Goal: Task Accomplishment & Management: Use online tool/utility

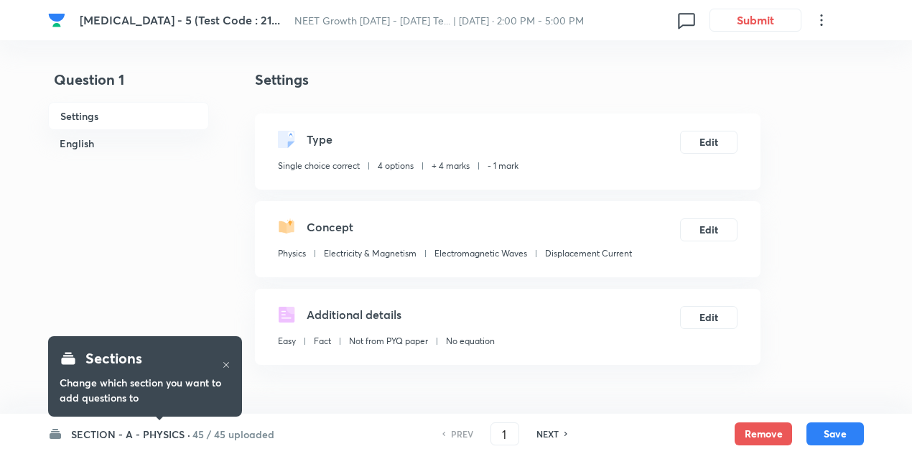
checkbox input "true"
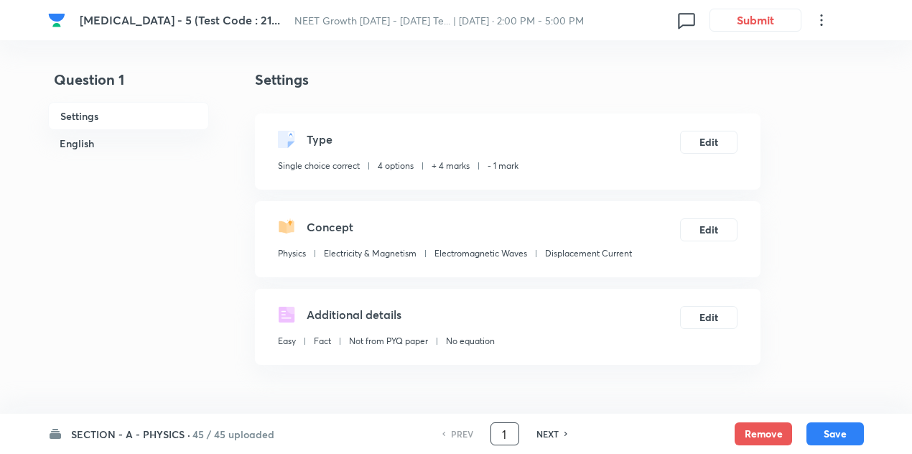
click at [510, 434] on input "1" at bounding box center [504, 434] width 27 height 25
type input "102"
checkbox input "false"
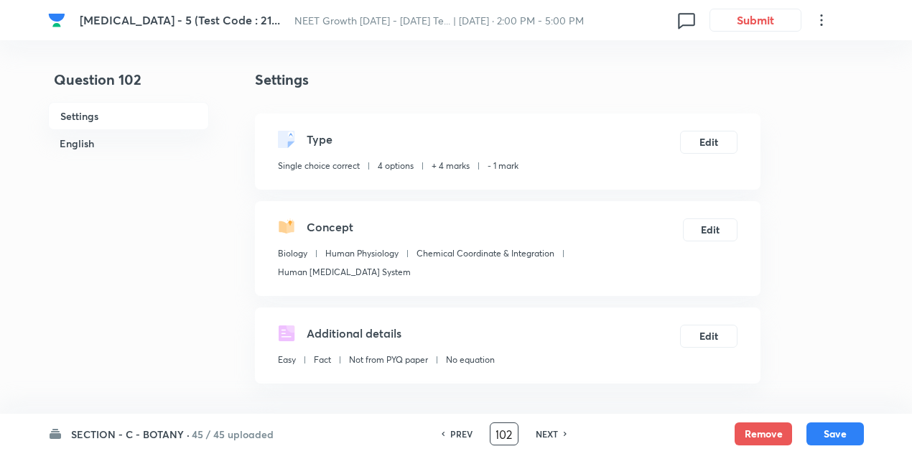
checkbox input "true"
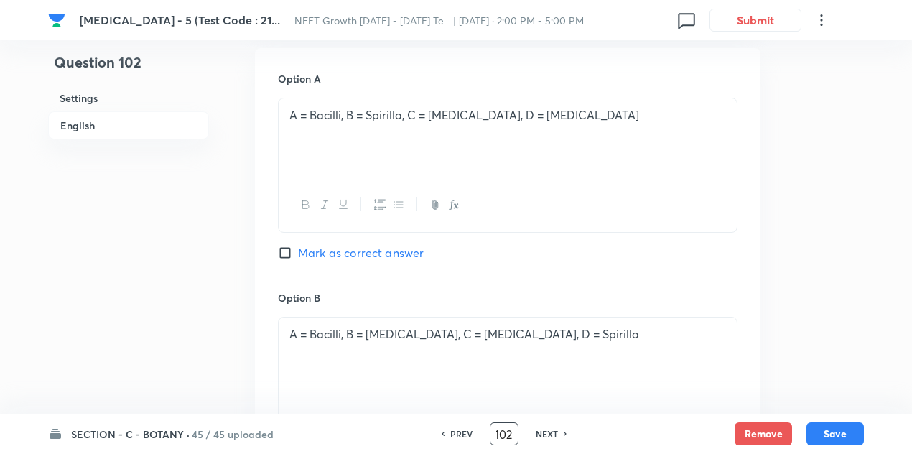
scroll to position [720, 0]
click at [283, 246] on input "Mark as correct answer" at bounding box center [288, 253] width 20 height 14
checkbox input "true"
checkbox input "false"
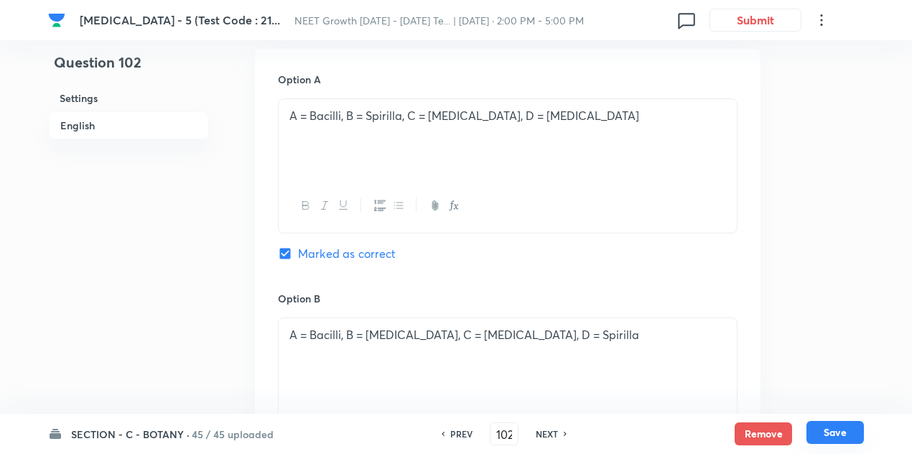
click at [830, 432] on button "Save" at bounding box center [835, 432] width 57 height 23
type input "103"
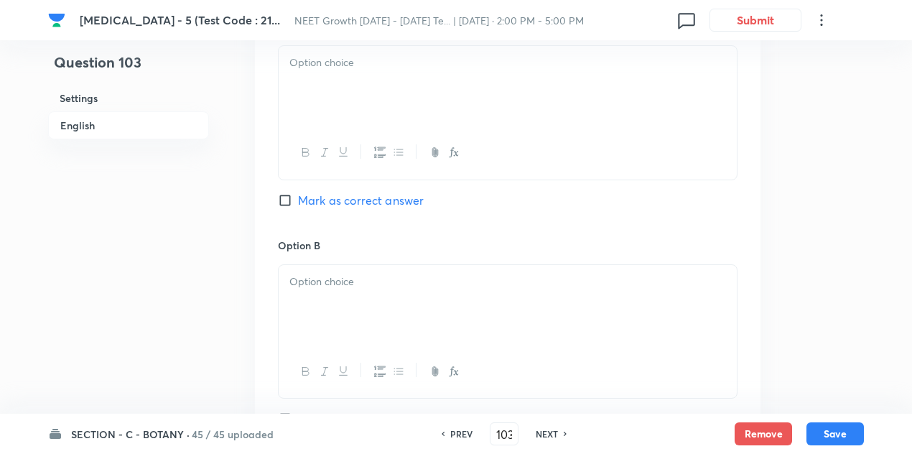
checkbox input "false"
checkbox input "true"
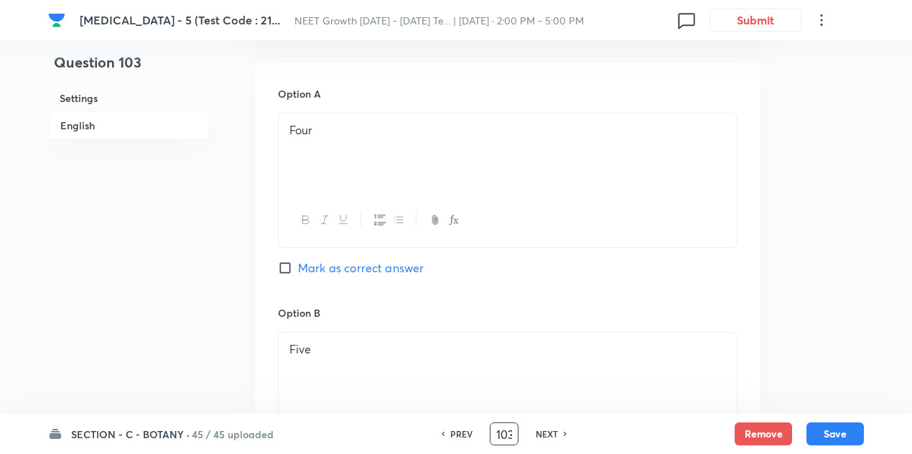
click at [507, 430] on input "103" at bounding box center [504, 434] width 27 height 25
type input "1"
type input "76"
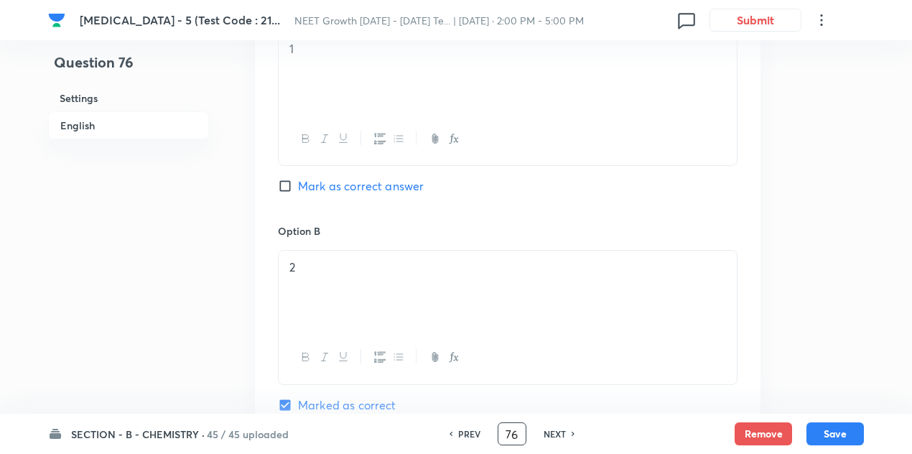
checkbox input "true"
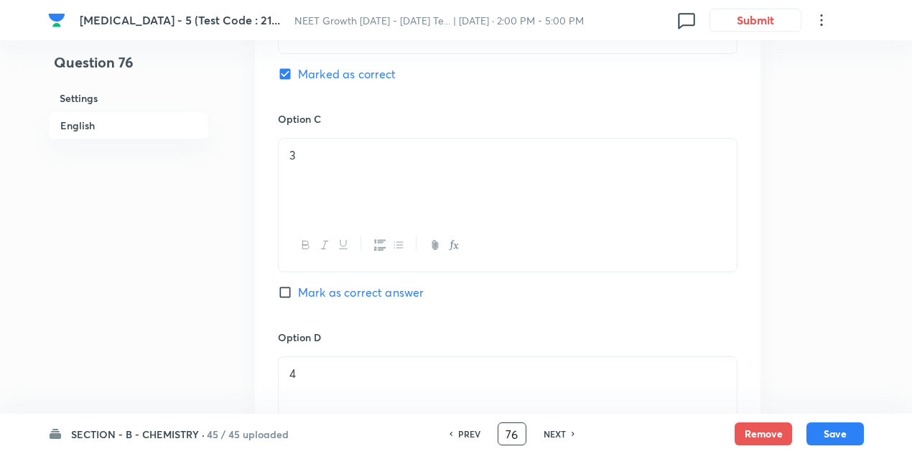
scroll to position [1052, 0]
click at [282, 292] on input "Mark as correct answer" at bounding box center [288, 291] width 20 height 14
checkbox input "true"
checkbox input "false"
click at [838, 429] on button "Save" at bounding box center [835, 432] width 57 height 23
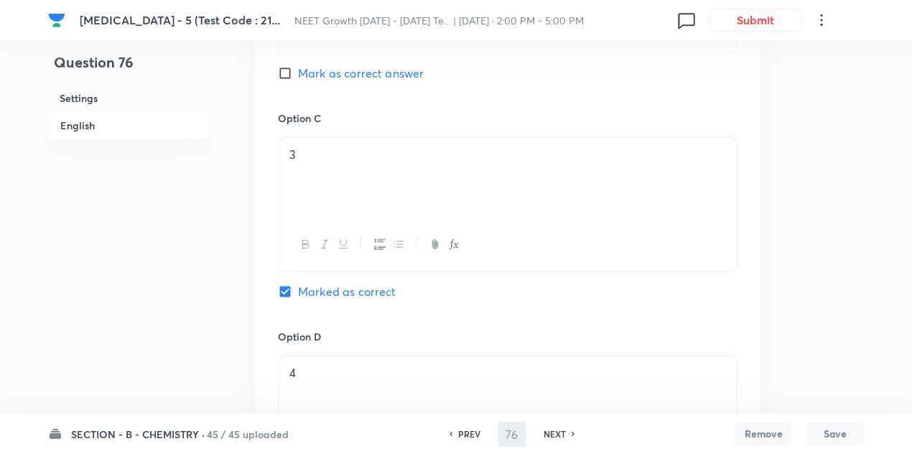
type input "77"
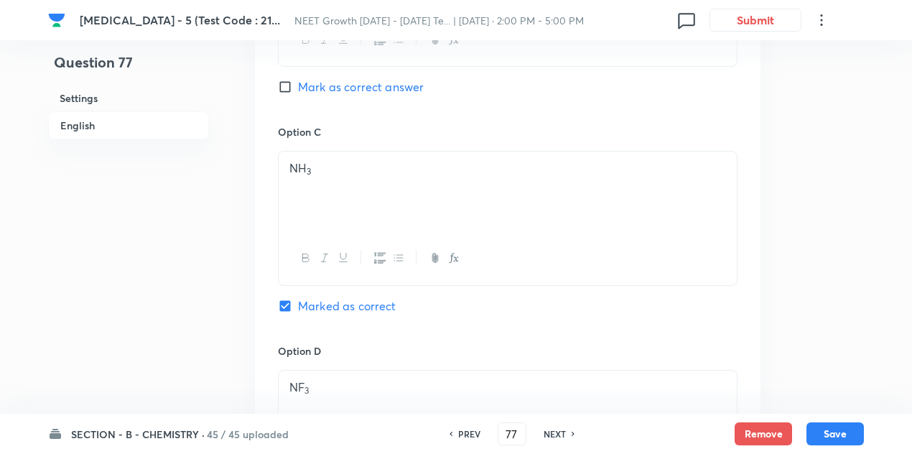
checkbox input "true"
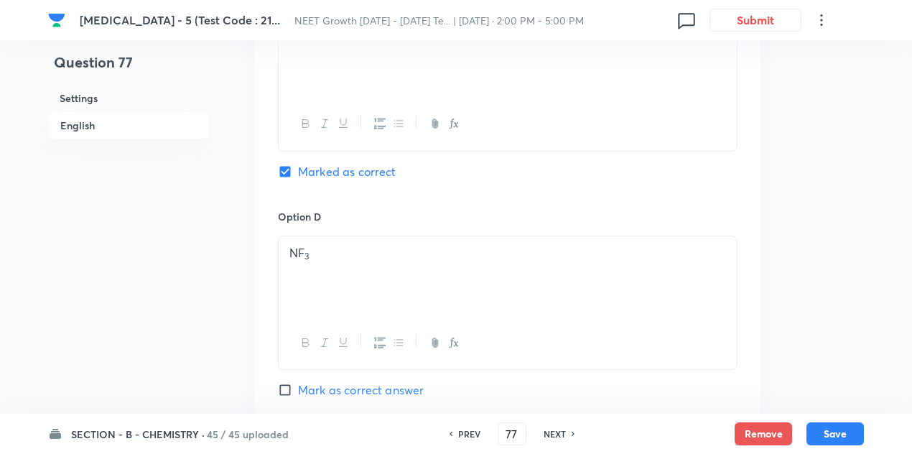
scroll to position [1189, 0]
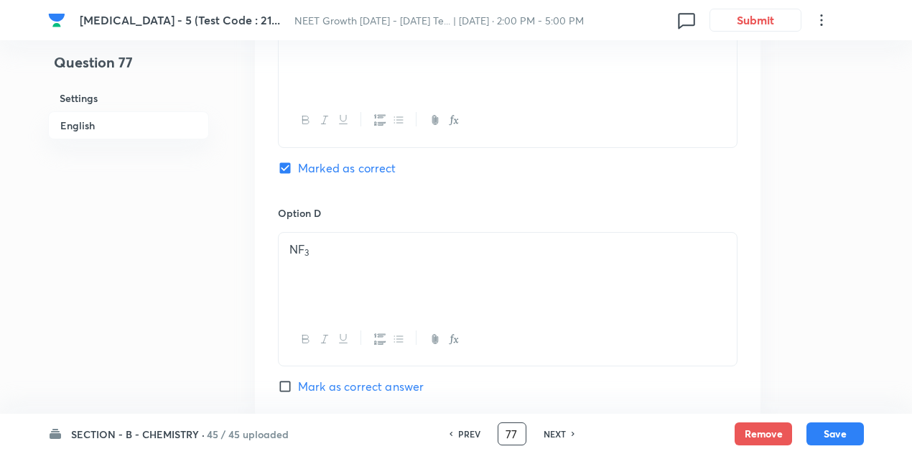
click at [516, 432] on input "77" at bounding box center [511, 434] width 27 height 25
type input "7"
type input "80"
checkbox input "false"
checkbox input "true"
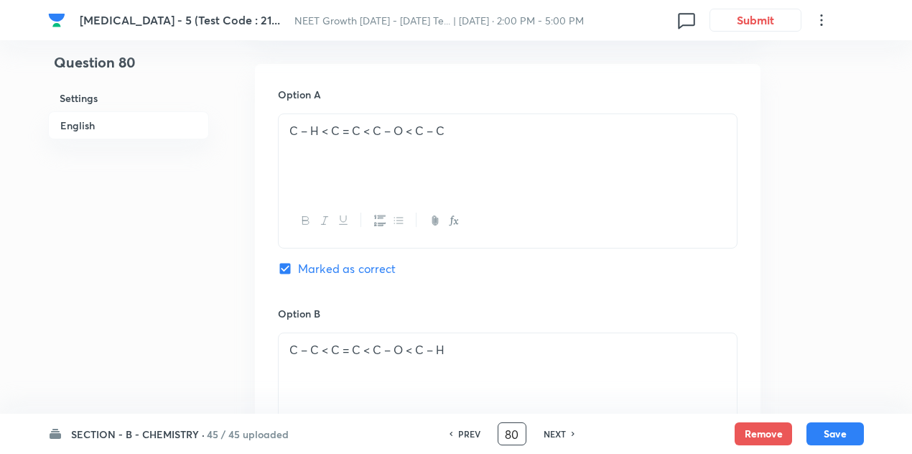
scroll to position [651, 0]
click at [836, 430] on button "Save" at bounding box center [835, 432] width 57 height 23
type input "81"
checkbox input "false"
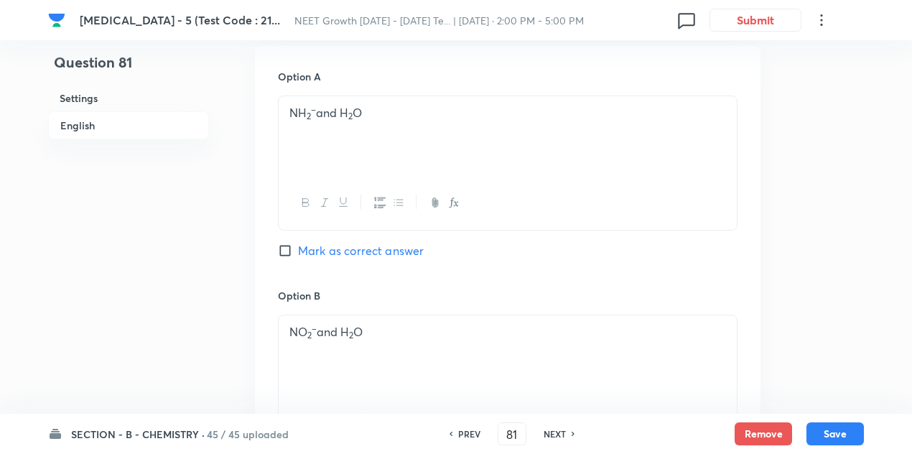
checkbox input "true"
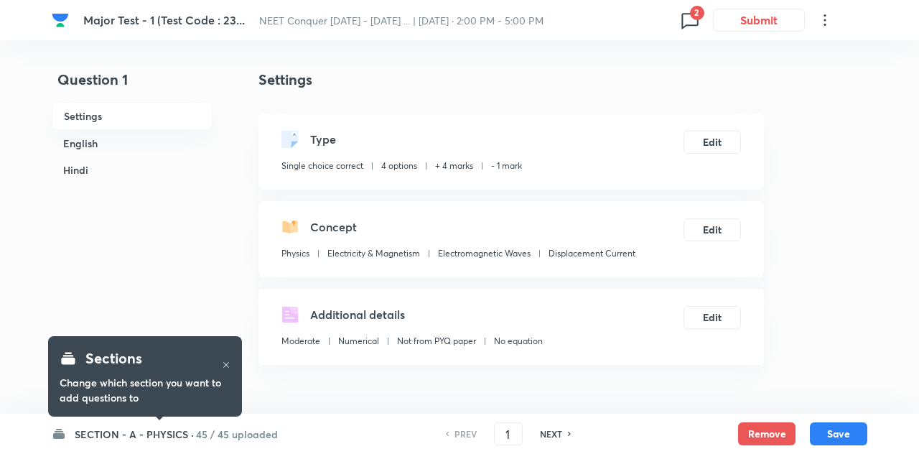
checkbox input "true"
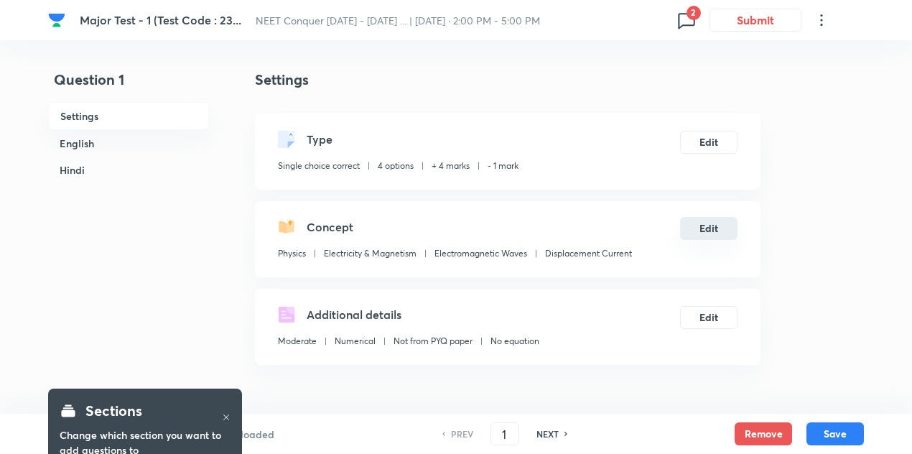
scroll to position [57, 0]
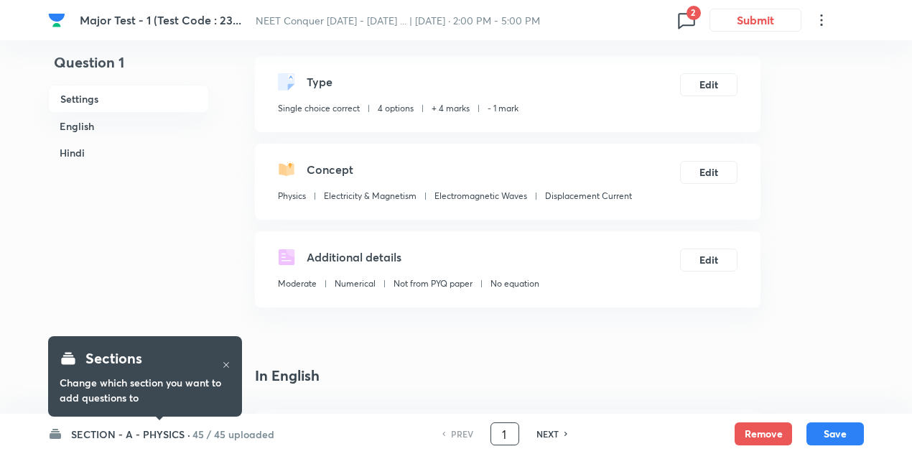
click at [511, 437] on input "1" at bounding box center [504, 434] width 27 height 25
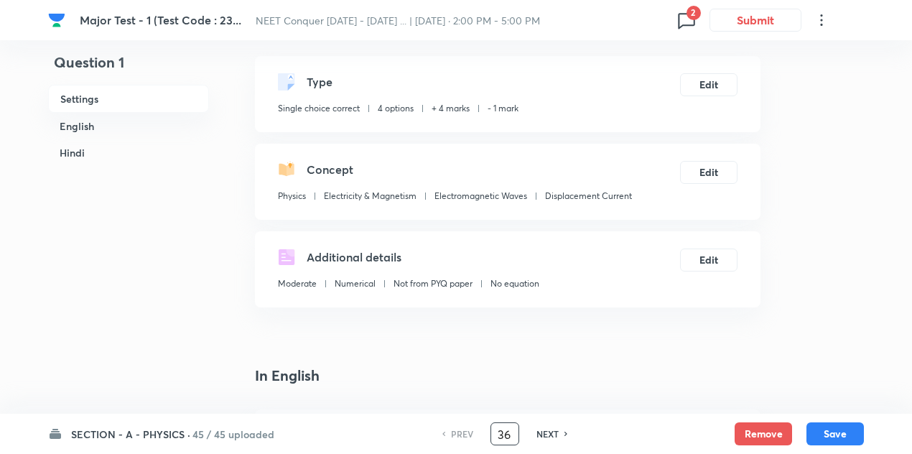
type input "36"
checkbox input "false"
checkbox input "true"
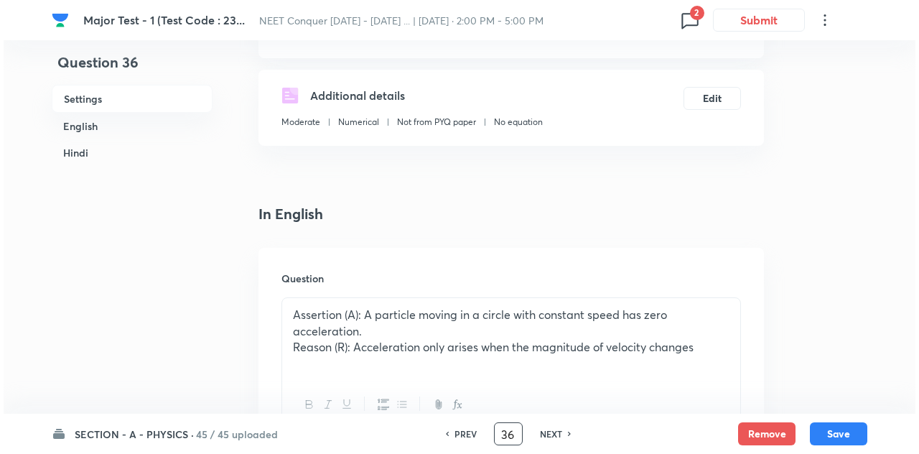
scroll to position [0, 0]
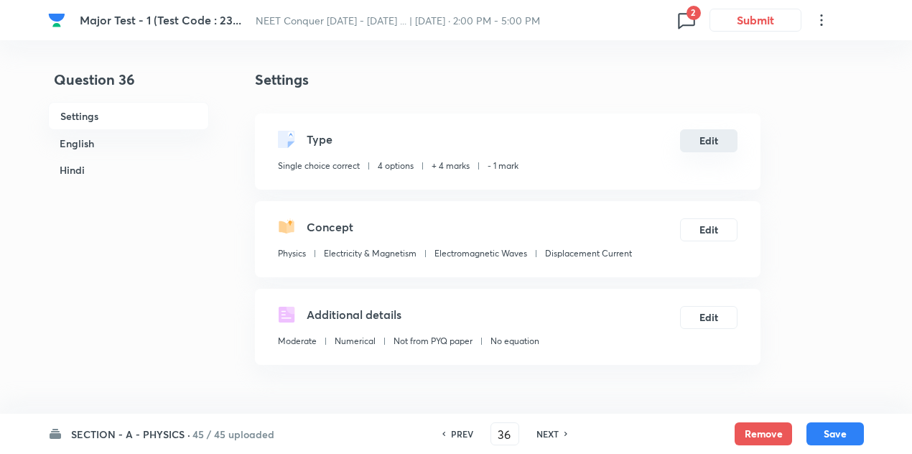
click at [700, 141] on button "Edit" at bounding box center [708, 140] width 57 height 23
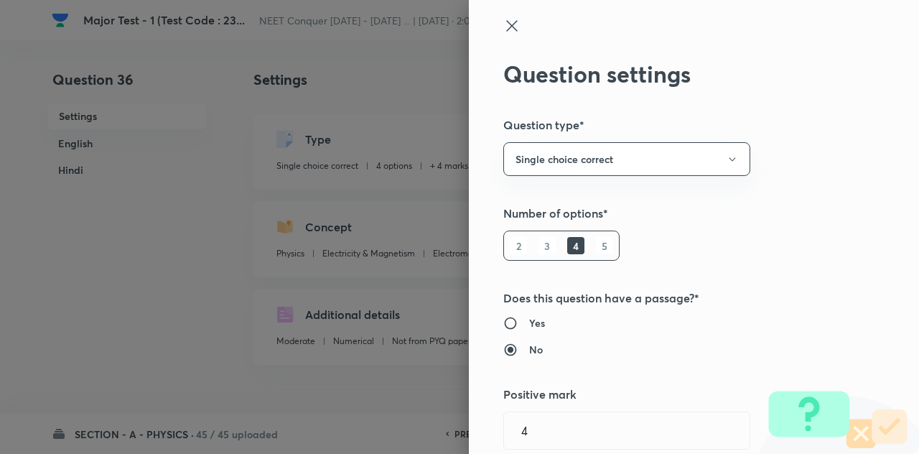
click at [506, 28] on icon at bounding box center [511, 25] width 11 height 11
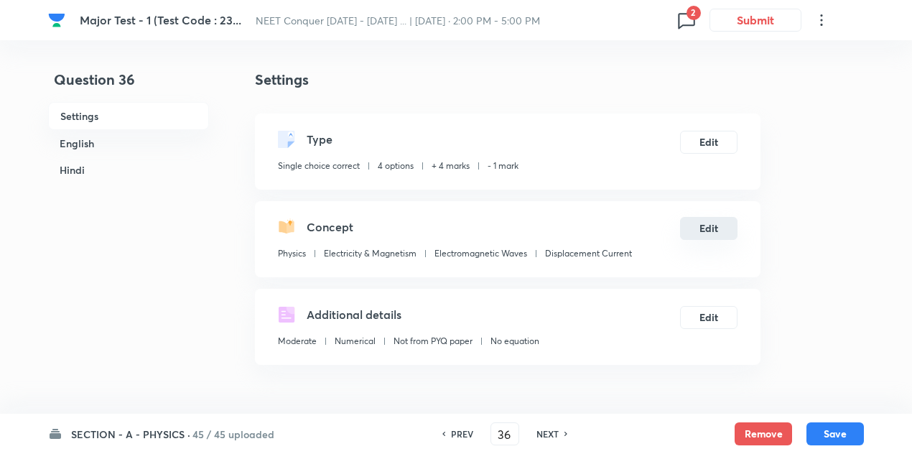
click at [718, 225] on button "Edit" at bounding box center [708, 228] width 57 height 23
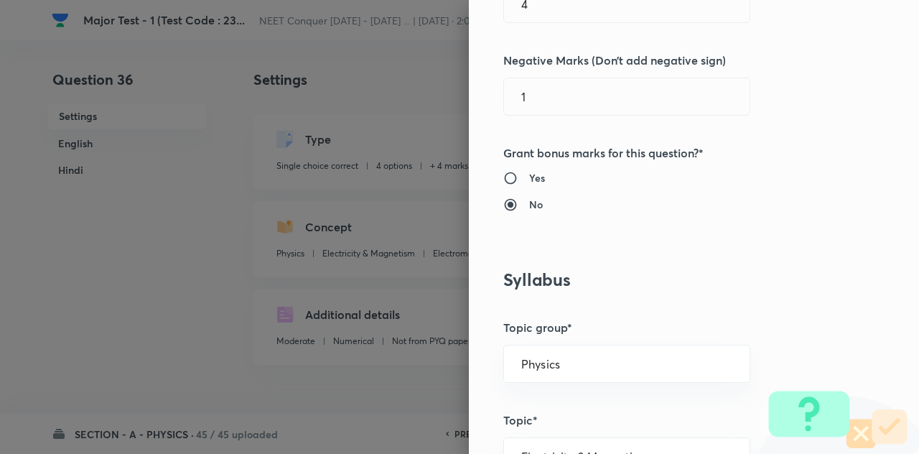
scroll to position [432, 0]
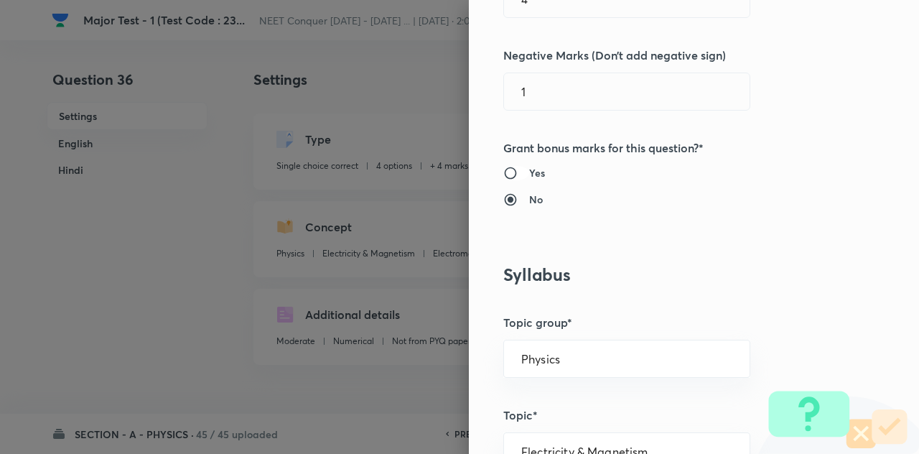
click at [504, 172] on input "Yes" at bounding box center [517, 173] width 26 height 14
radio input "true"
radio input "false"
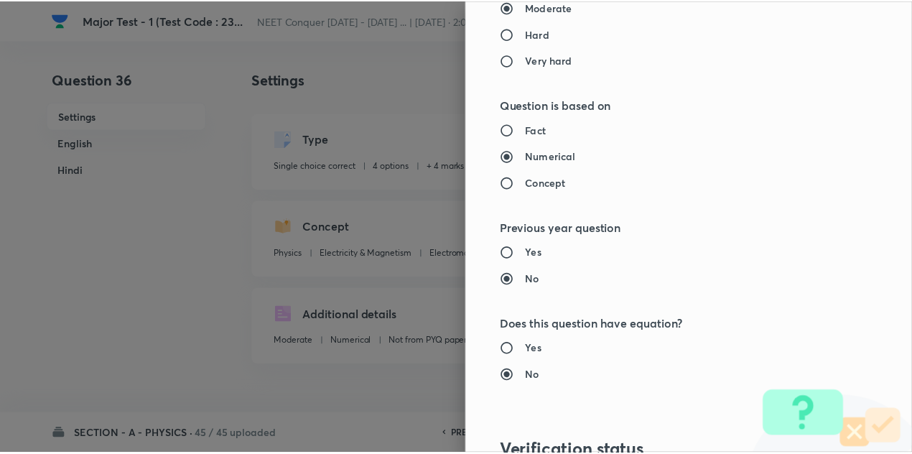
scroll to position [1596, 0]
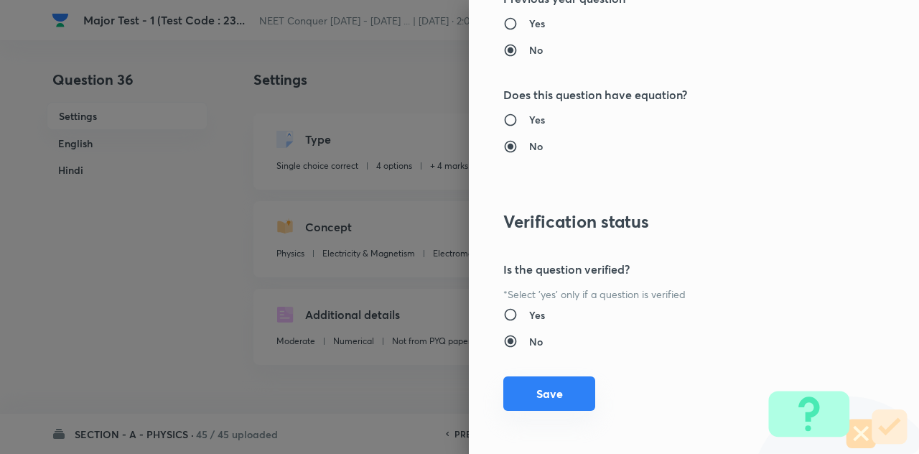
click at [530, 398] on button "Save" at bounding box center [550, 393] width 92 height 34
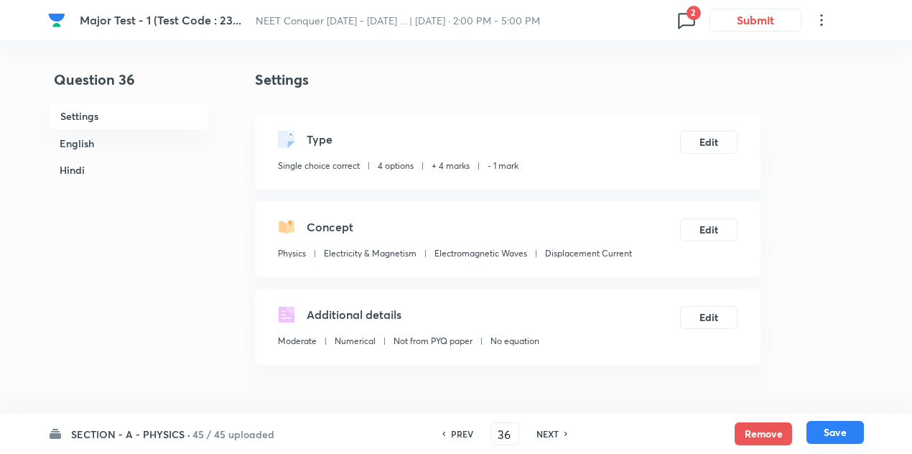
click at [832, 427] on button "Save" at bounding box center [835, 432] width 57 height 23
type input "37"
checkbox input "false"
checkbox input "true"
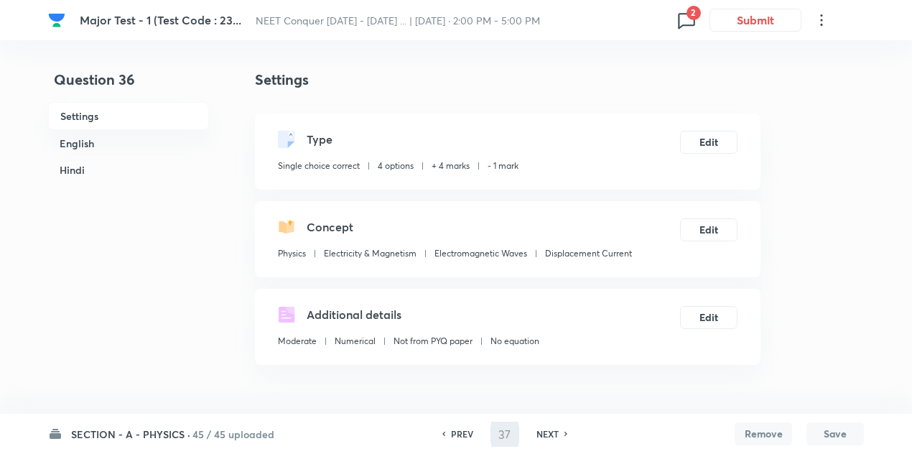
checkbox input "true"
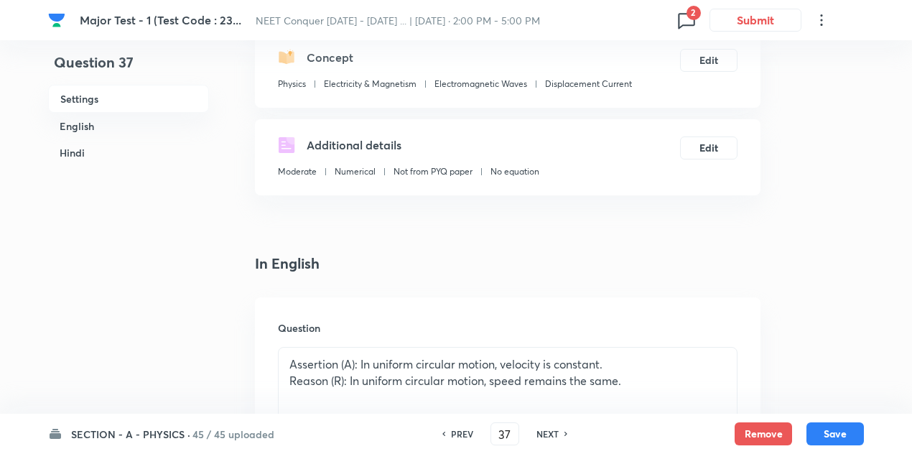
scroll to position [171, 0]
click at [513, 430] on input "37" at bounding box center [504, 434] width 27 height 25
type input "3"
type input "21"
checkbox input "false"
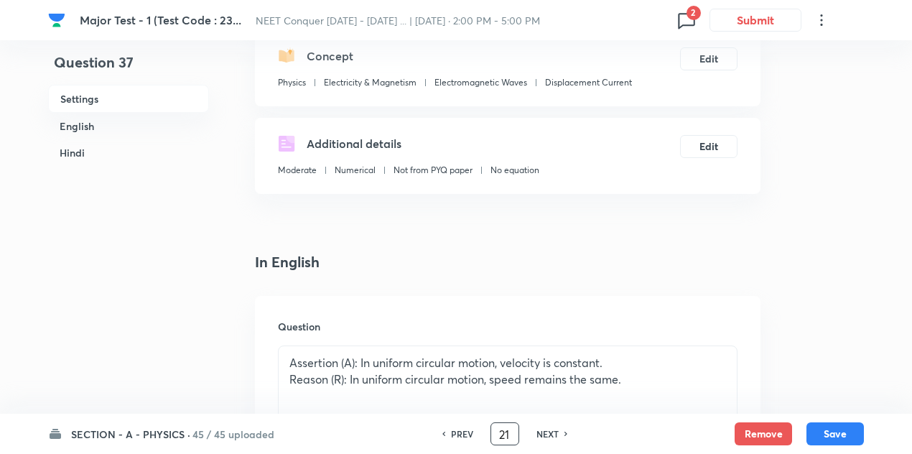
checkbox input "false"
checkbox input "true"
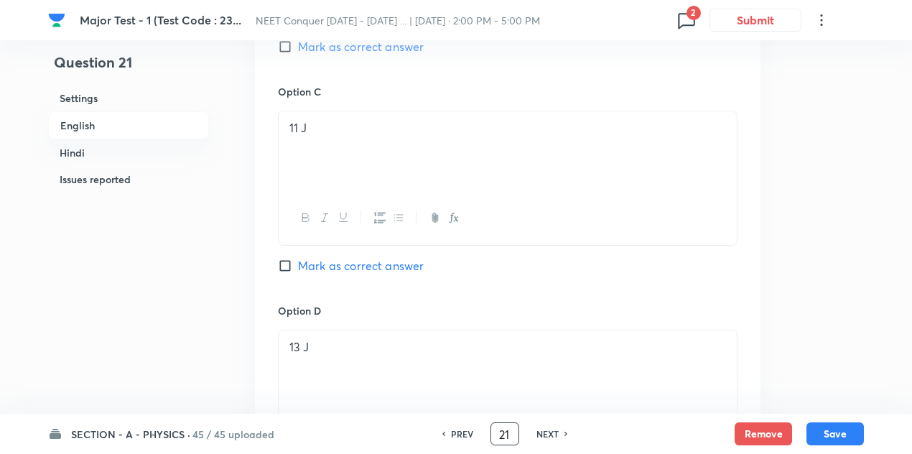
scroll to position [1069, 0]
click at [287, 269] on input "Mark as correct answer" at bounding box center [288, 269] width 20 height 14
checkbox input "true"
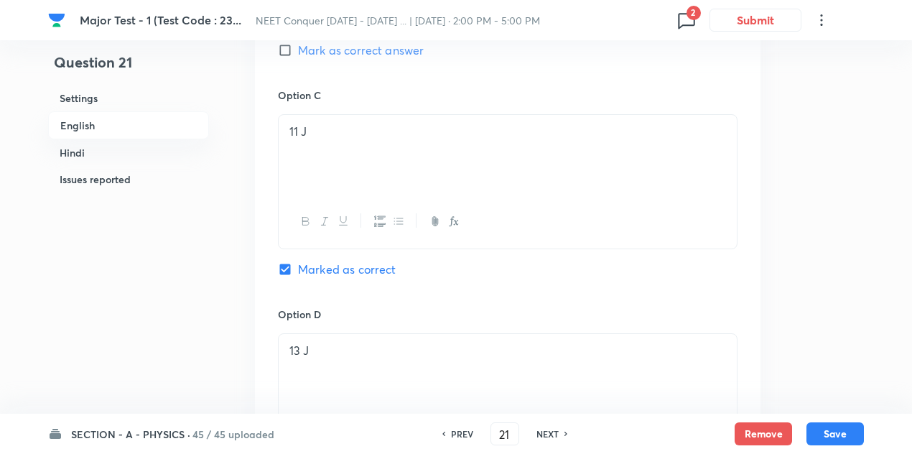
checkbox input "false"
checkbox input "true"
checkbox input "false"
click at [831, 436] on button "Save" at bounding box center [835, 432] width 57 height 23
type input "22"
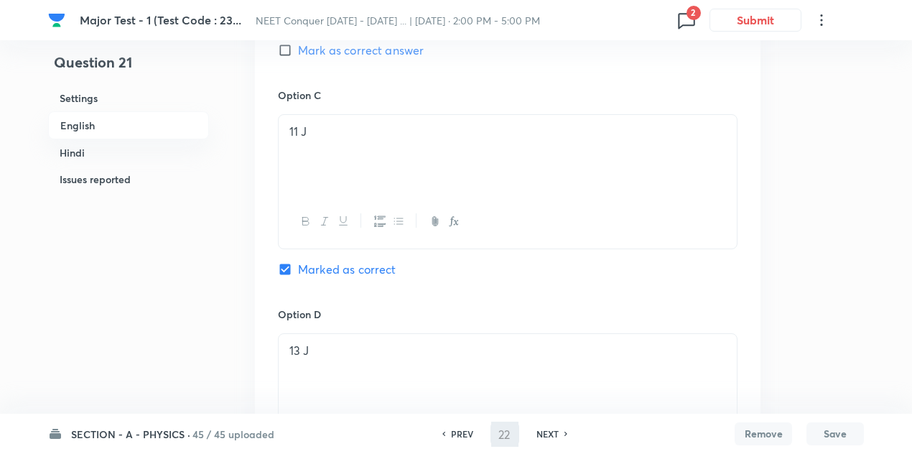
checkbox input "false"
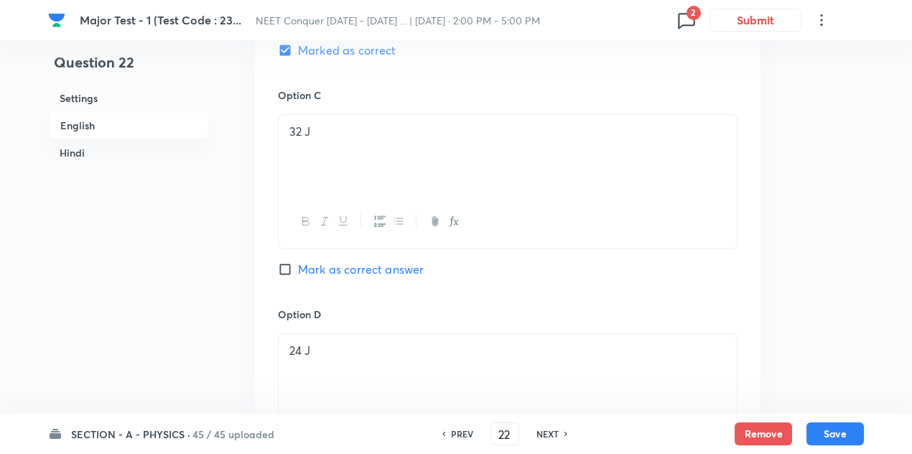
checkbox input "true"
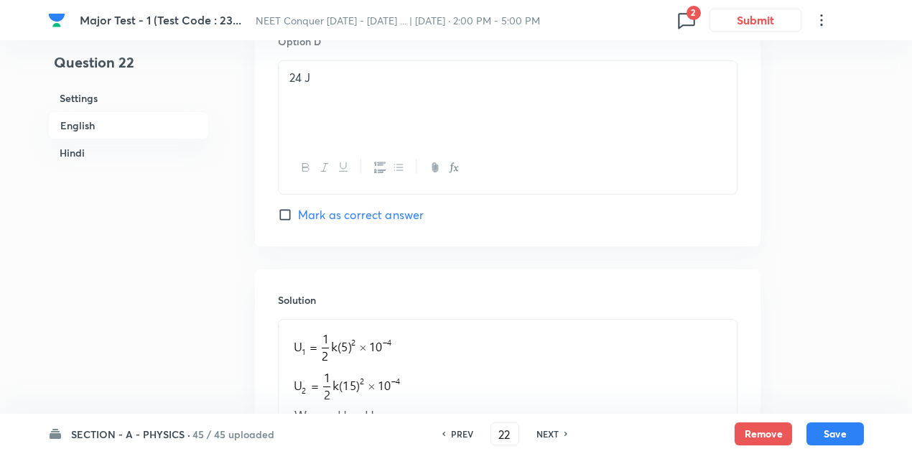
scroll to position [1344, 0]
click at [511, 441] on input "22" at bounding box center [504, 434] width 27 height 25
type input "2"
type input "36"
checkbox input "false"
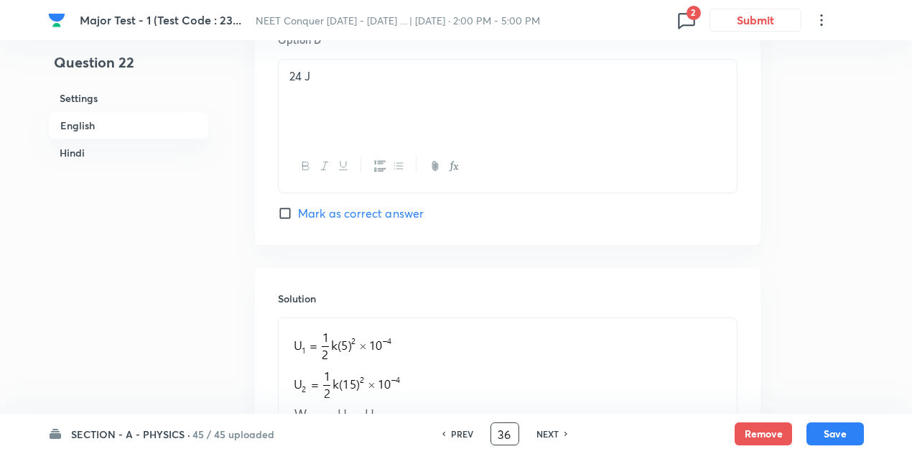
checkbox input "false"
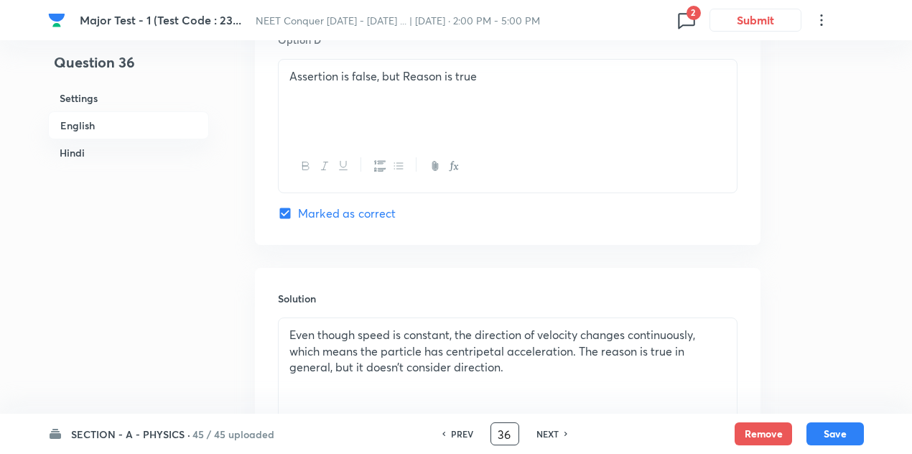
checkbox input "true"
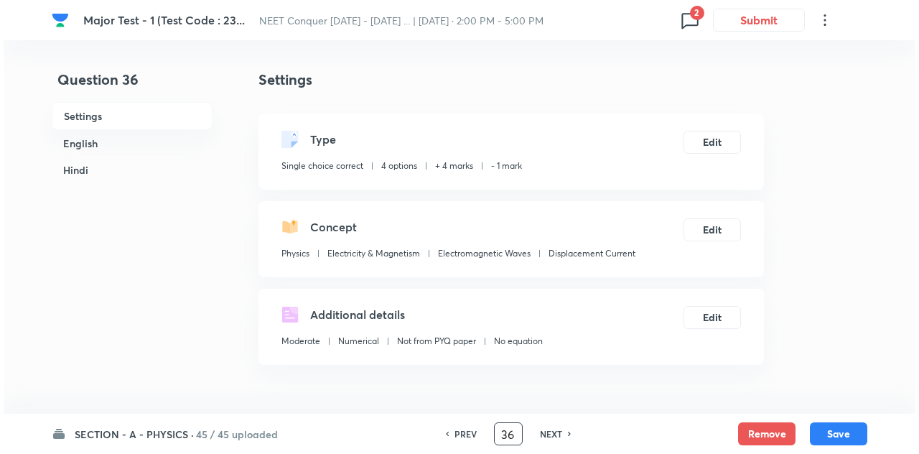
scroll to position [1, 0]
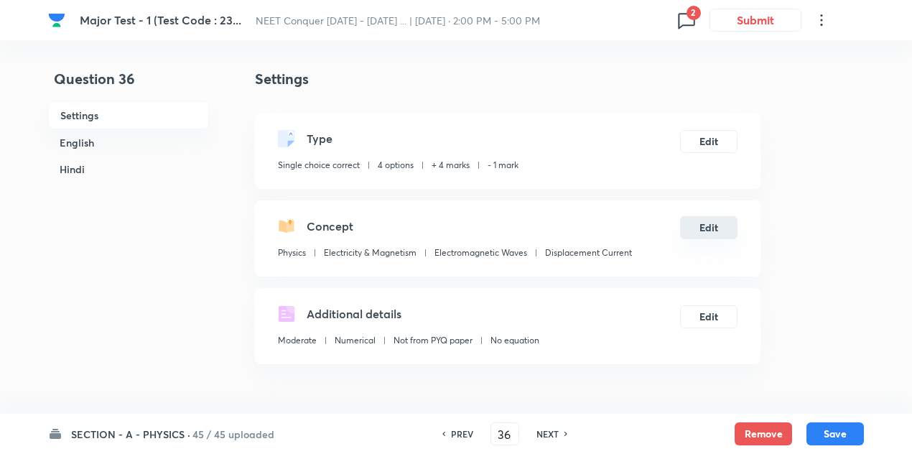
click at [695, 236] on button "Edit" at bounding box center [708, 227] width 57 height 23
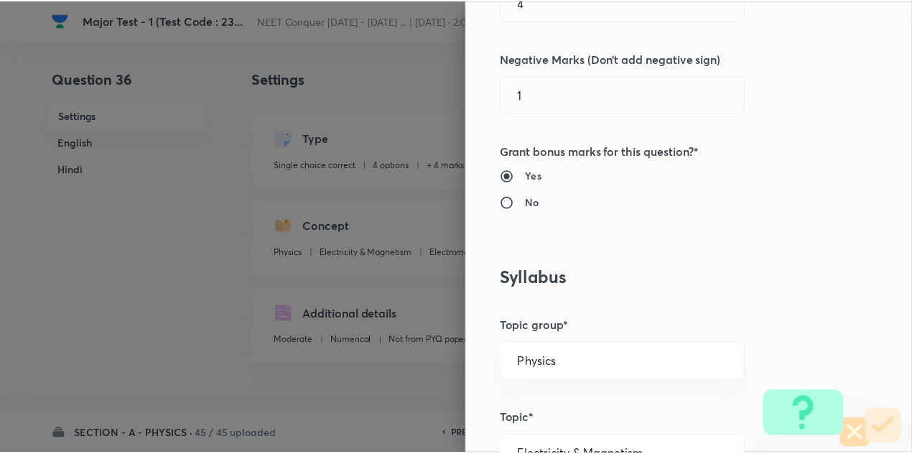
scroll to position [0, 0]
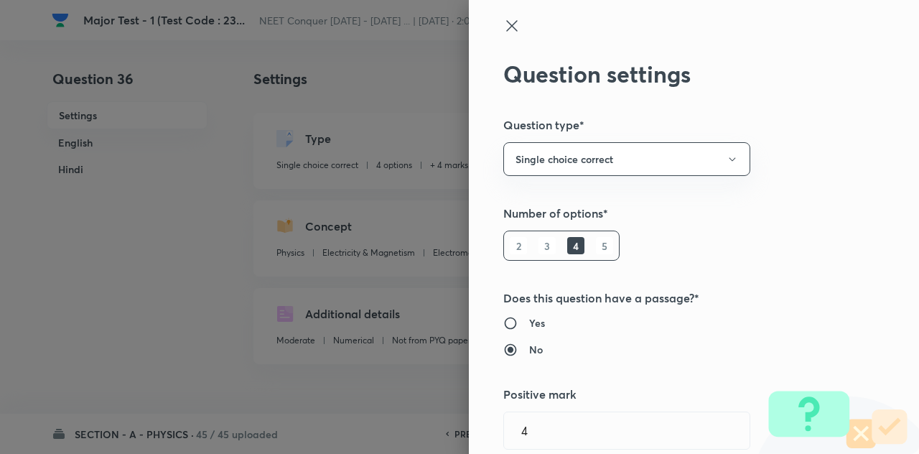
click at [504, 23] on icon at bounding box center [512, 25] width 17 height 17
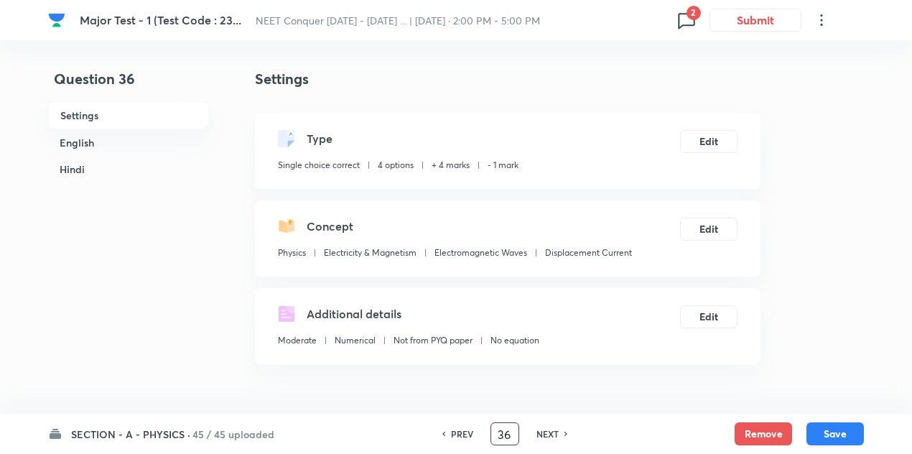
click at [510, 427] on input "36" at bounding box center [504, 434] width 27 height 25
type input "3"
type input "45"
checkbox input "false"
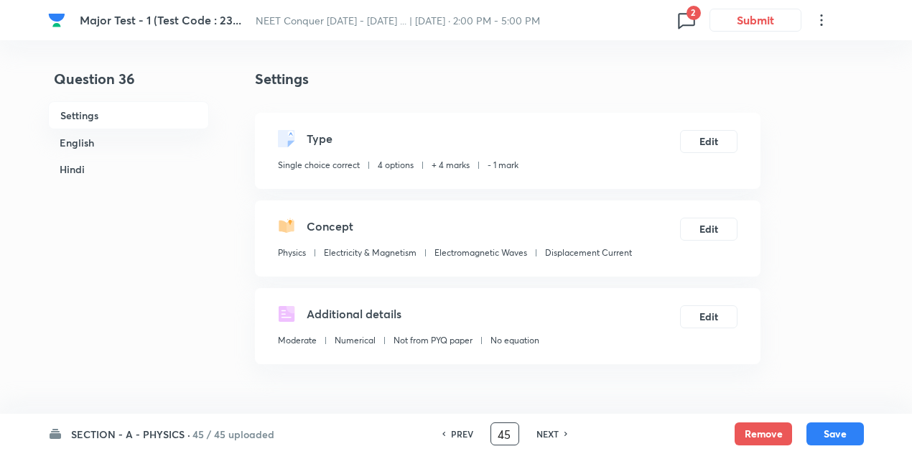
checkbox input "true"
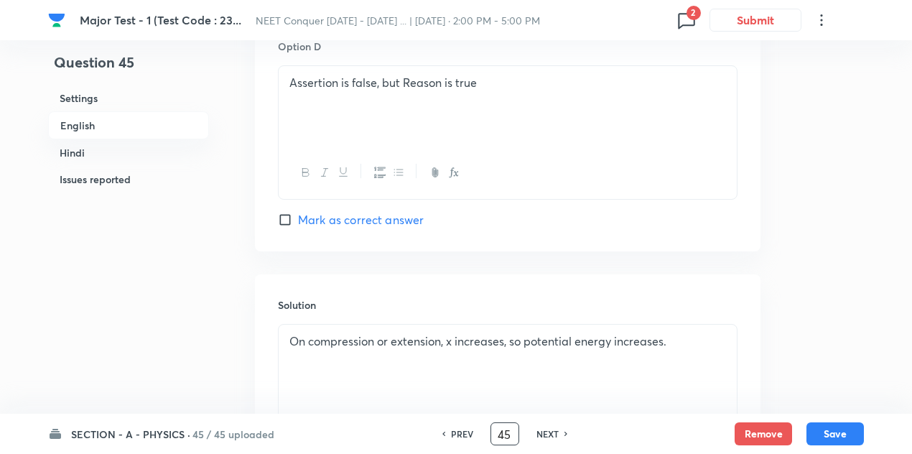
scroll to position [1338, 0]
click at [284, 213] on input "Mark as correct answer" at bounding box center [288, 219] width 20 height 14
checkbox input "true"
checkbox input "false"
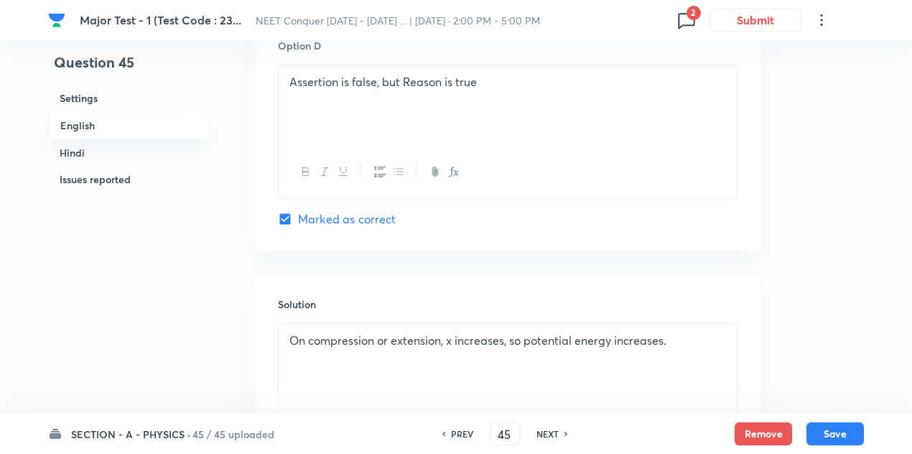
checkbox input "true"
click at [853, 437] on button "Save" at bounding box center [835, 432] width 57 height 23
type input "46"
checkbox input "false"
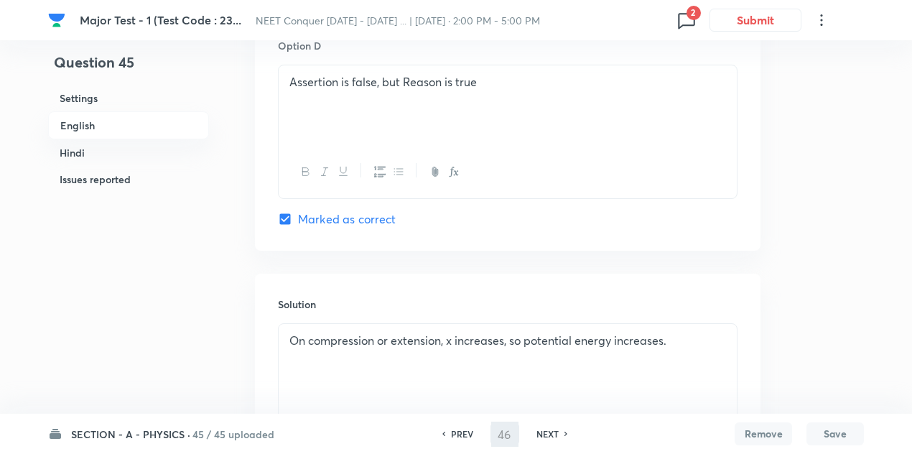
checkbox input "true"
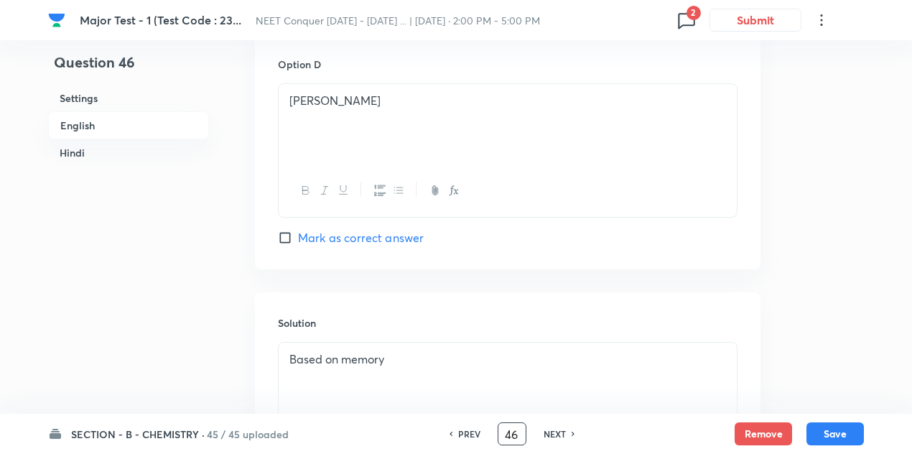
click at [516, 427] on input "46" at bounding box center [511, 434] width 27 height 25
type input "4"
type input "159"
checkbox input "false"
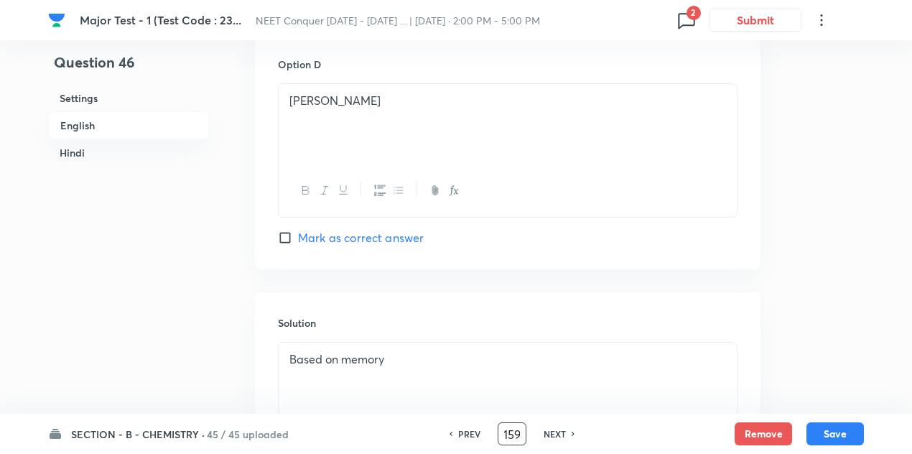
checkbox input "false"
checkbox input "true"
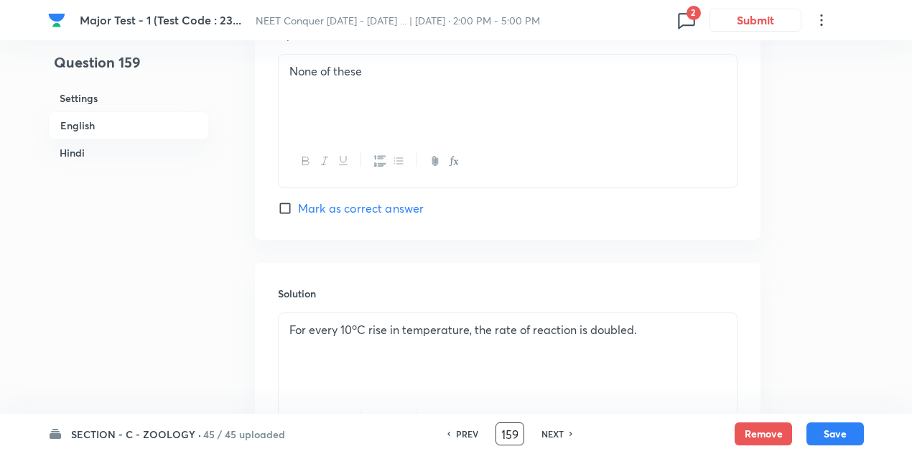
scroll to position [1356, 0]
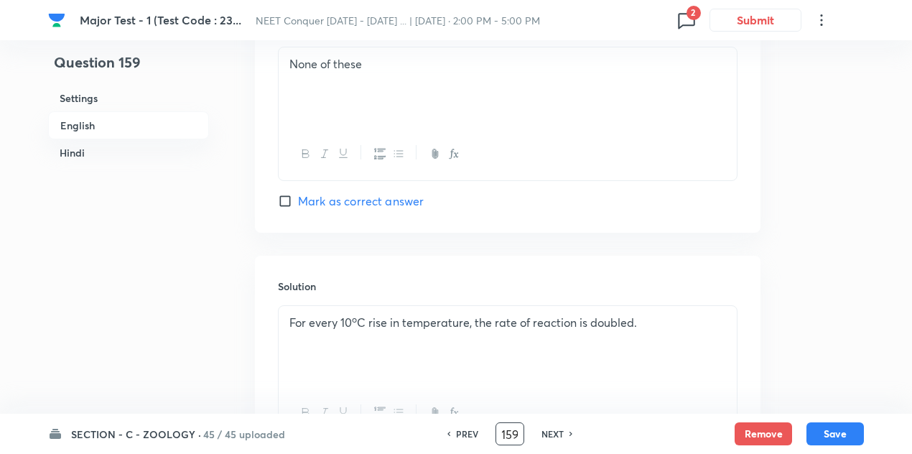
click at [284, 196] on input "Mark as correct answer" at bounding box center [288, 201] width 20 height 14
checkbox input "true"
checkbox input "false"
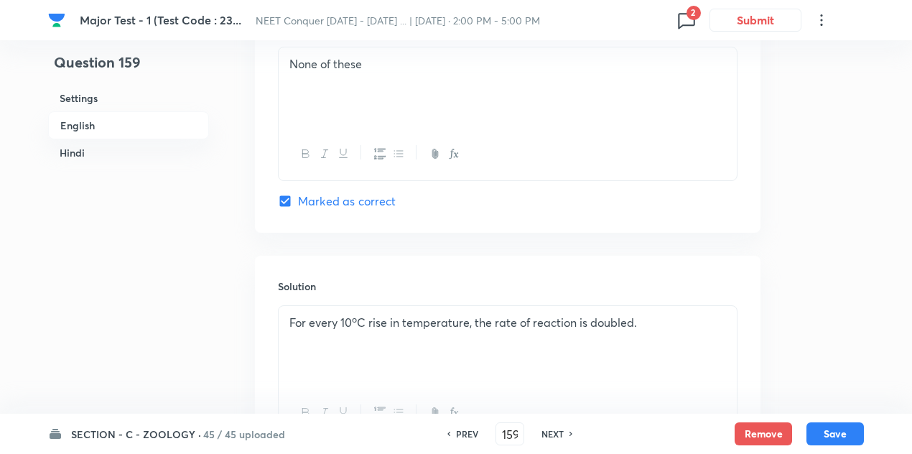
checkbox input "true"
click at [834, 431] on button "Save" at bounding box center [835, 432] width 57 height 23
type input "160"
checkbox input "false"
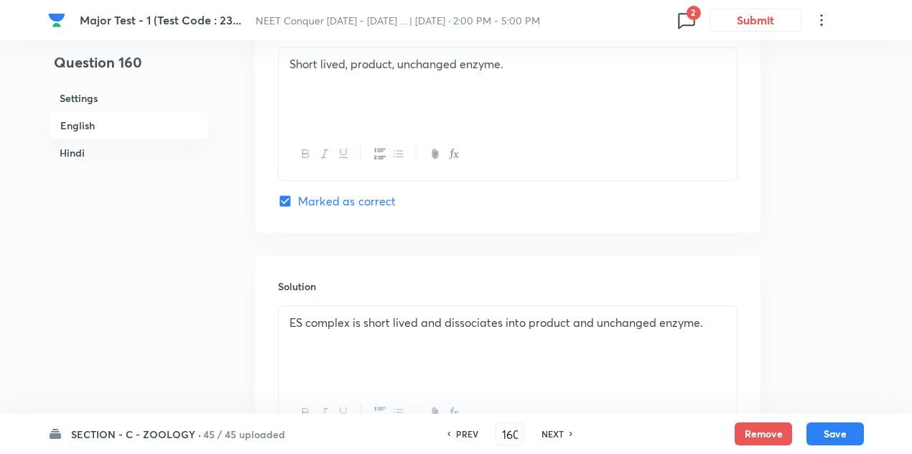
checkbox input "true"
click at [516, 433] on input "160" at bounding box center [509, 434] width 27 height 25
click at [501, 432] on input "160" at bounding box center [509, 434] width 27 height 25
type input "125"
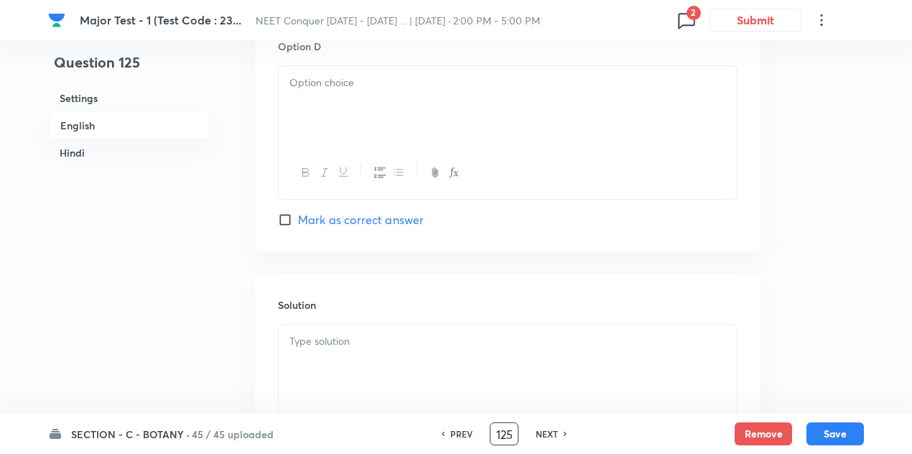
checkbox input "false"
checkbox input "true"
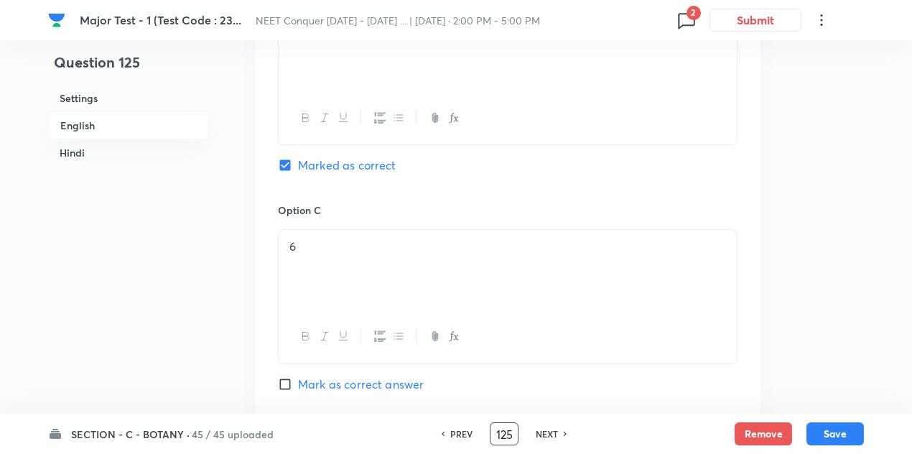
click at [283, 384] on input "Mark as correct answer" at bounding box center [288, 384] width 20 height 14
checkbox input "true"
checkbox input "false"
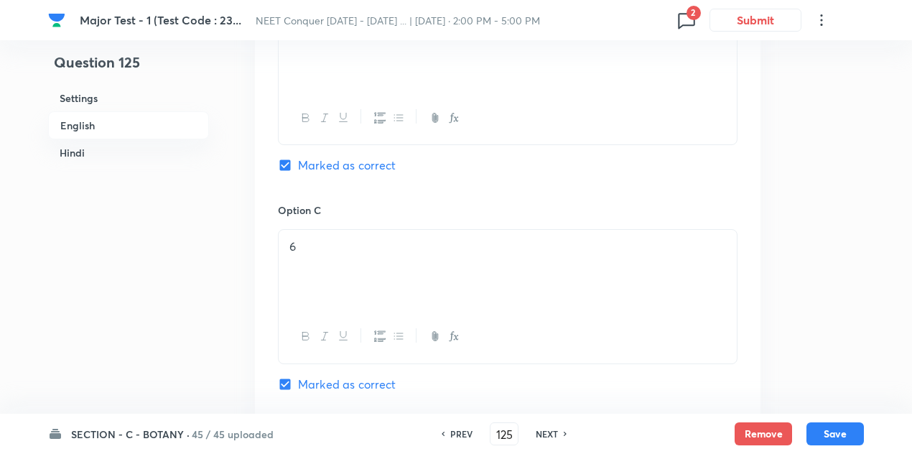
checkbox input "true"
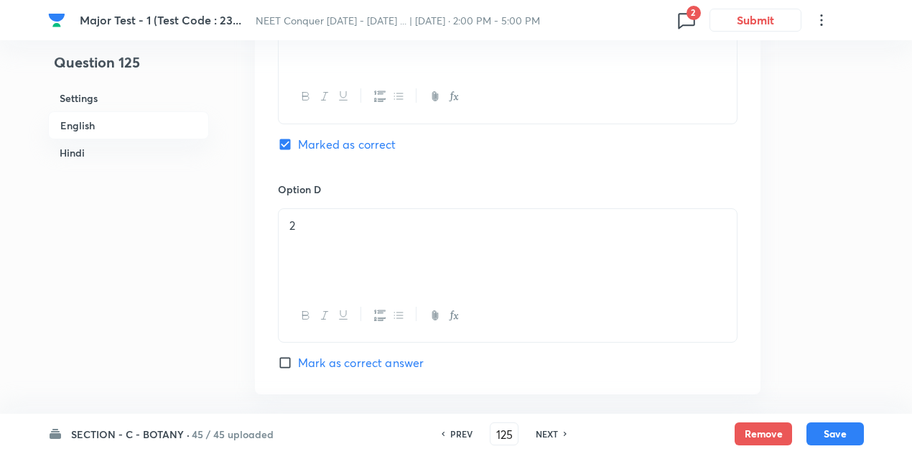
scroll to position [1214, 0]
click at [844, 430] on button "Save" at bounding box center [835, 432] width 57 height 23
type input "126"
checkbox input "false"
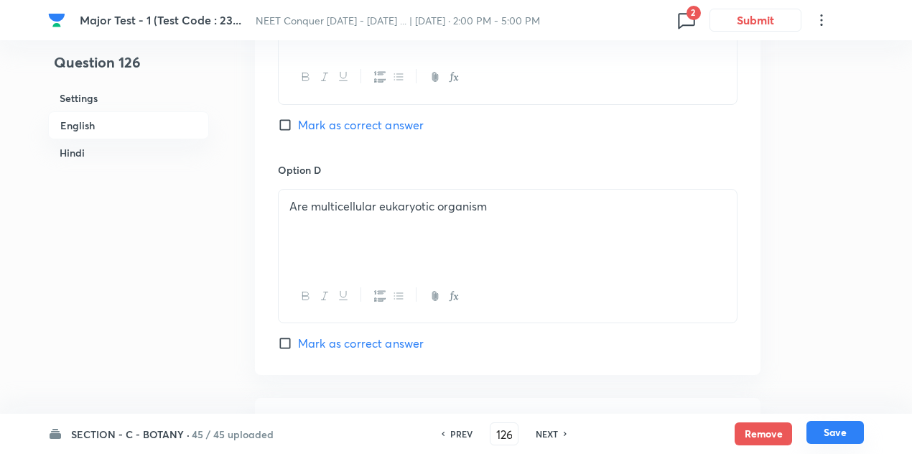
checkbox input "true"
click at [509, 430] on input "126" at bounding box center [504, 434] width 27 height 25
type input "159"
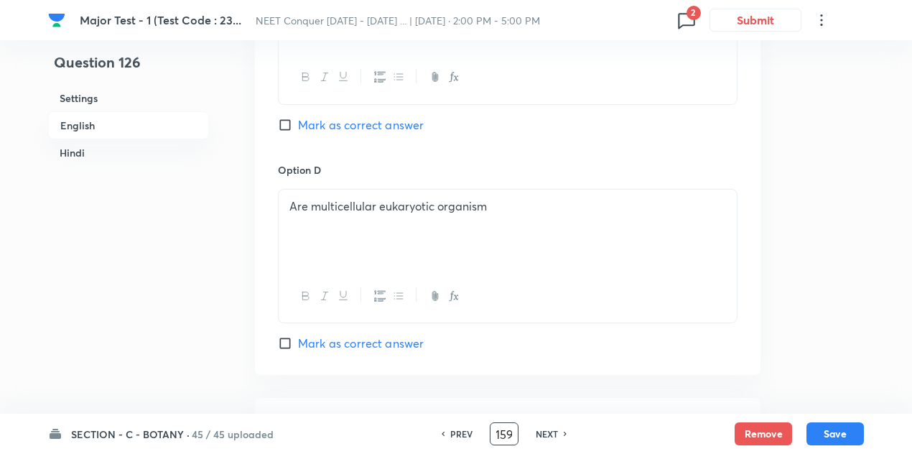
checkbox input "false"
checkbox input "true"
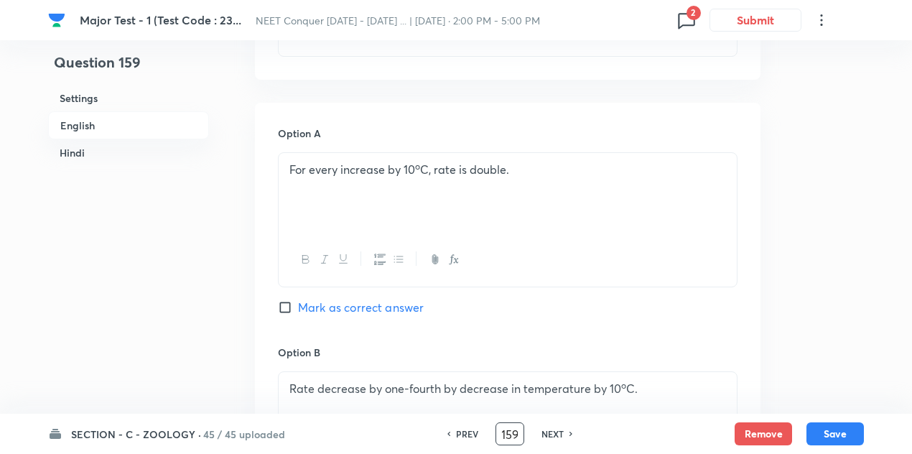
scroll to position [552, 0]
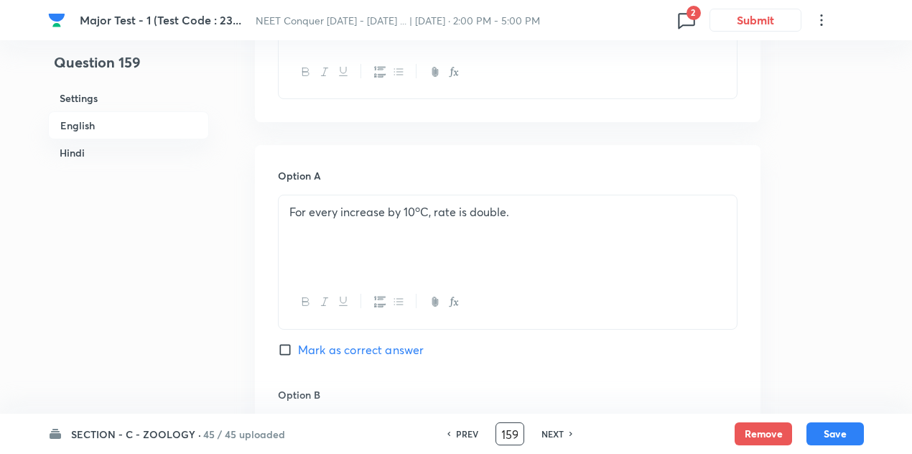
click at [284, 350] on input "Mark as correct answer" at bounding box center [288, 350] width 20 height 14
checkbox input "true"
checkbox input "false"
checkbox input "true"
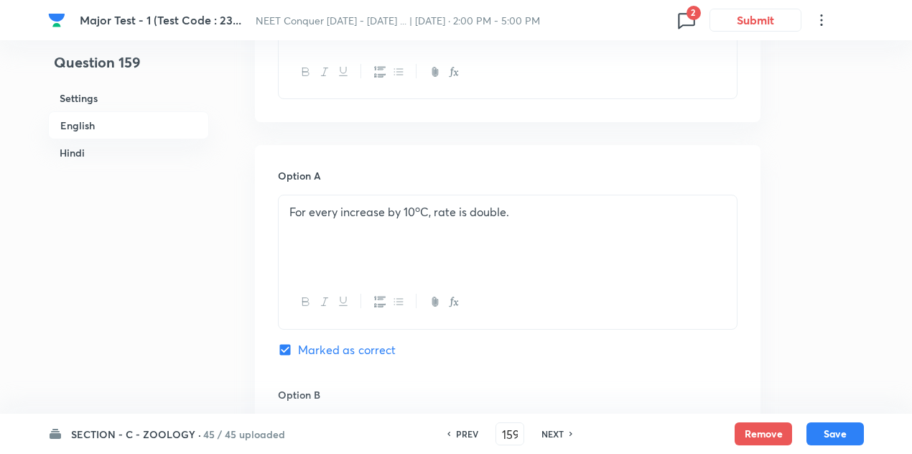
checkbox input "false"
click at [827, 428] on button "Save" at bounding box center [835, 432] width 57 height 23
type input "160"
checkbox input "false"
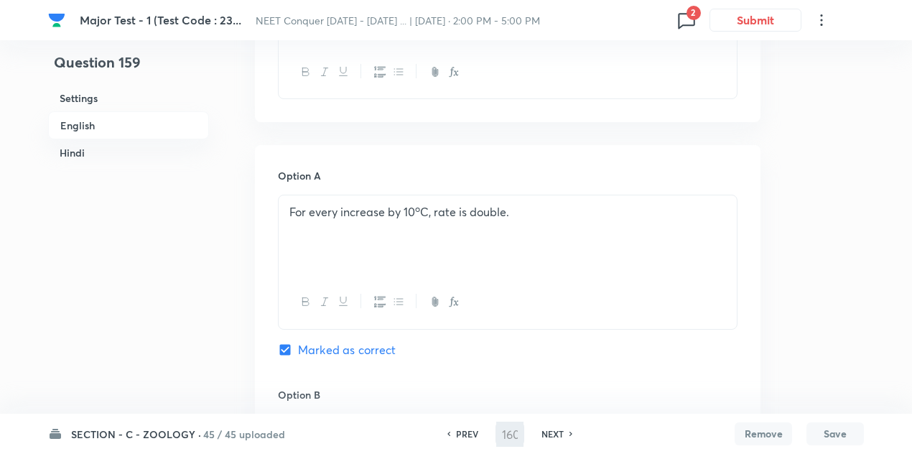
checkbox input "true"
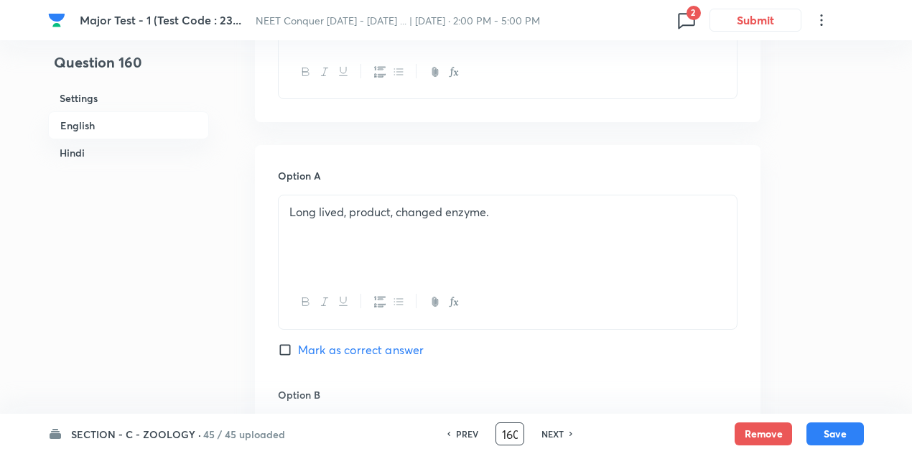
click at [512, 432] on input "160" at bounding box center [509, 434] width 27 height 25
type input "1"
type input "36"
checkbox input "false"
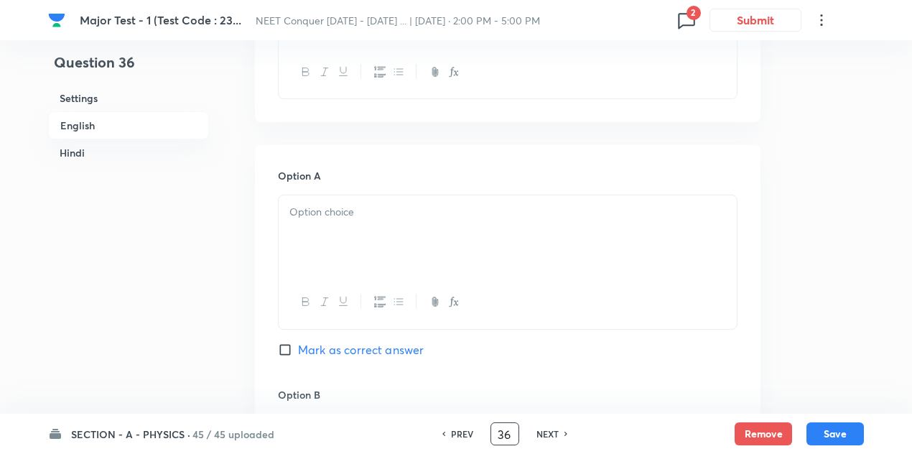
checkbox input "true"
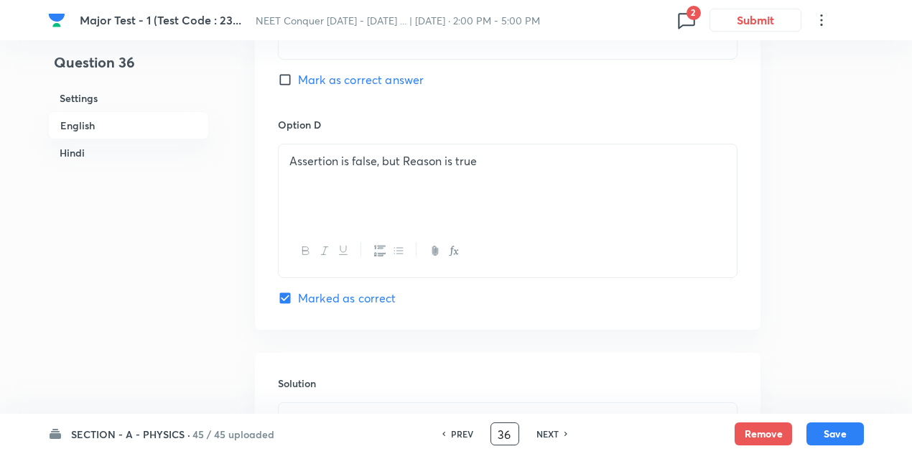
scroll to position [1258, 0]
click at [840, 432] on button "Save" at bounding box center [835, 432] width 57 height 23
type input "37"
checkbox input "false"
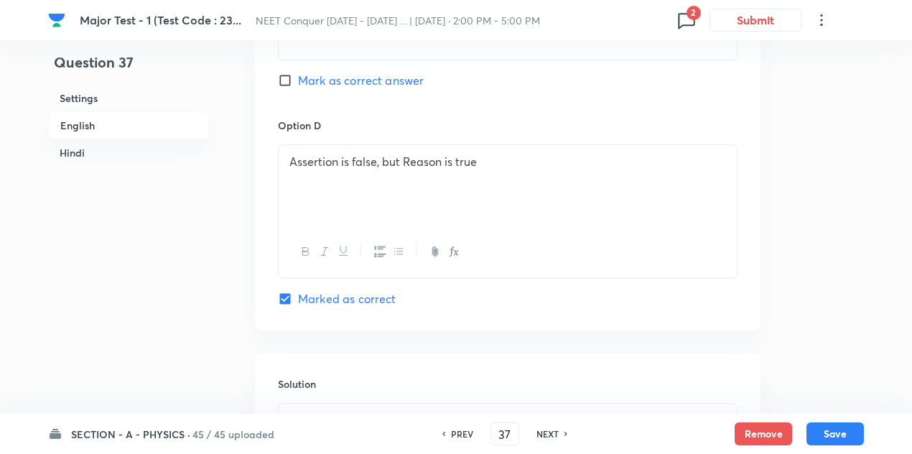
checkbox input "true"
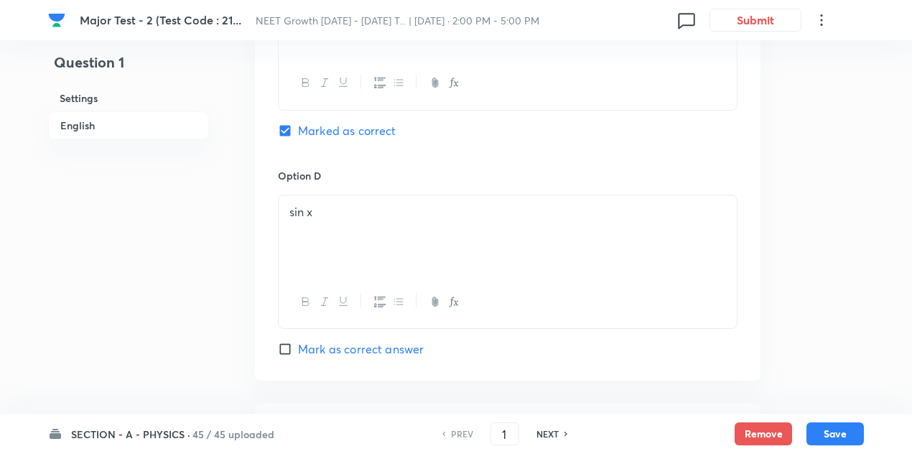
scroll to position [1205, 0]
click at [509, 431] on input "1" at bounding box center [504, 434] width 27 height 25
type input "10"
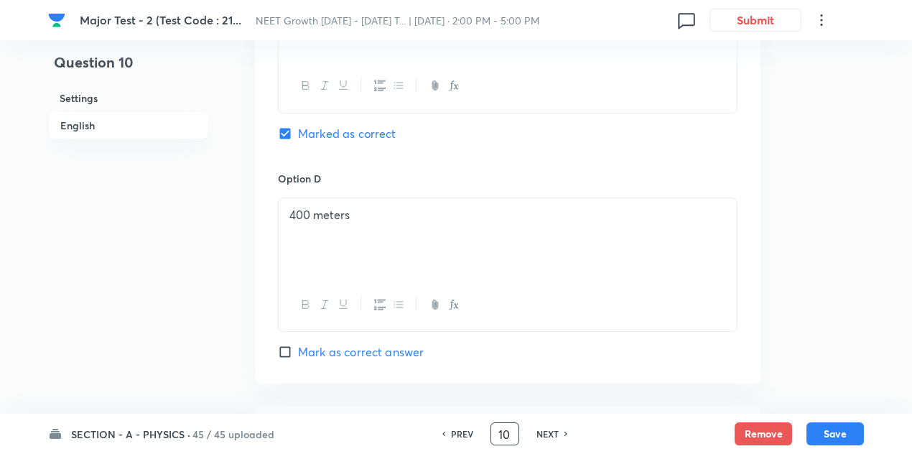
checkbox input "true"
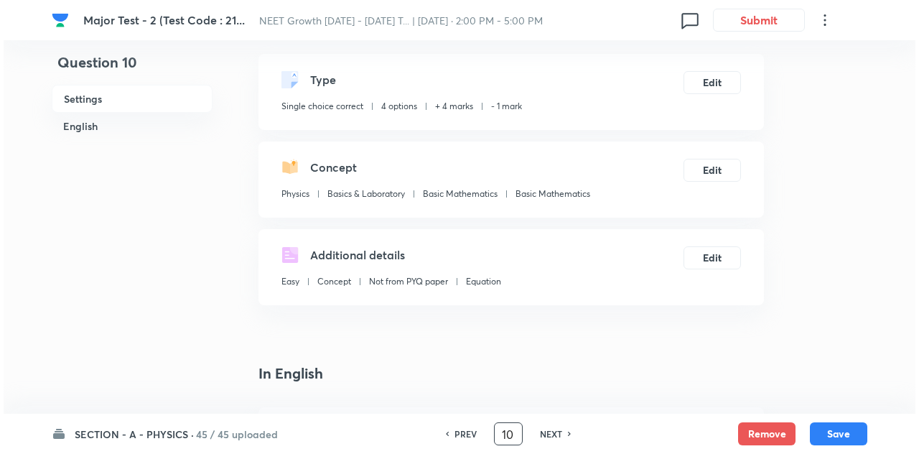
scroll to position [0, 0]
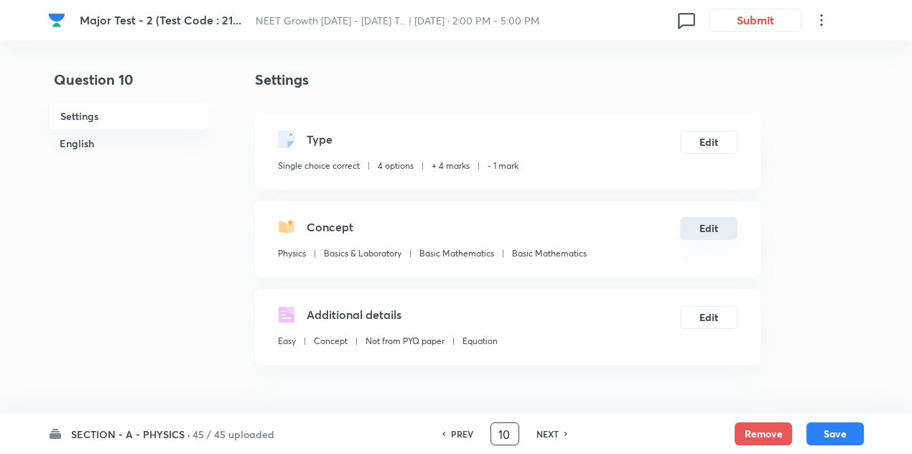
click at [707, 226] on button "Edit" at bounding box center [708, 228] width 57 height 23
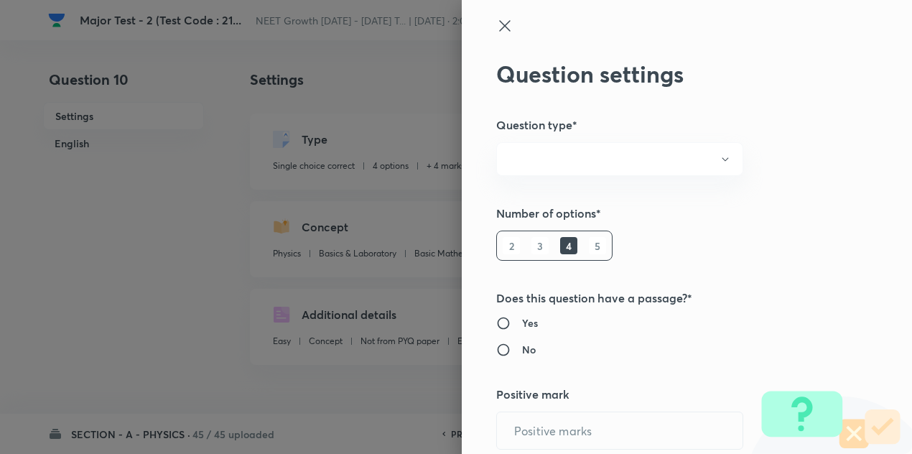
radio input "true"
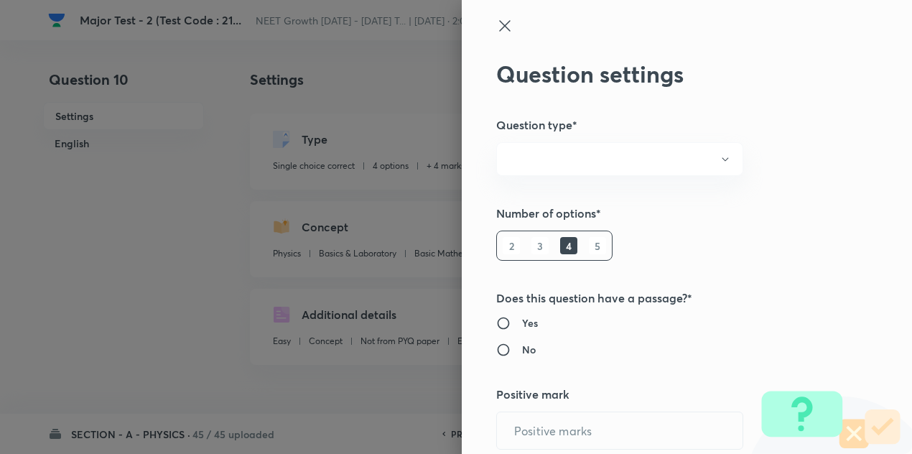
radio input "true"
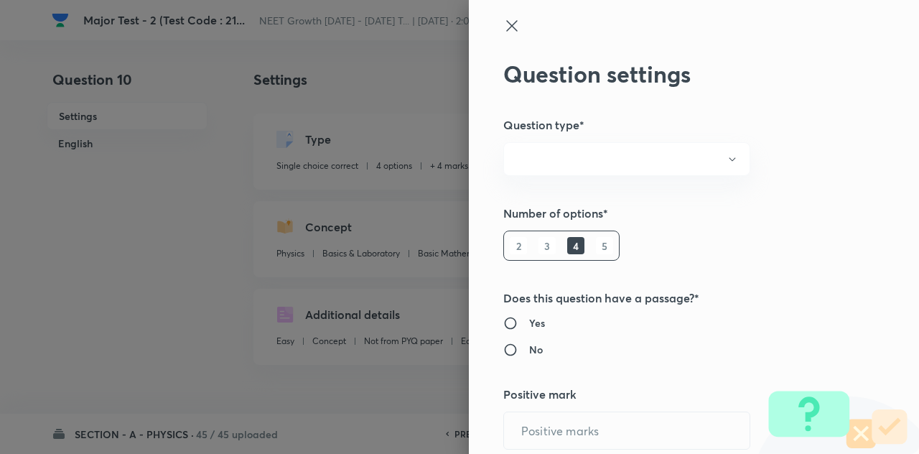
type input "4"
type input "1"
type input "Physics"
type input "Basics & Laboratory"
type input "Basic Mathematics"
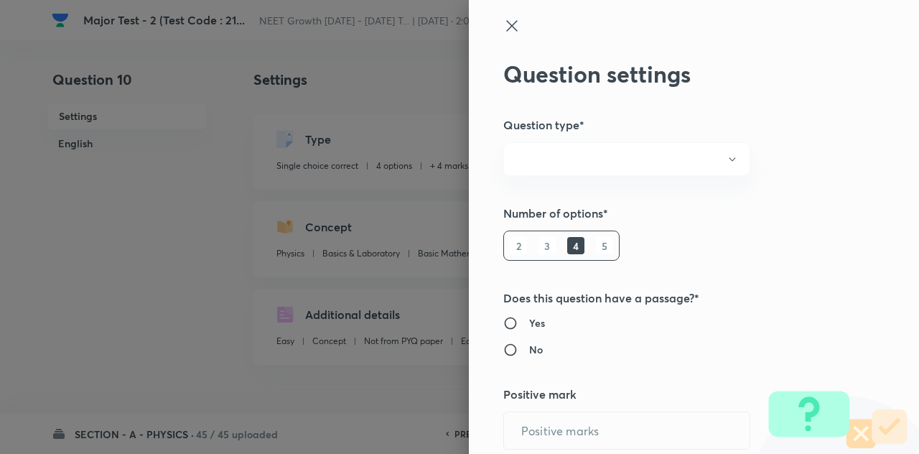
type input "Basic Mathematics"
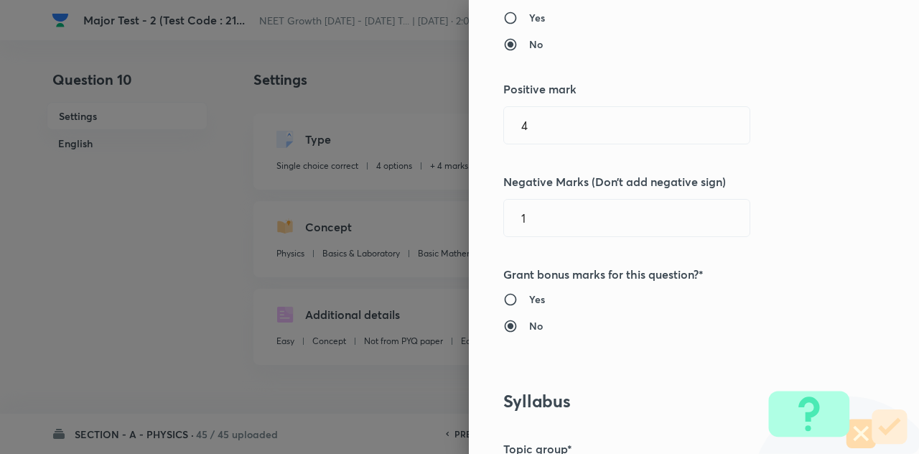
scroll to position [379, 0]
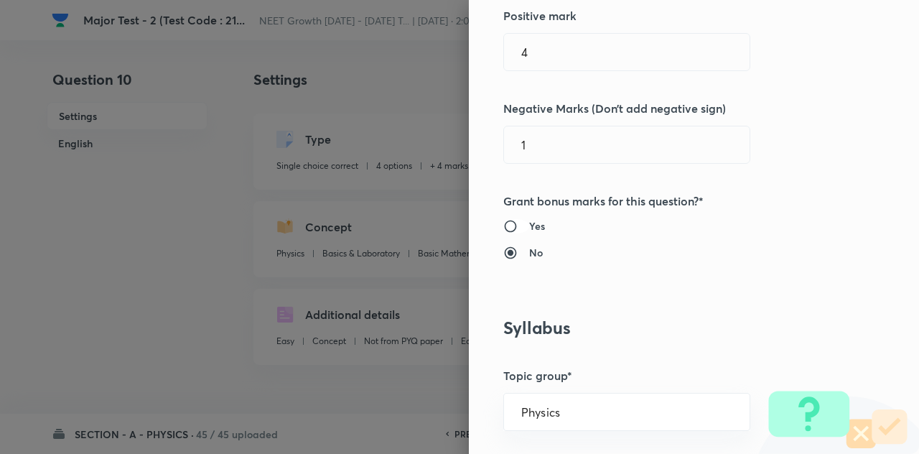
click at [504, 222] on input "Yes" at bounding box center [517, 226] width 26 height 14
radio input "true"
radio input "false"
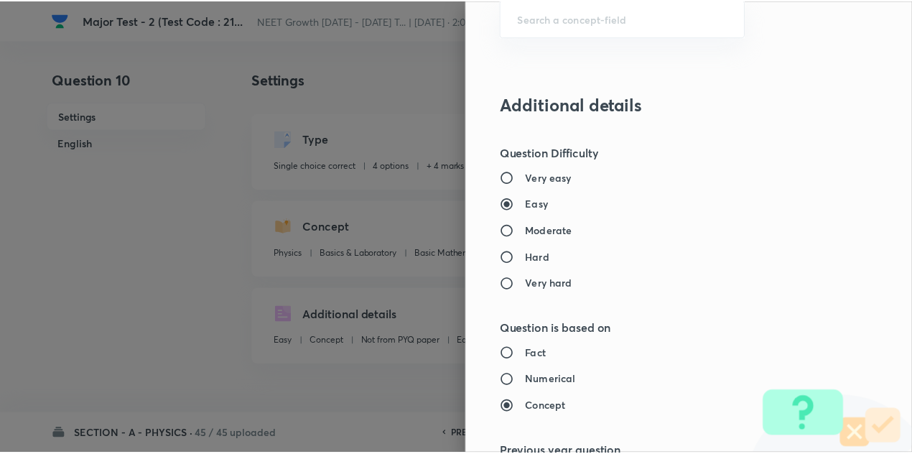
scroll to position [1596, 0]
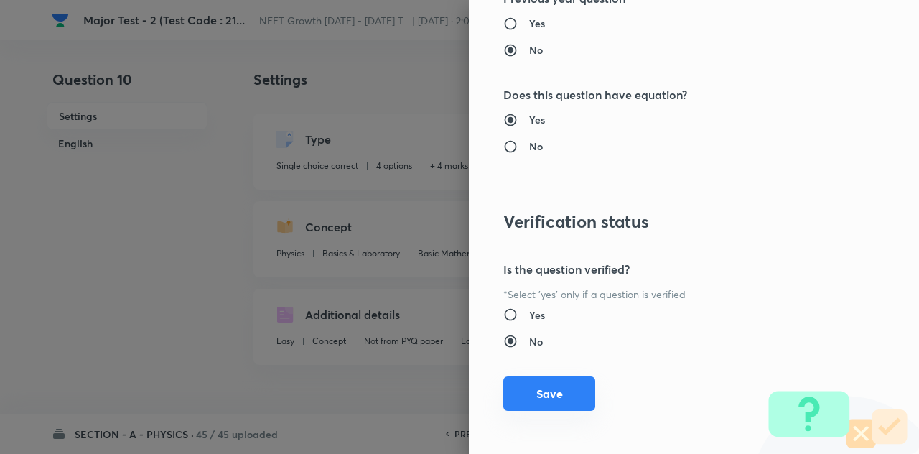
click at [537, 384] on button "Save" at bounding box center [550, 393] width 92 height 34
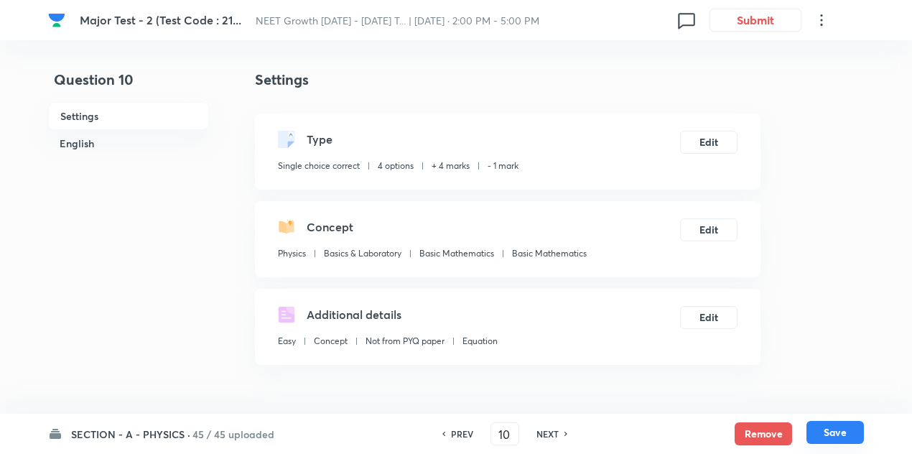
click at [856, 427] on button "Save" at bounding box center [835, 432] width 57 height 23
type input "11"
checkbox input "true"
click at [510, 432] on input "11" at bounding box center [504, 434] width 27 height 25
type input "13"
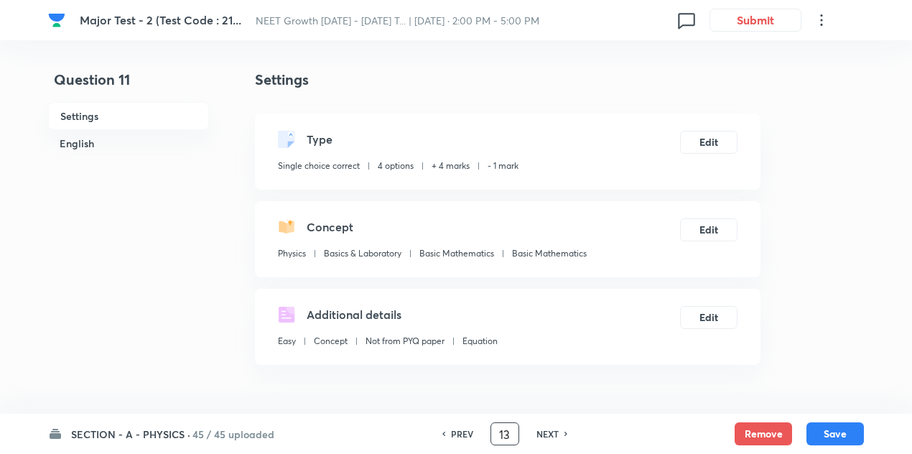
checkbox input "false"
checkbox input "true"
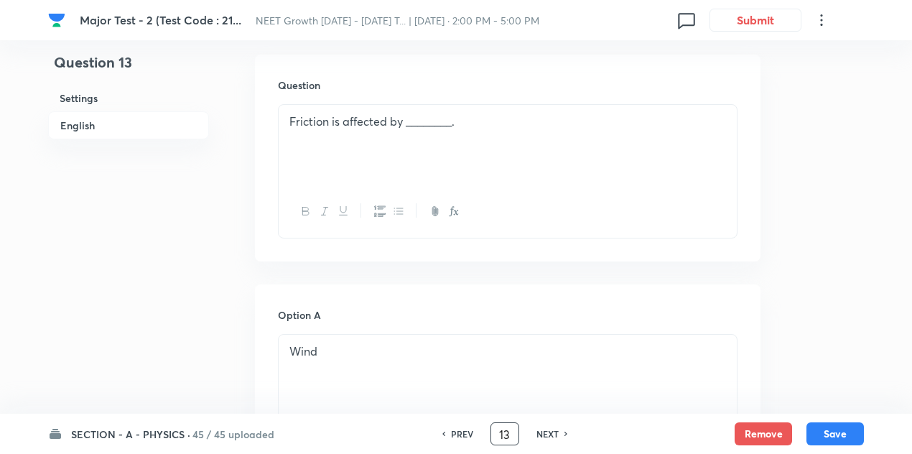
scroll to position [426, 0]
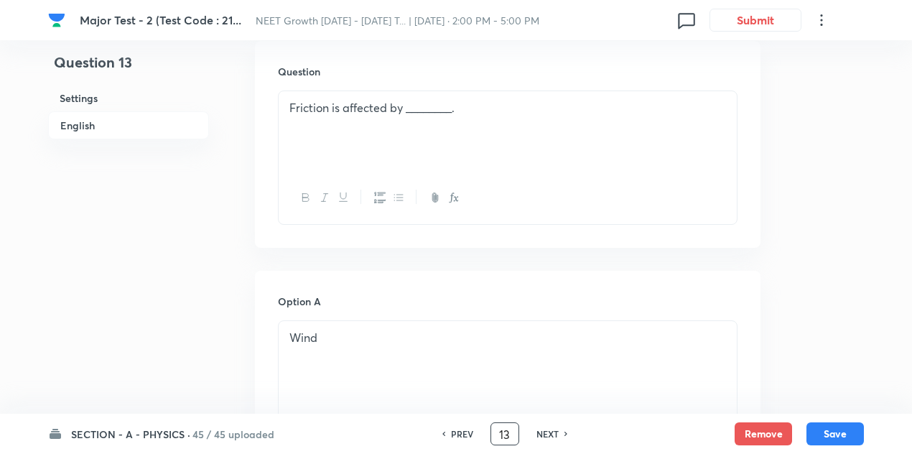
click at [507, 435] on input "13" at bounding box center [504, 434] width 27 height 25
click at [441, 427] on div "PREV" at bounding box center [460, 433] width 38 height 13
type input "12"
checkbox input "false"
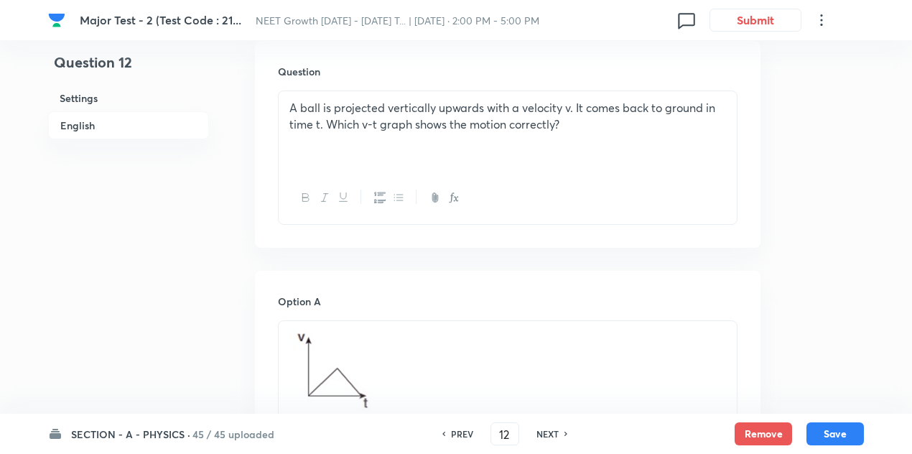
checkbox input "true"
click at [553, 432] on h6 "NEXT" at bounding box center [548, 433] width 22 height 13
type input "13"
checkbox input "false"
checkbox input "true"
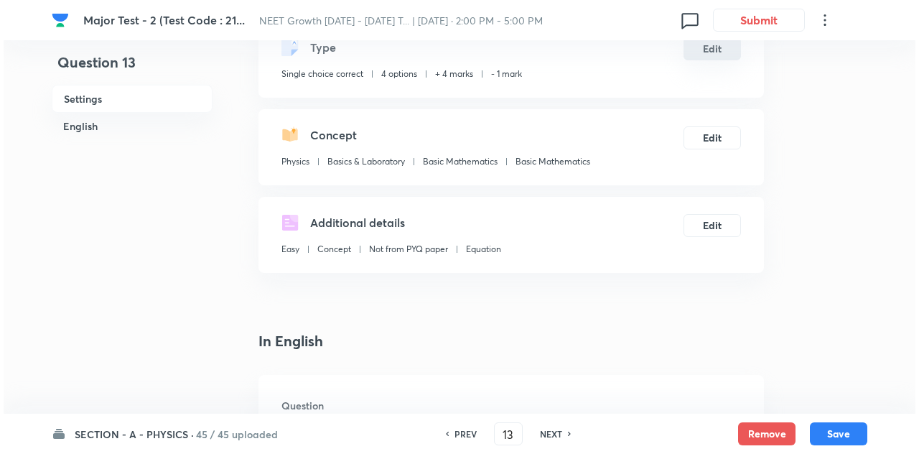
scroll to position [93, 0]
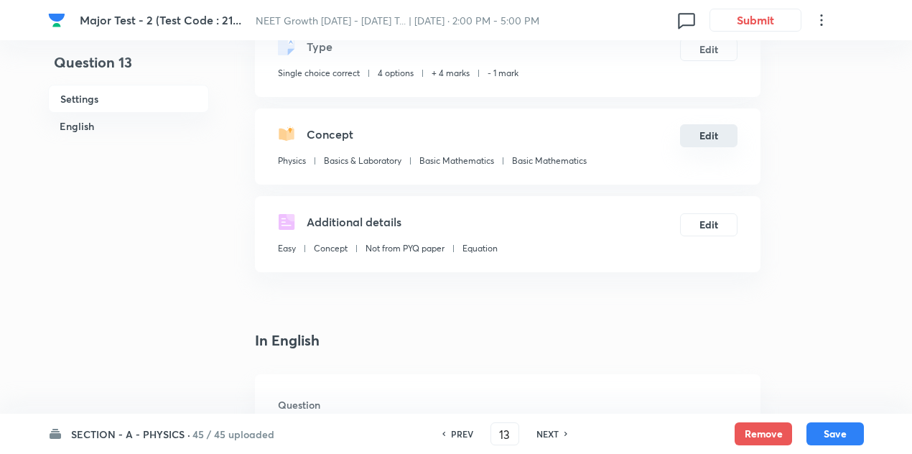
click at [705, 136] on button "Edit" at bounding box center [708, 135] width 57 height 23
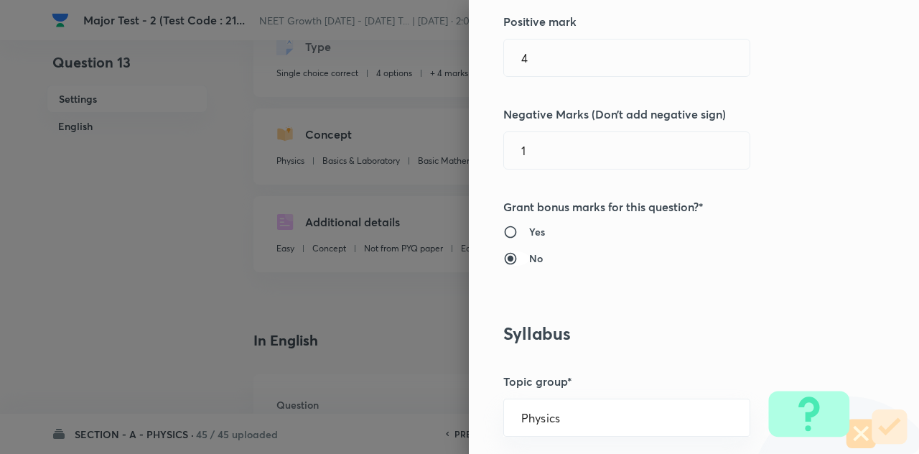
scroll to position [373, 0]
click at [504, 230] on input "Yes" at bounding box center [517, 231] width 26 height 14
radio input "true"
radio input "false"
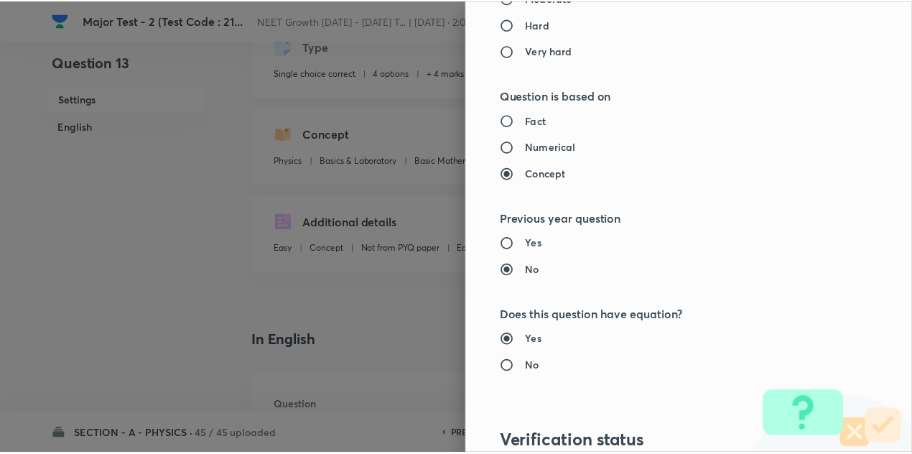
scroll to position [1596, 0]
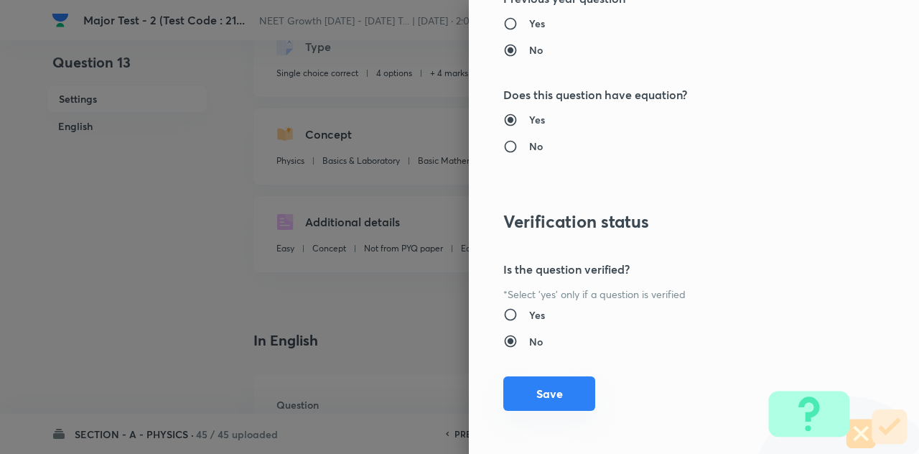
click at [532, 392] on button "Save" at bounding box center [550, 393] width 92 height 34
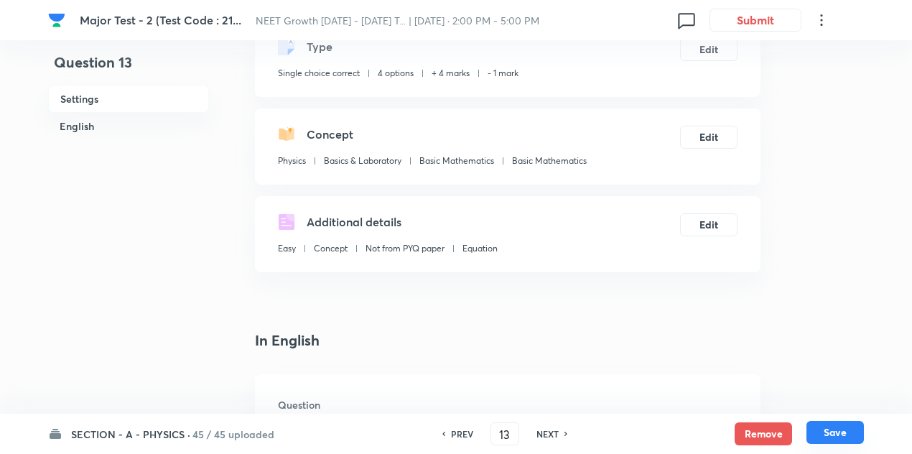
click at [845, 430] on button "Save" at bounding box center [835, 432] width 57 height 23
type input "14"
checkbox input "false"
checkbox input "true"
click at [444, 435] on div "PREV" at bounding box center [460, 433] width 38 height 13
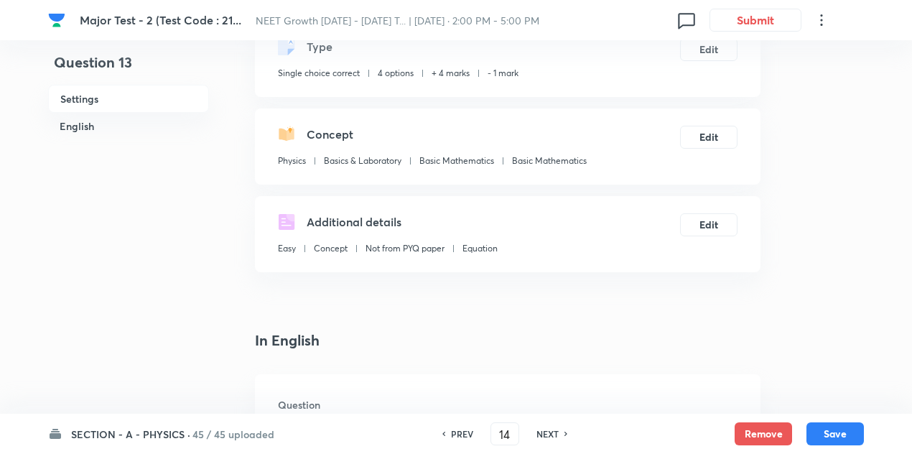
type input "13"
checkbox input "false"
checkbox input "true"
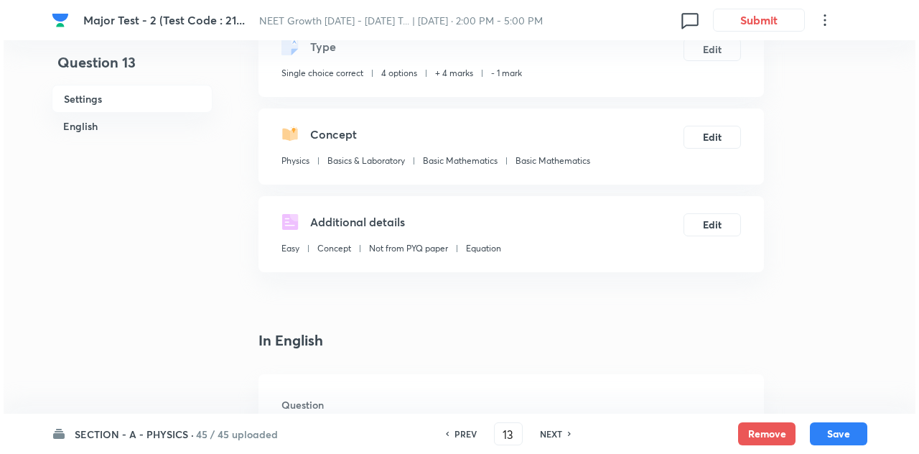
scroll to position [0, 0]
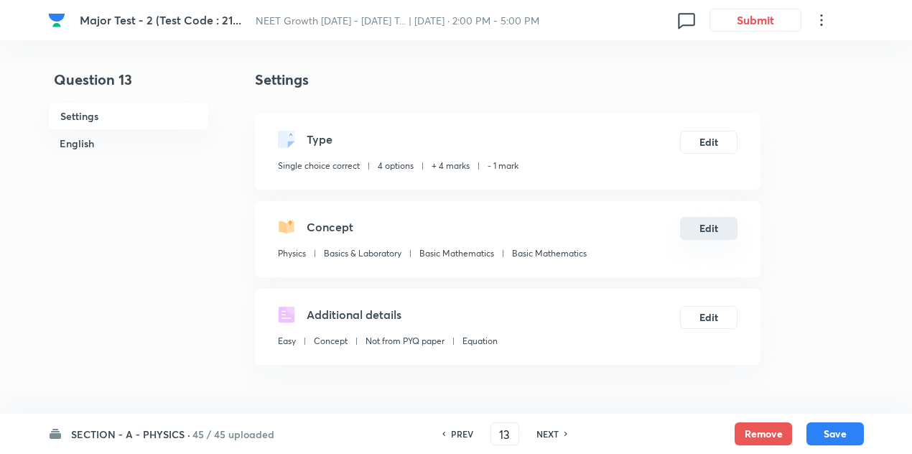
click at [728, 235] on button "Edit" at bounding box center [708, 228] width 57 height 23
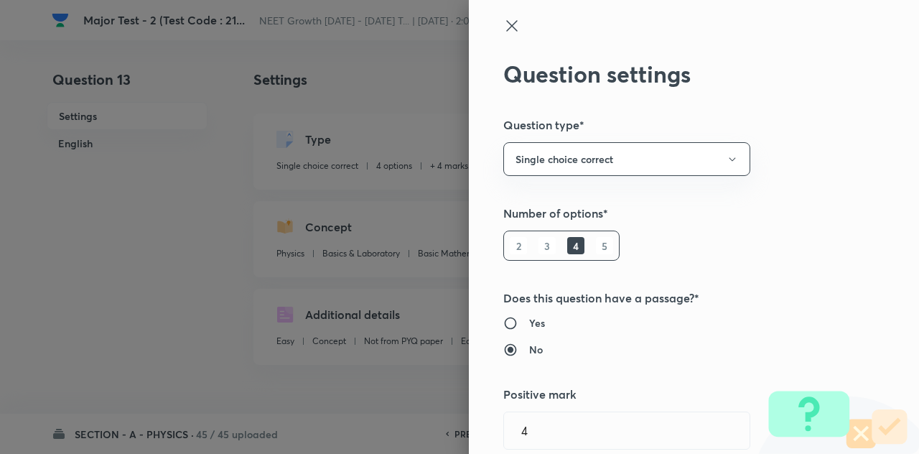
click at [497, 17] on div "Question settings Question type* Single choice correct Number of options* 2 3 4…" at bounding box center [694, 227] width 450 height 454
click at [506, 25] on icon at bounding box center [511, 25] width 11 height 11
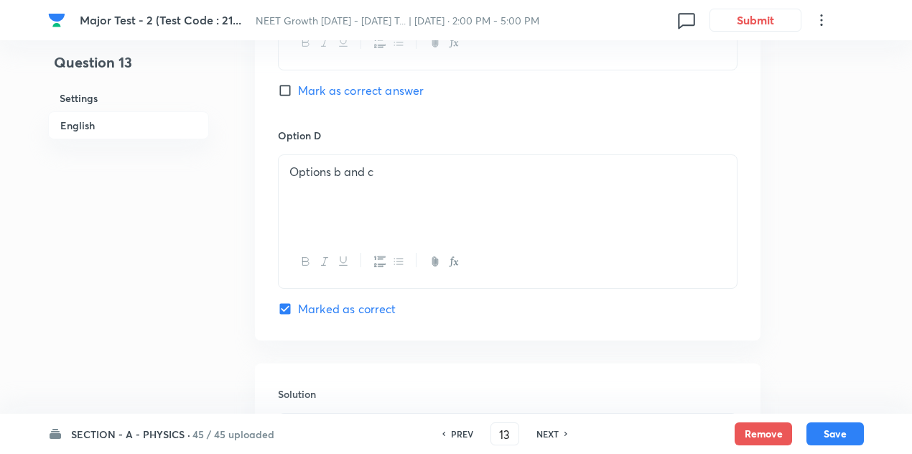
scroll to position [1247, 0]
click at [859, 427] on button "Save" at bounding box center [835, 432] width 57 height 23
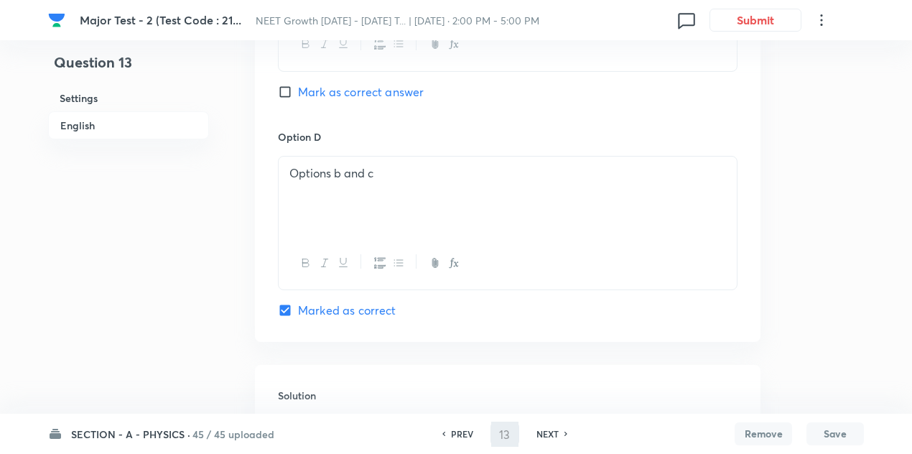
type input "14"
checkbox input "false"
checkbox input "true"
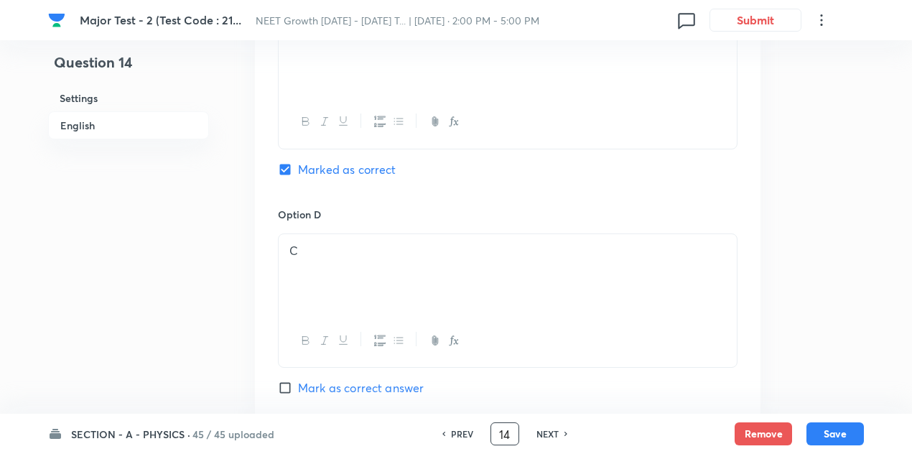
click at [509, 435] on input "14" at bounding box center [504, 434] width 27 height 25
type input "1"
type input "23"
checkbox input "false"
checkbox input "true"
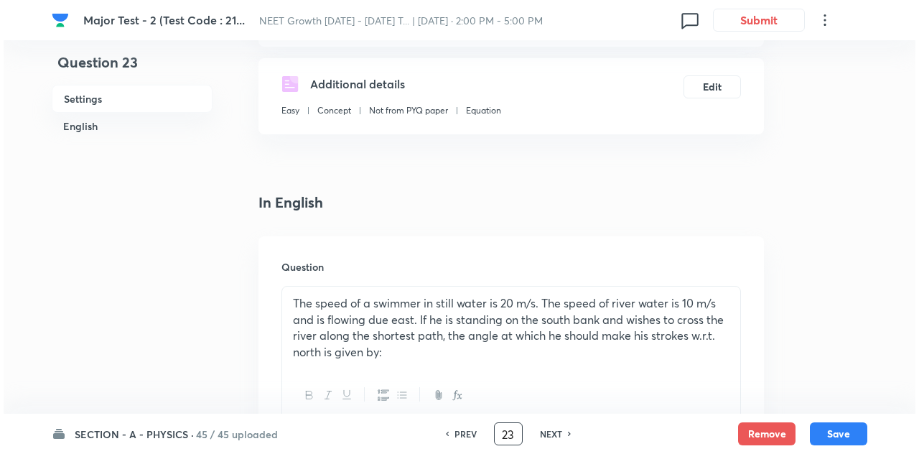
scroll to position [0, 0]
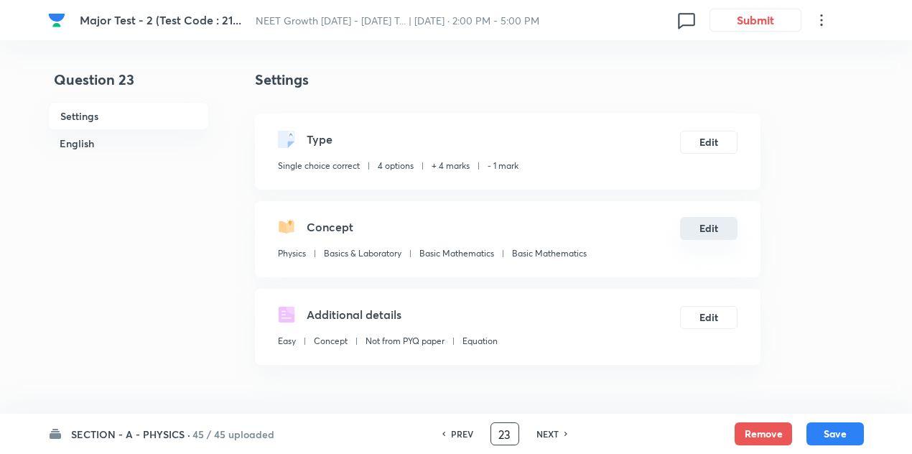
click at [699, 230] on button "Edit" at bounding box center [708, 228] width 57 height 23
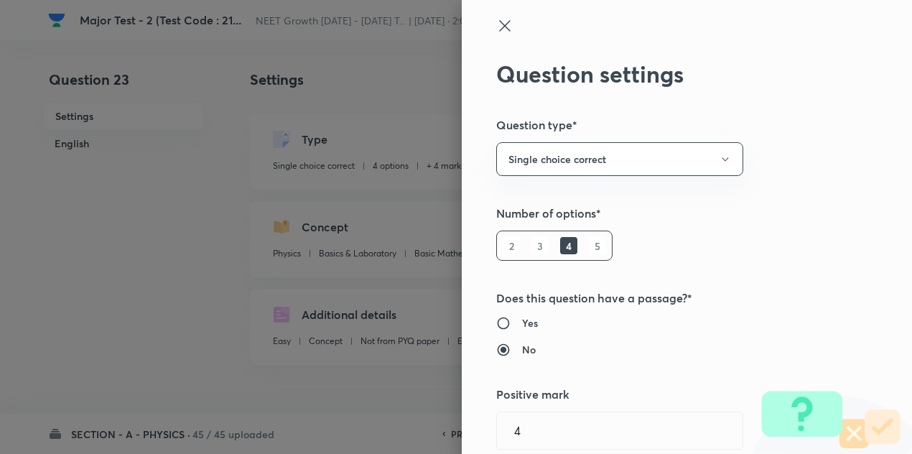
radio input "false"
radio input "true"
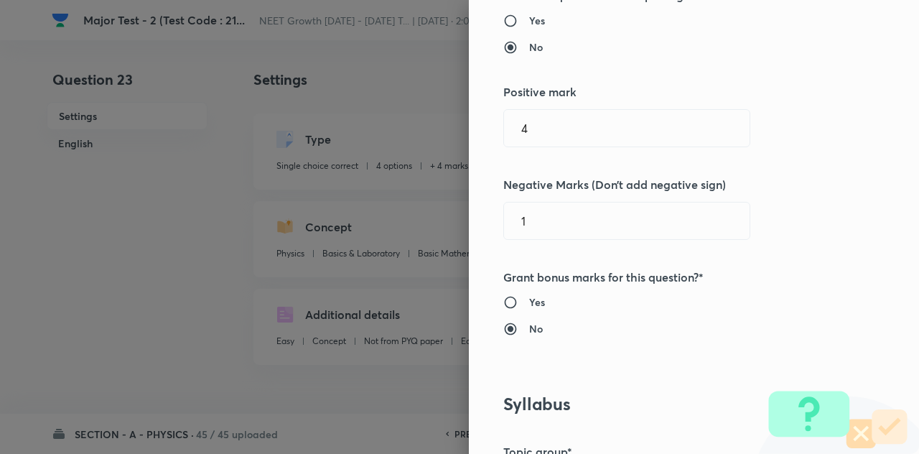
scroll to position [305, 0]
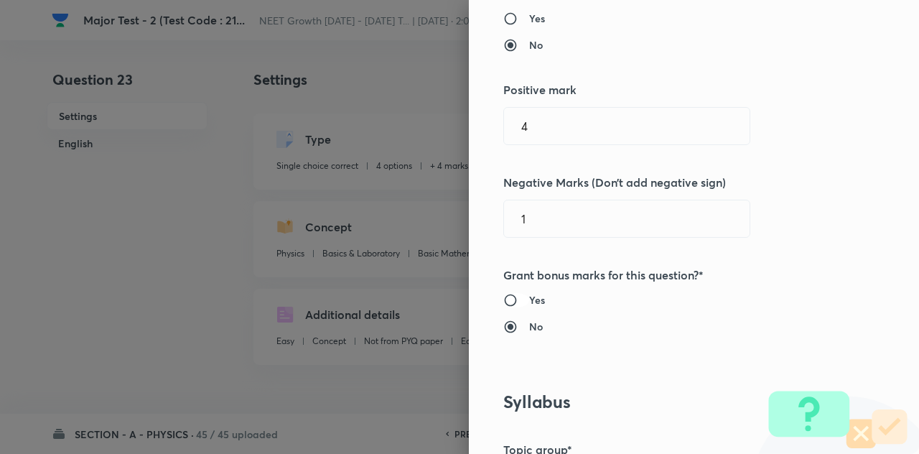
click at [504, 294] on input "Yes" at bounding box center [517, 300] width 26 height 14
radio input "true"
radio input "false"
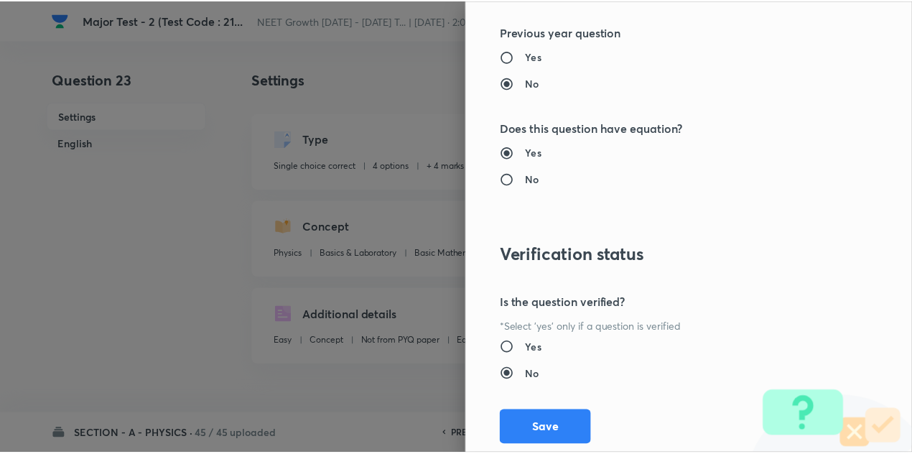
scroll to position [1596, 0]
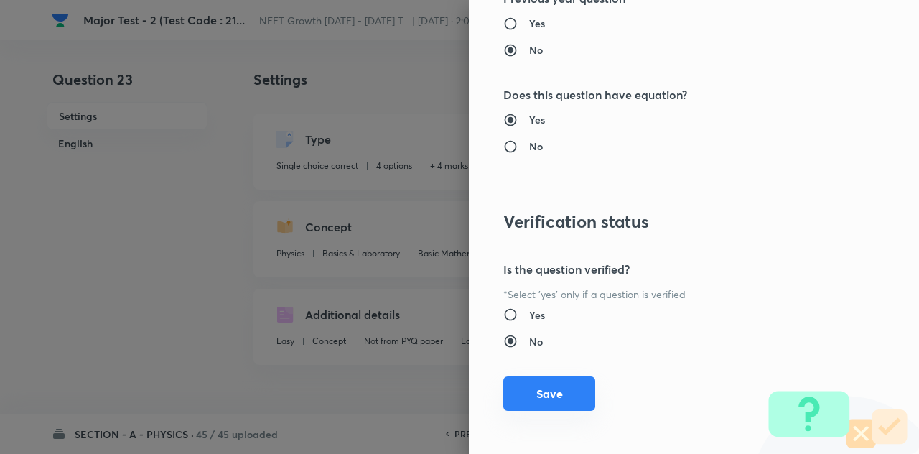
click at [569, 386] on button "Save" at bounding box center [550, 393] width 92 height 34
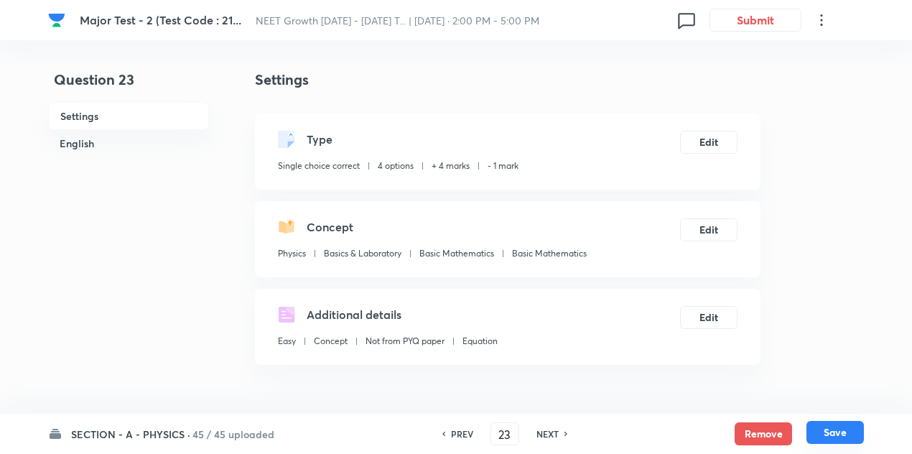
click at [843, 433] on button "Save" at bounding box center [835, 432] width 57 height 23
type input "24"
checkbox input "false"
checkbox input "true"
click at [839, 439] on button "Save" at bounding box center [835, 432] width 57 height 23
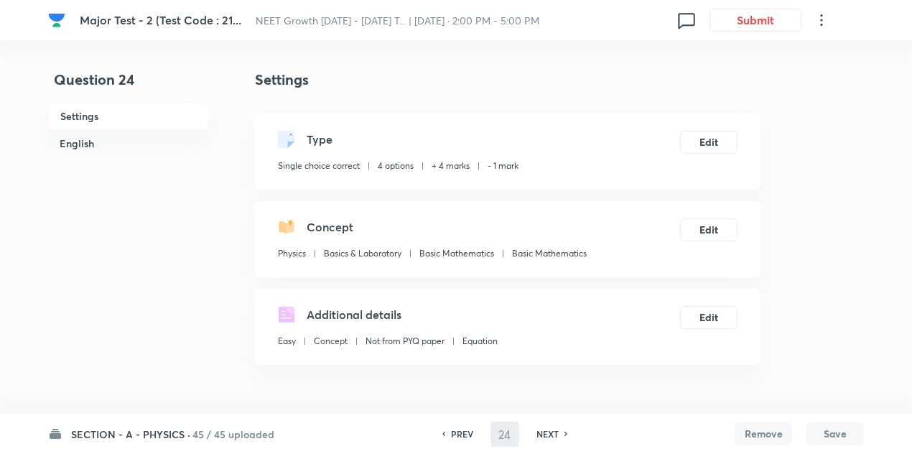
type input "25"
checkbox input "false"
checkbox input "true"
click at [511, 430] on input "25" at bounding box center [504, 434] width 27 height 25
type input "2"
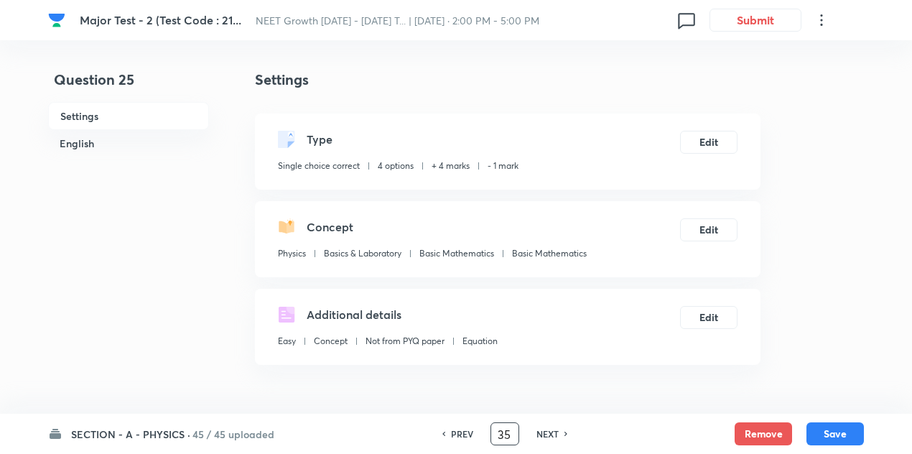
type input "35"
checkbox input "false"
checkbox input "true"
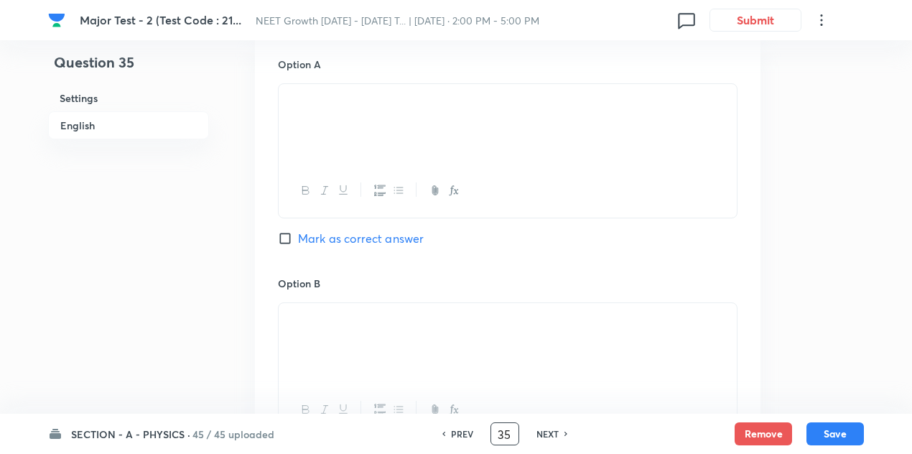
scroll to position [664, 0]
click at [282, 241] on input "Mark as correct answer" at bounding box center [288, 237] width 20 height 14
checkbox input "true"
checkbox input "false"
click at [824, 432] on button "Save" at bounding box center [835, 432] width 57 height 23
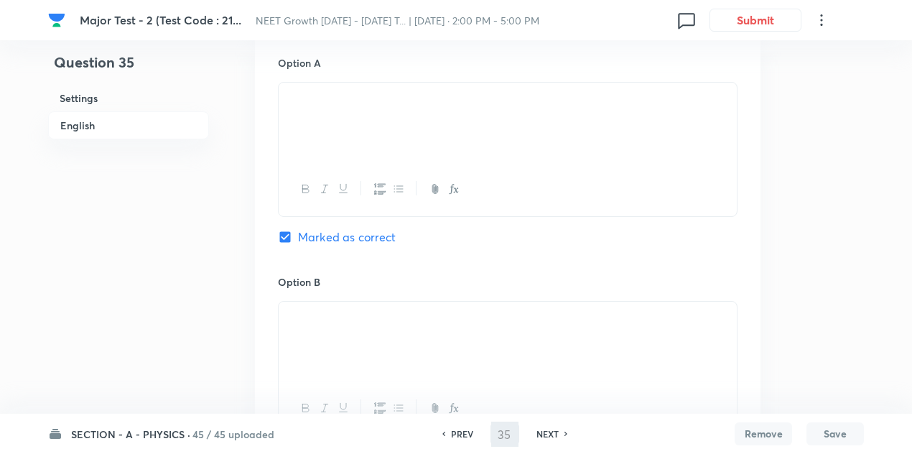
type input "36"
checkbox input "false"
checkbox input "true"
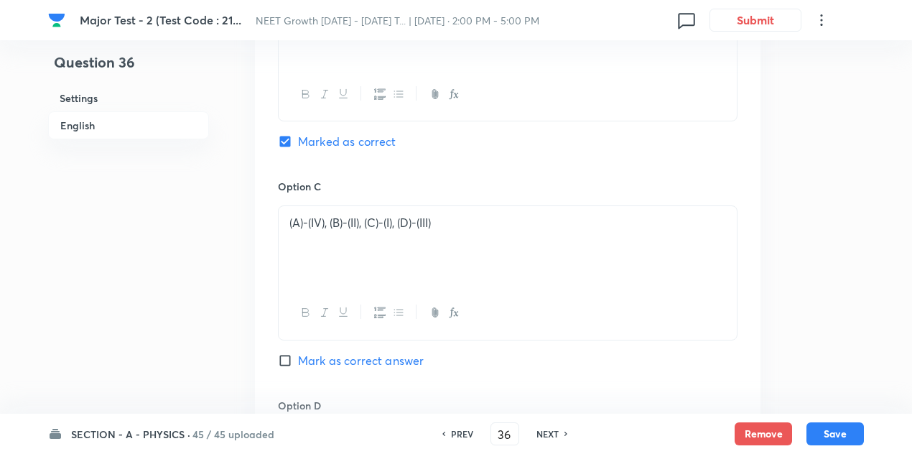
scroll to position [1342, 0]
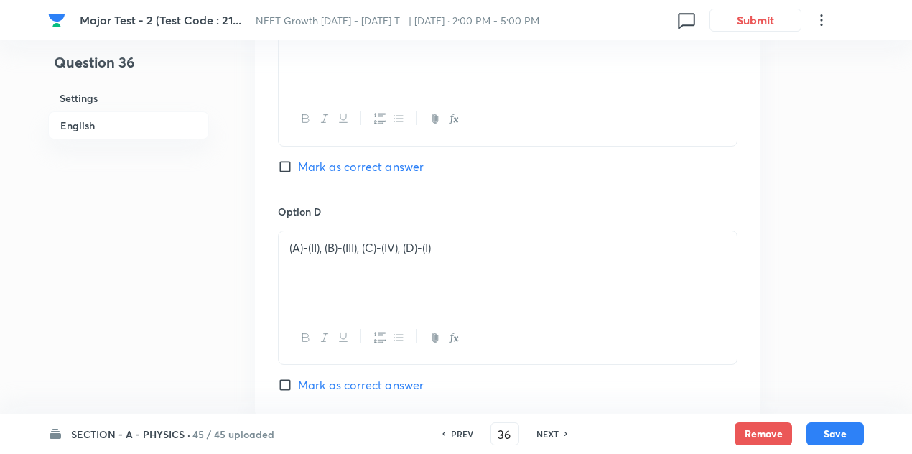
click at [546, 437] on h6 "NEXT" at bounding box center [548, 433] width 22 height 13
type input "37"
checkbox input "false"
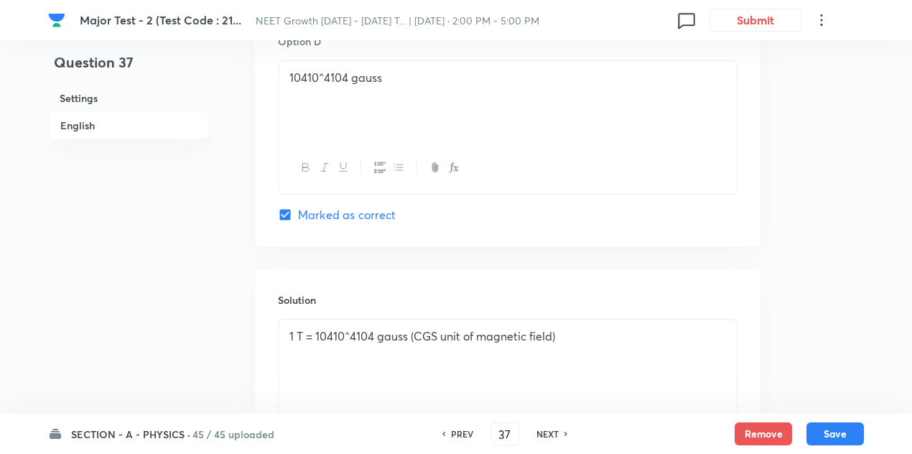
checkbox input "true"
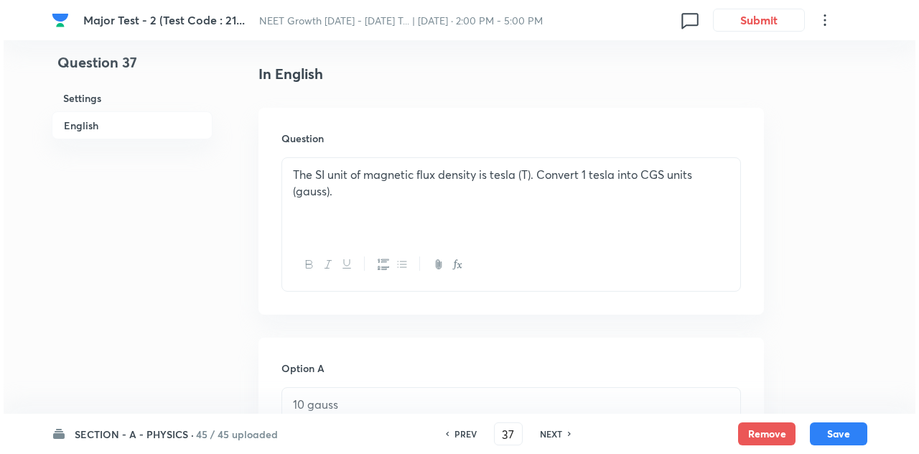
scroll to position [0, 0]
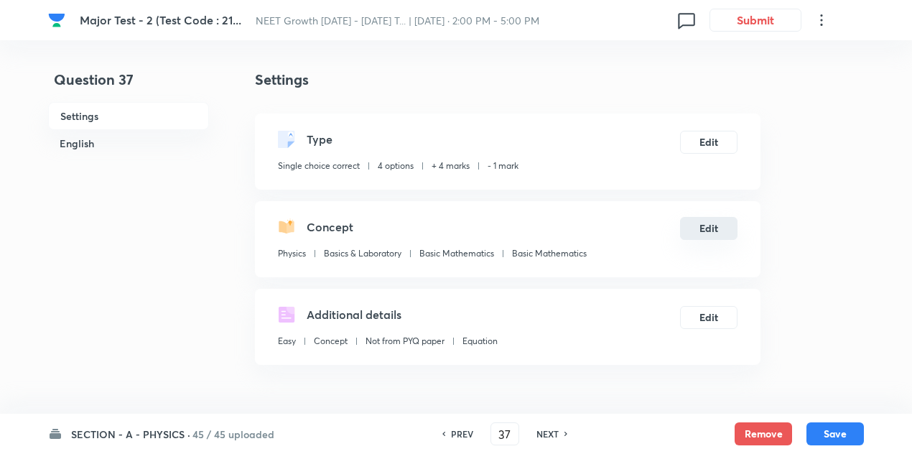
click at [702, 229] on button "Edit" at bounding box center [708, 228] width 57 height 23
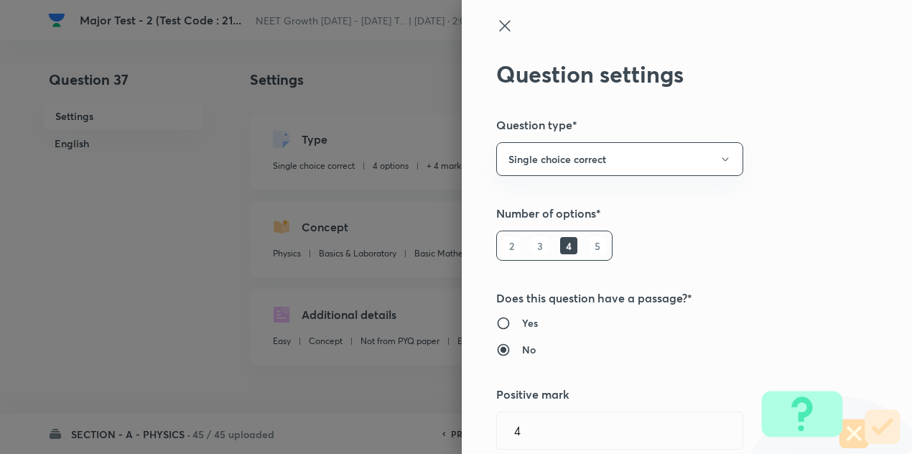
radio input "false"
radio input "true"
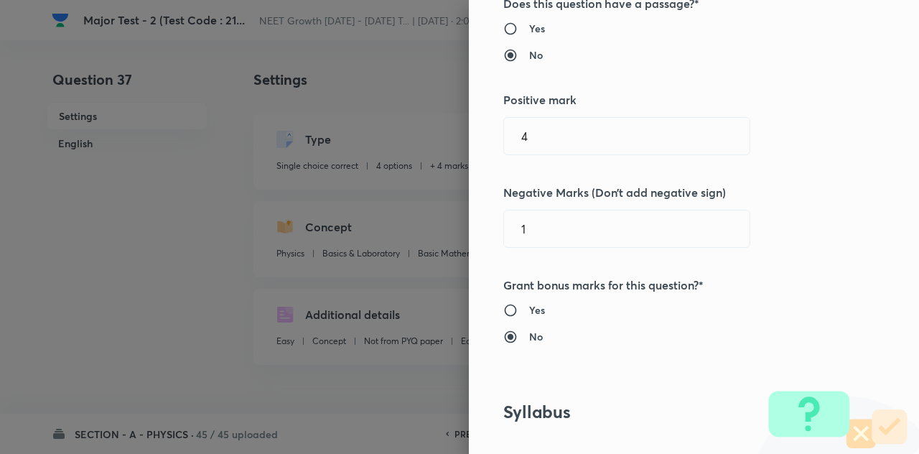
scroll to position [394, 0]
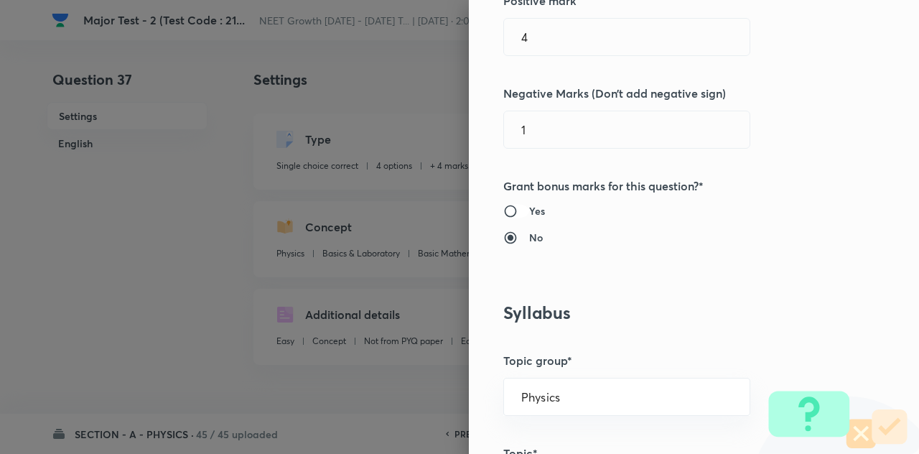
click at [504, 209] on input "Yes" at bounding box center [517, 211] width 26 height 14
radio input "true"
radio input "false"
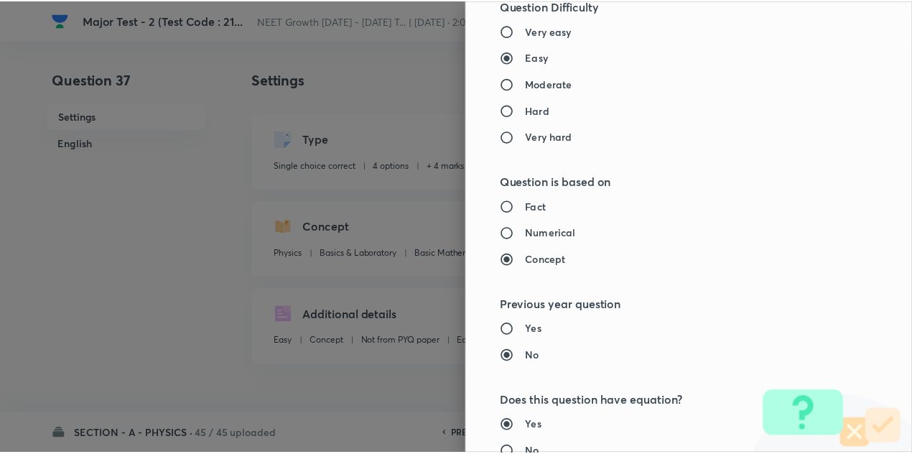
scroll to position [1596, 0]
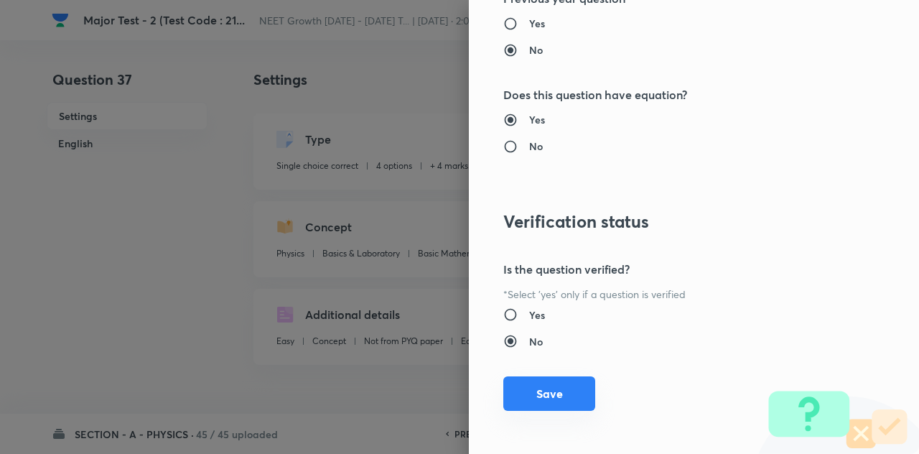
click at [549, 393] on button "Save" at bounding box center [550, 393] width 92 height 34
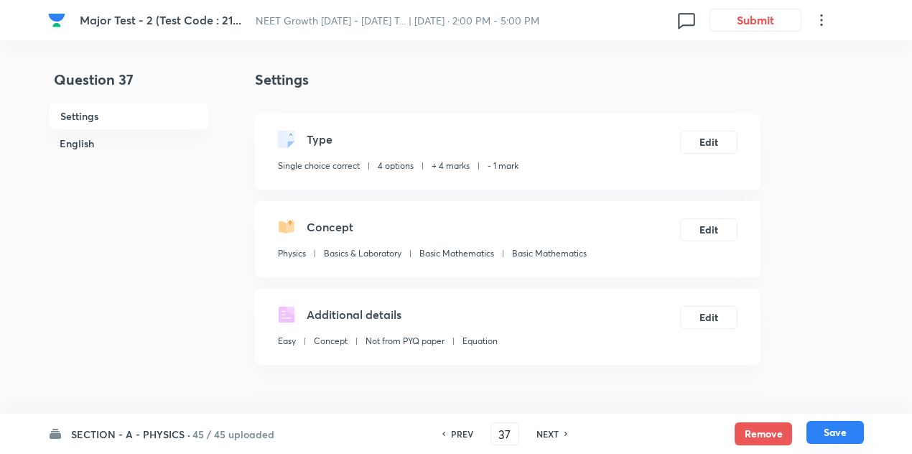
click at [846, 427] on button "Save" at bounding box center [835, 432] width 57 height 23
type input "38"
checkbox input "true"
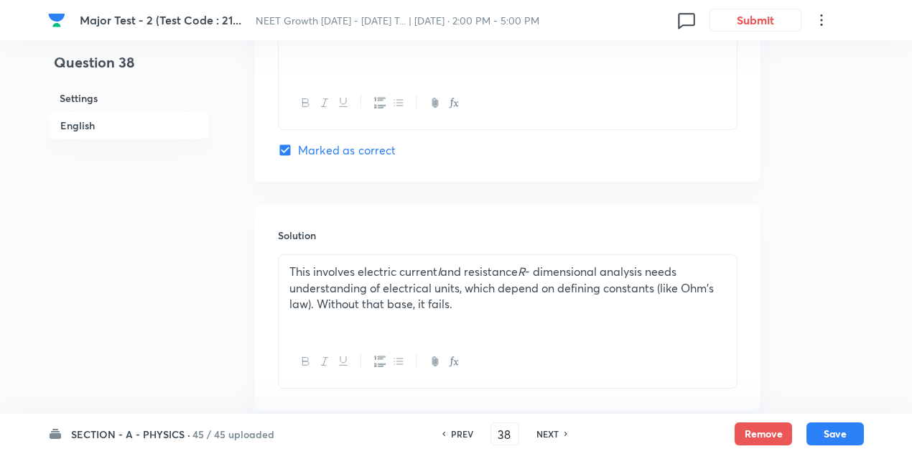
scroll to position [1490, 0]
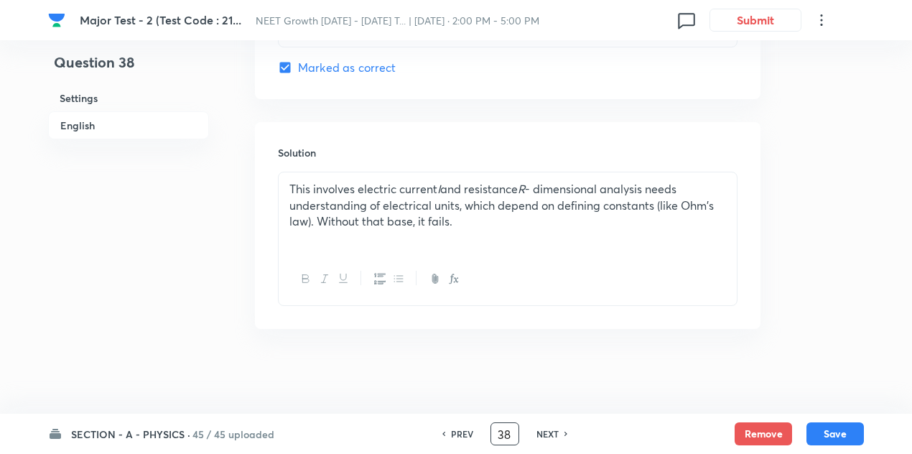
click at [509, 430] on input "38" at bounding box center [504, 434] width 27 height 25
type input "36"
checkbox input "false"
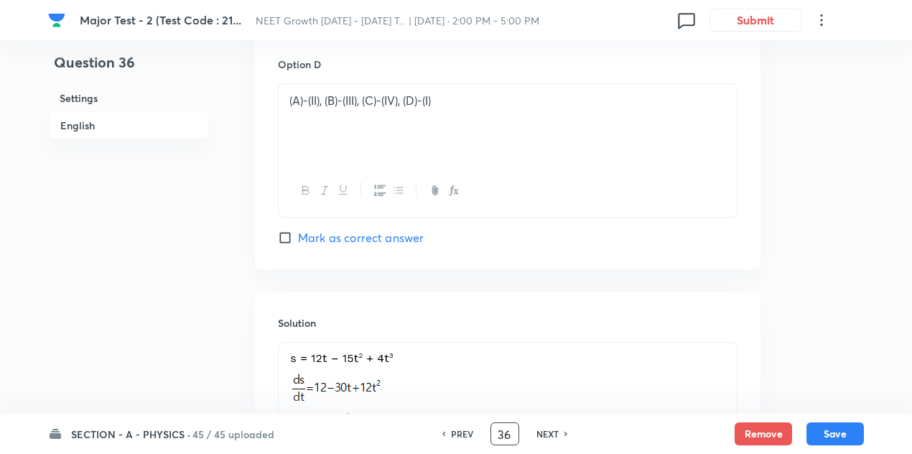
checkbox input "true"
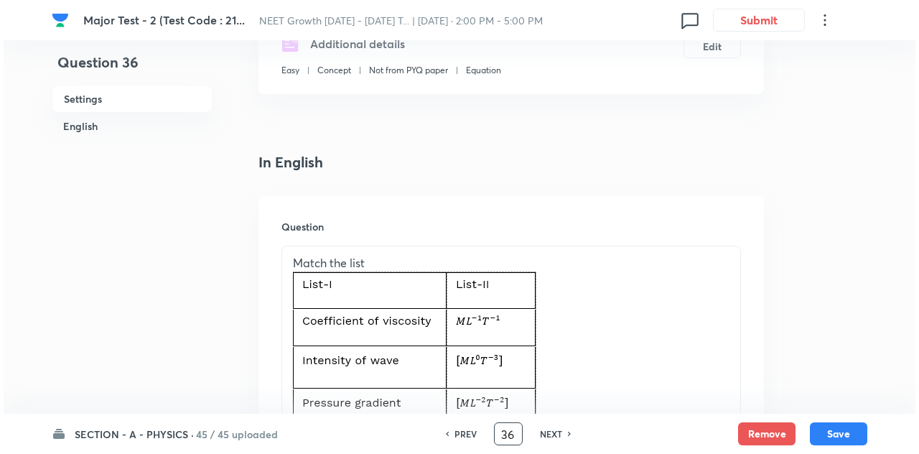
scroll to position [0, 0]
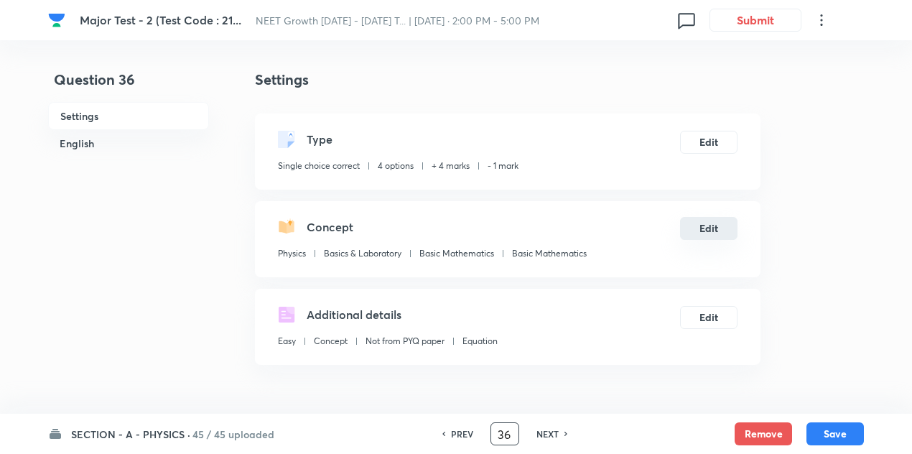
click at [718, 221] on button "Edit" at bounding box center [708, 228] width 57 height 23
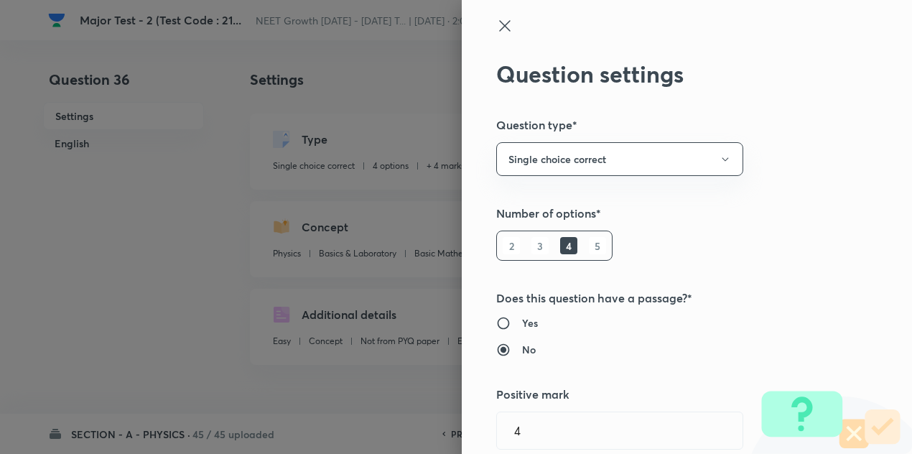
radio input "false"
radio input "true"
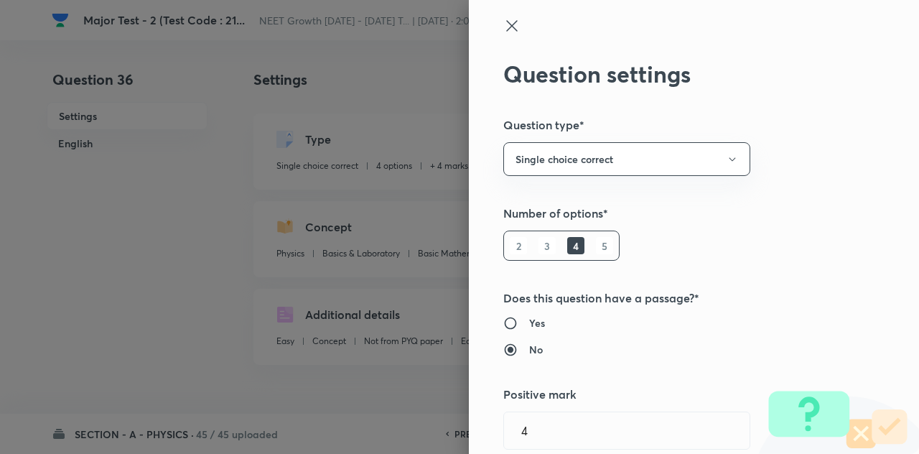
scroll to position [312, 0]
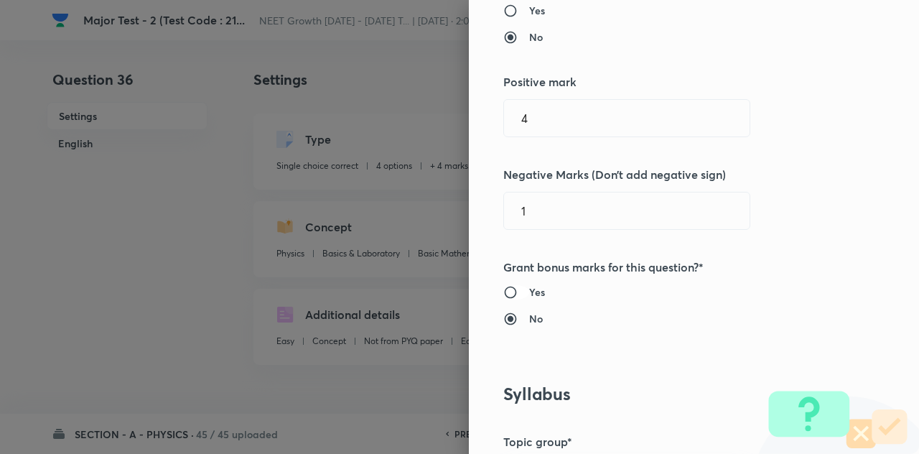
click at [504, 292] on input "Yes" at bounding box center [517, 292] width 26 height 14
radio input "true"
radio input "false"
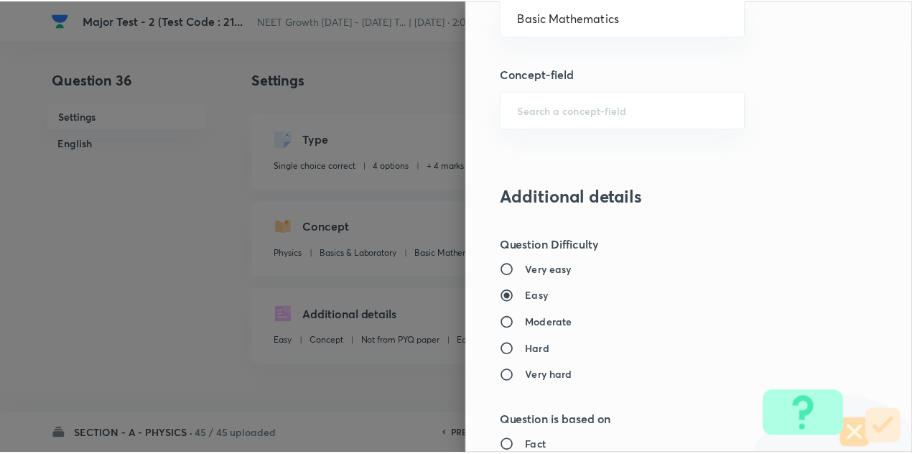
scroll to position [1596, 0]
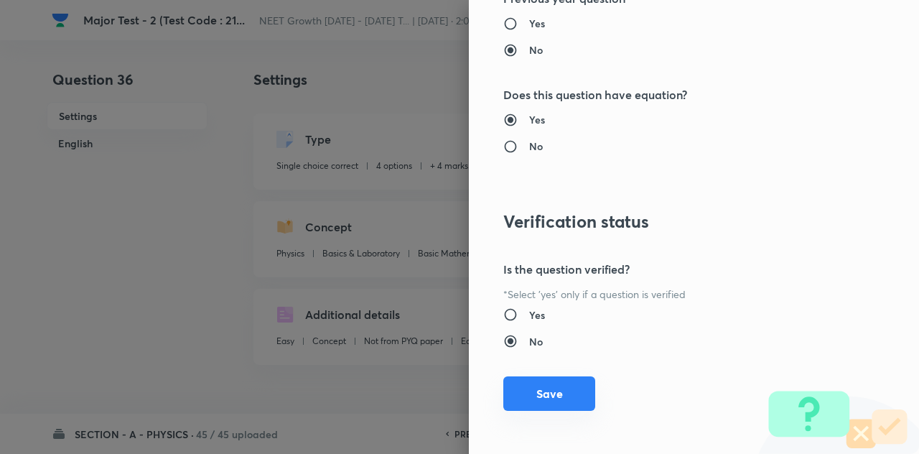
click at [537, 378] on button "Save" at bounding box center [550, 393] width 92 height 34
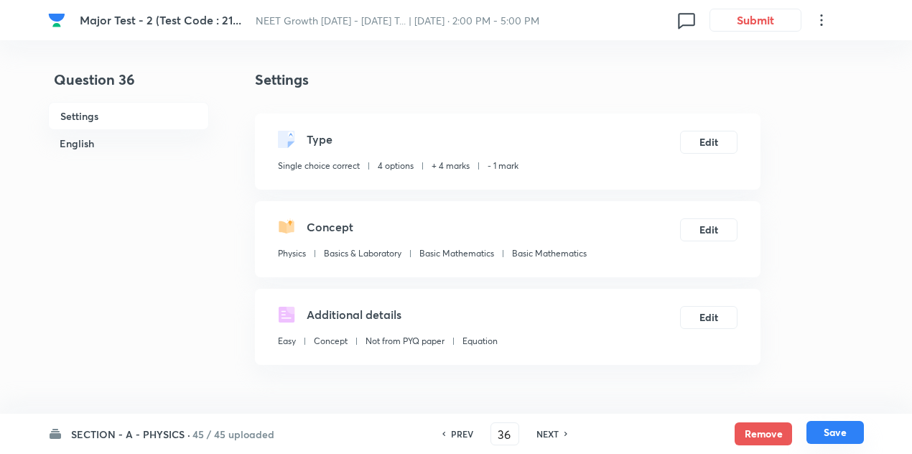
click at [856, 433] on button "Save" at bounding box center [835, 432] width 57 height 23
type input "37"
checkbox input "false"
checkbox input "true"
click at [513, 427] on input "37" at bounding box center [504, 434] width 27 height 25
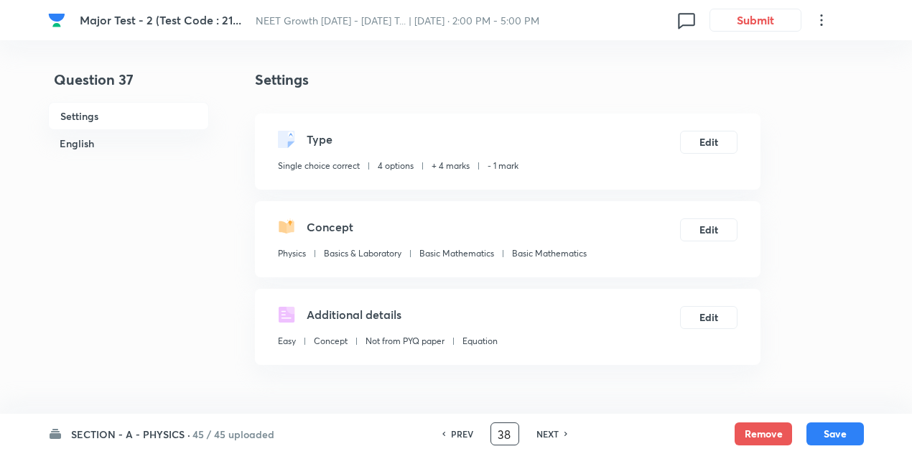
type input "38"
checkbox input "true"
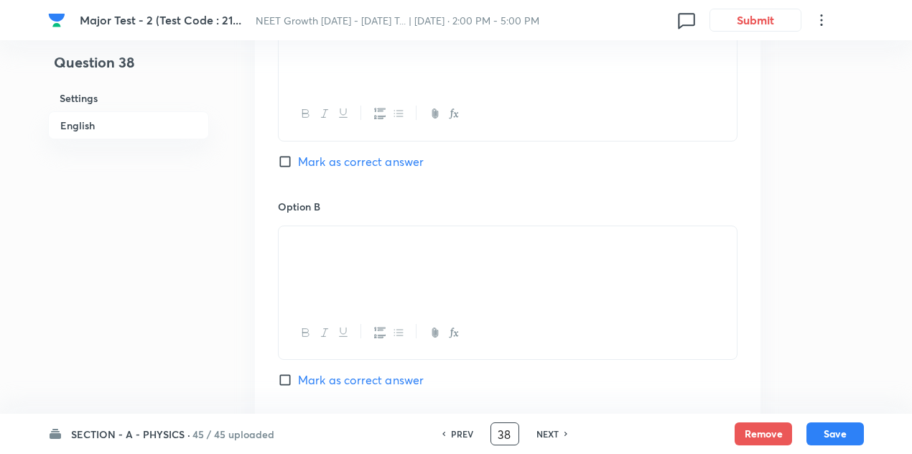
scroll to position [962, 0]
click at [287, 371] on input "Mark as correct answer" at bounding box center [288, 376] width 20 height 14
checkbox input "true"
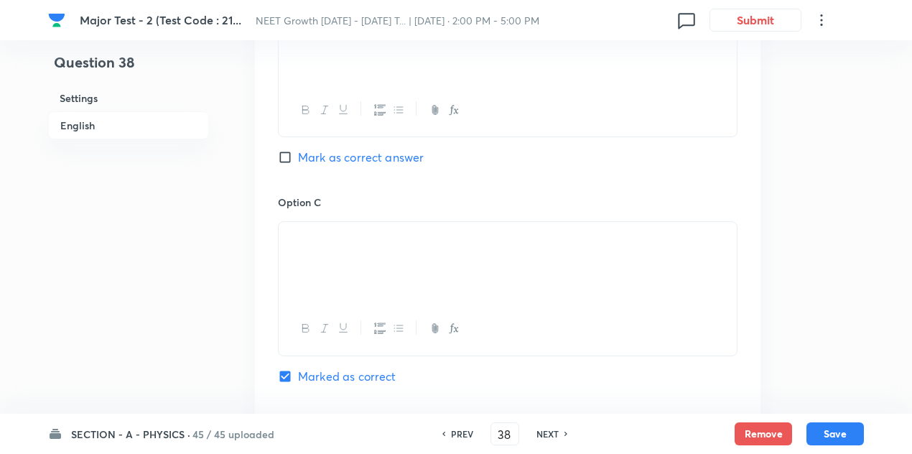
checkbox input "false"
click at [832, 429] on button "Save" at bounding box center [835, 432] width 57 height 23
type input "39"
checkbox input "true"
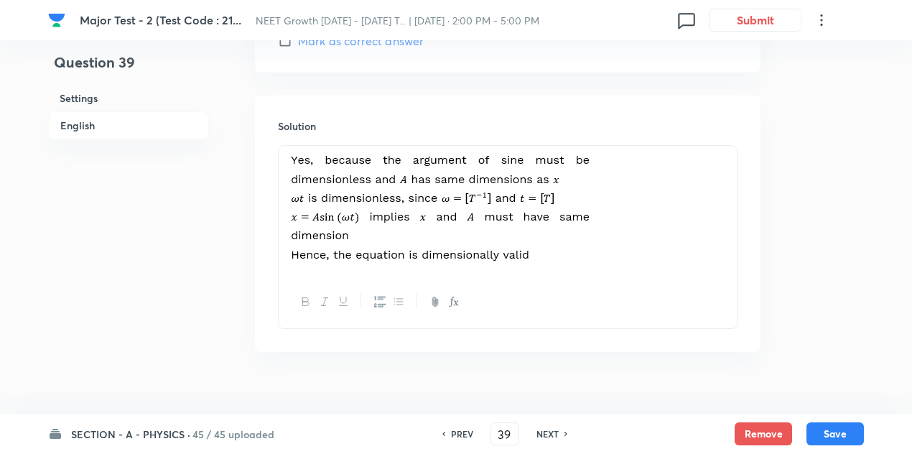
scroll to position [1539, 0]
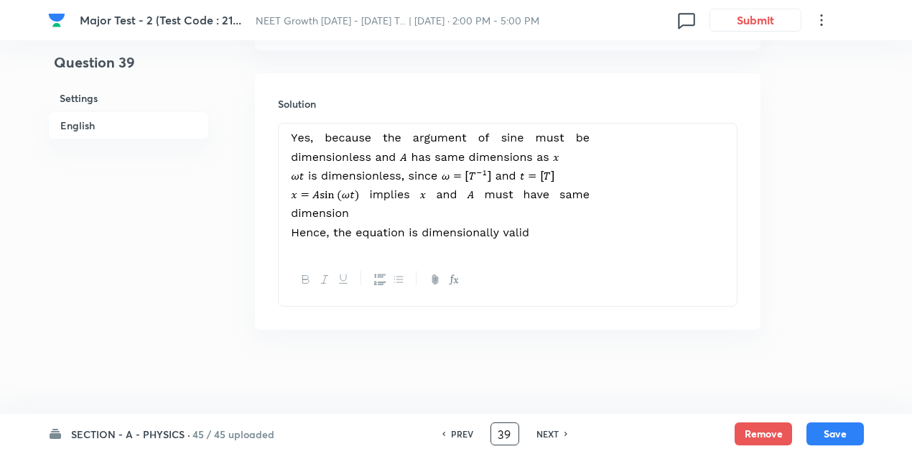
click at [510, 437] on input "39" at bounding box center [504, 434] width 27 height 25
type input "3"
type input "41"
checkbox input "false"
checkbox input "true"
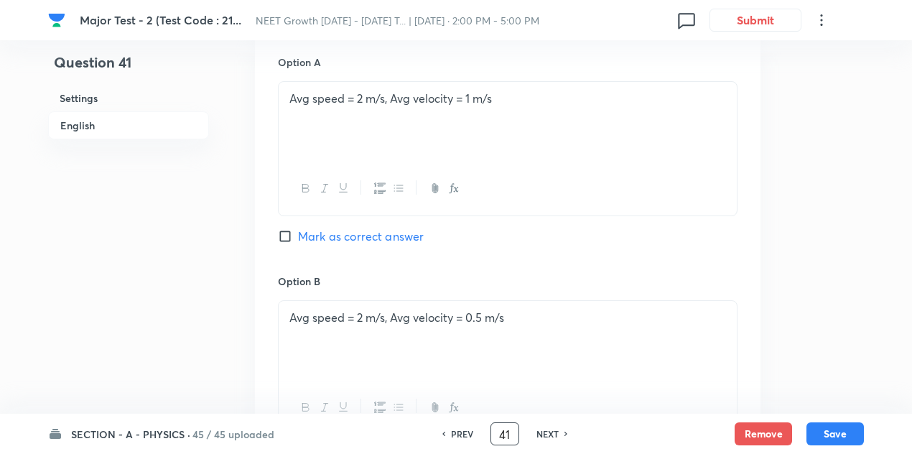
scroll to position [631, 0]
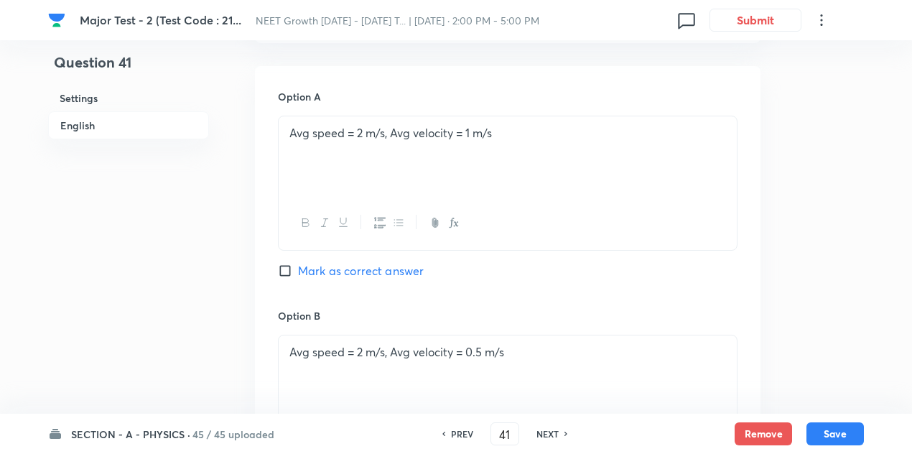
click at [284, 274] on input "Mark as correct answer" at bounding box center [288, 271] width 20 height 14
checkbox input "true"
checkbox input "false"
click at [848, 431] on button "Save" at bounding box center [835, 432] width 57 height 23
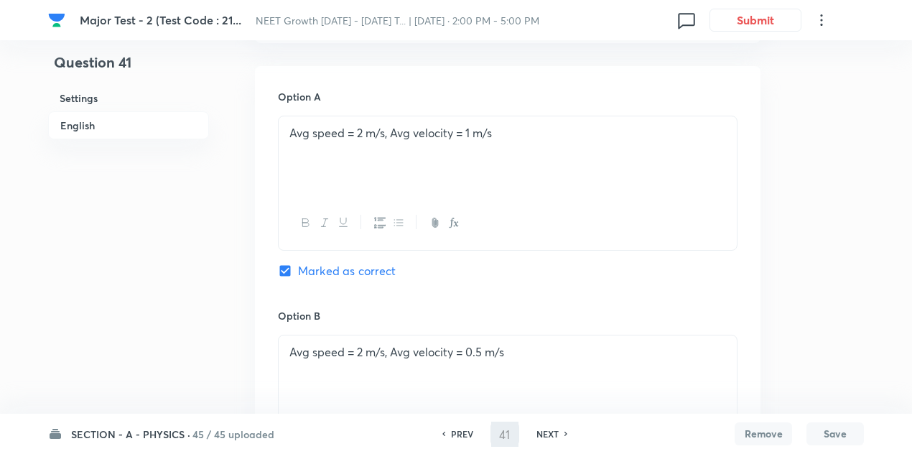
type input "42"
checkbox input "false"
checkbox input "true"
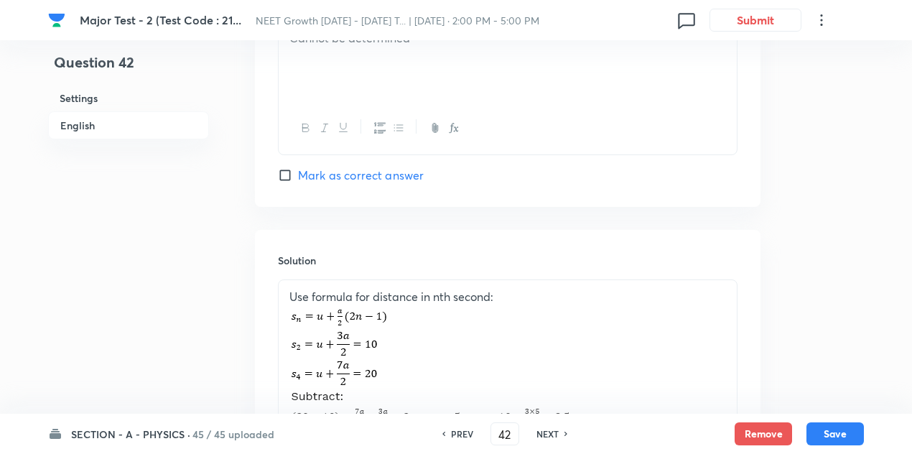
scroll to position [1267, 0]
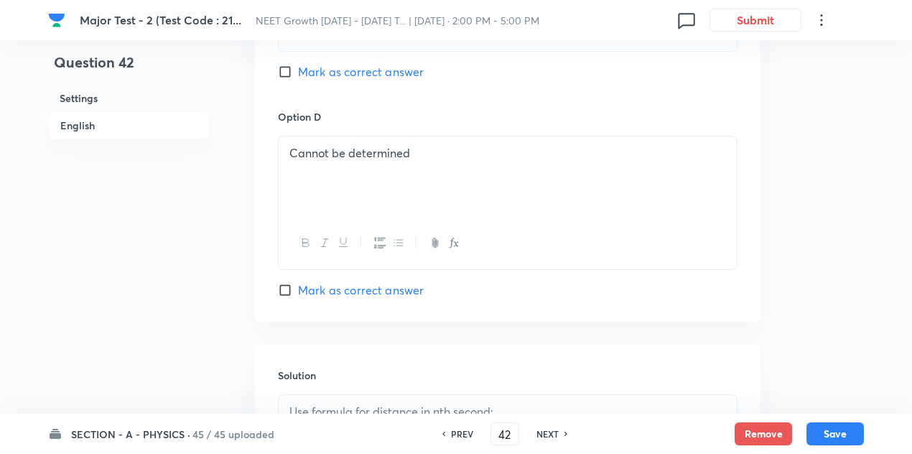
click at [282, 292] on input "Mark as correct answer" at bounding box center [288, 290] width 20 height 14
checkbox input "true"
checkbox input "false"
click at [825, 432] on button "Save" at bounding box center [835, 432] width 57 height 23
type input "43"
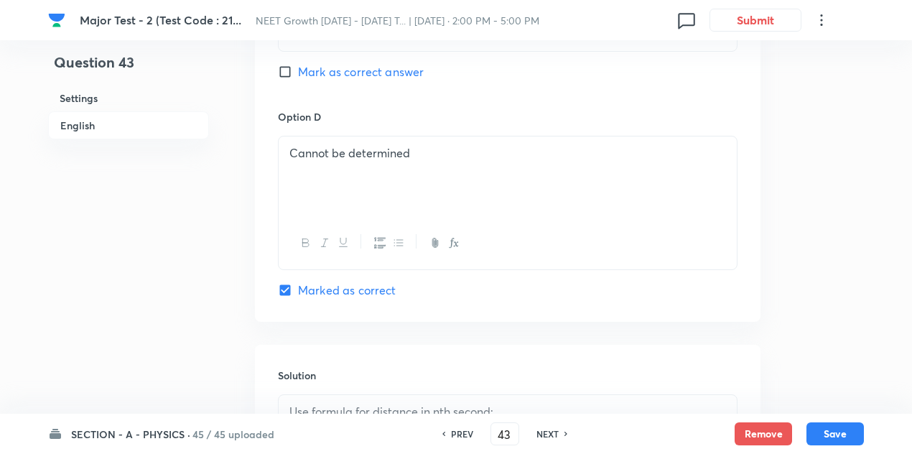
checkbox input "true"
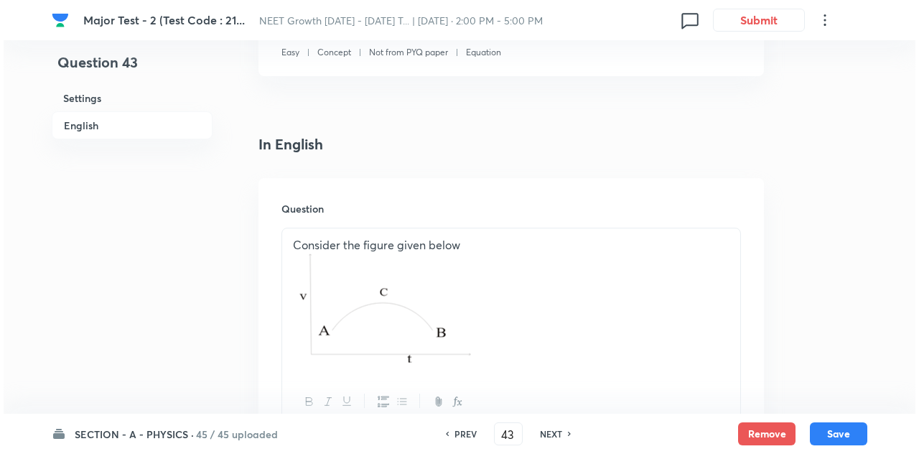
scroll to position [0, 0]
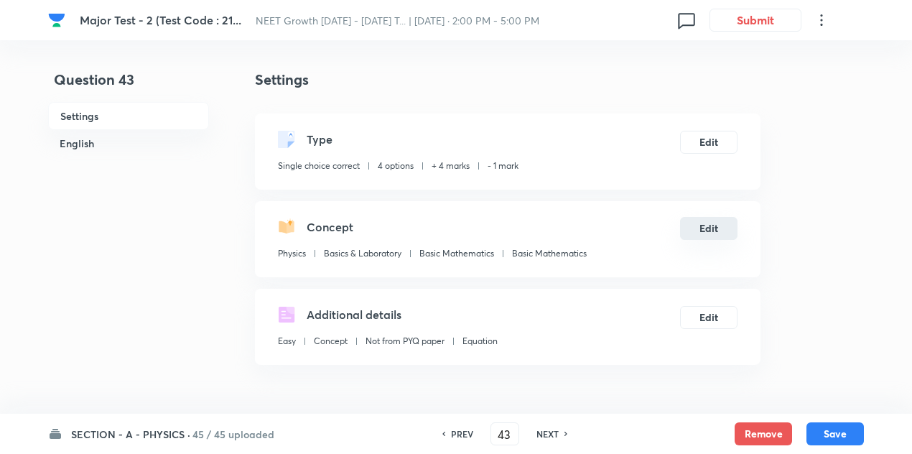
click at [705, 228] on button "Edit" at bounding box center [708, 228] width 57 height 23
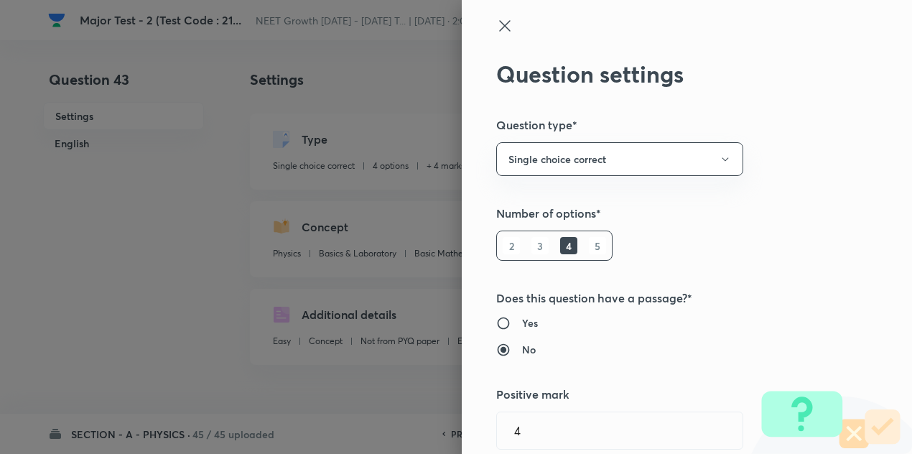
radio input "false"
radio input "true"
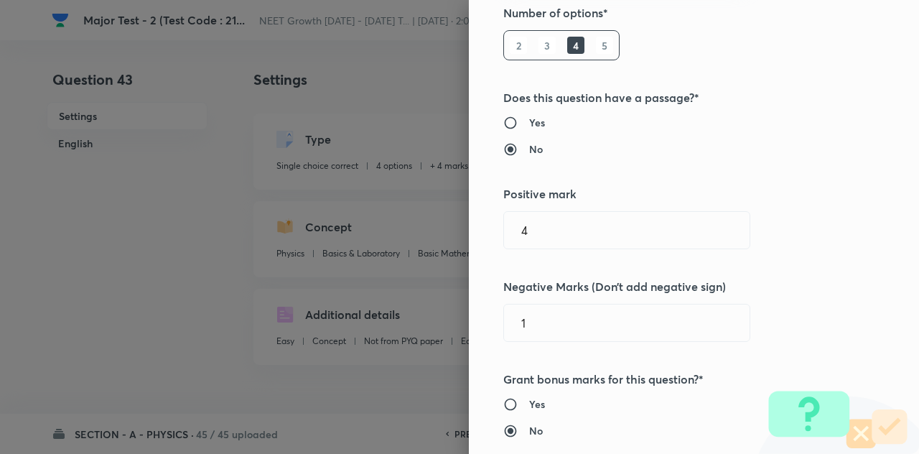
scroll to position [308, 0]
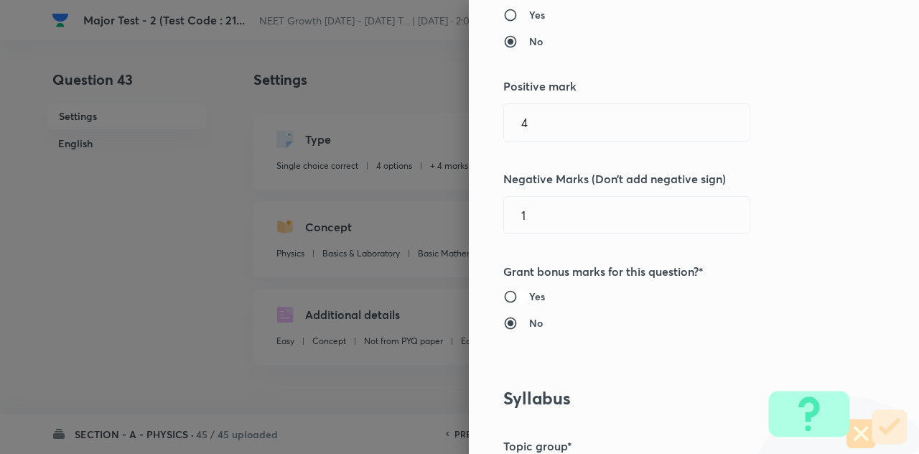
click at [504, 290] on input "Yes" at bounding box center [517, 296] width 26 height 14
radio input "true"
radio input "false"
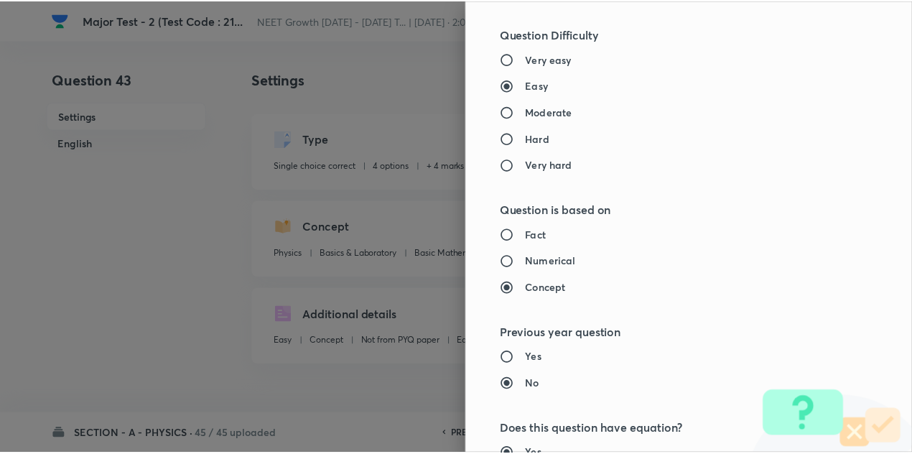
scroll to position [1596, 0]
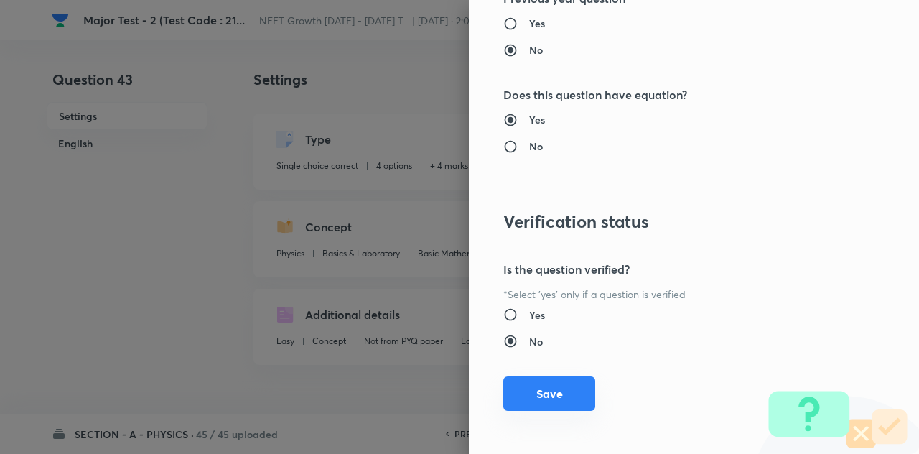
click at [514, 398] on button "Save" at bounding box center [550, 393] width 92 height 34
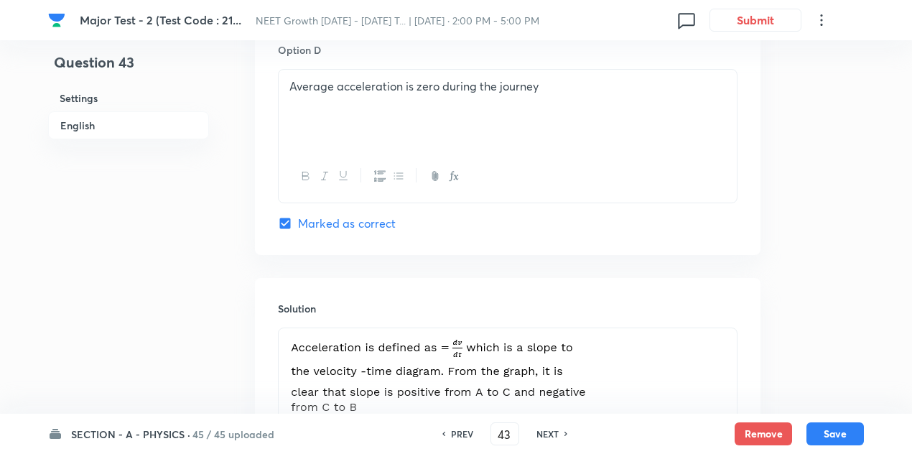
scroll to position [1265, 0]
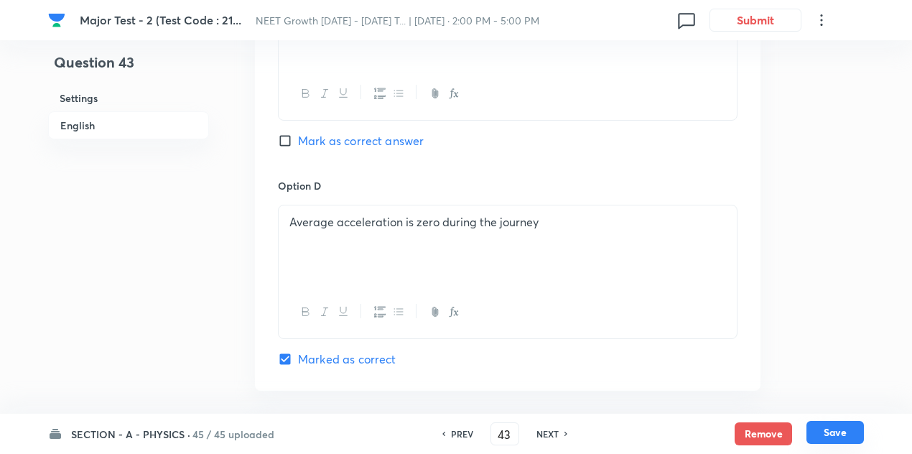
click at [844, 433] on button "Save" at bounding box center [835, 432] width 57 height 23
type input "44"
checkbox input "false"
checkbox input "true"
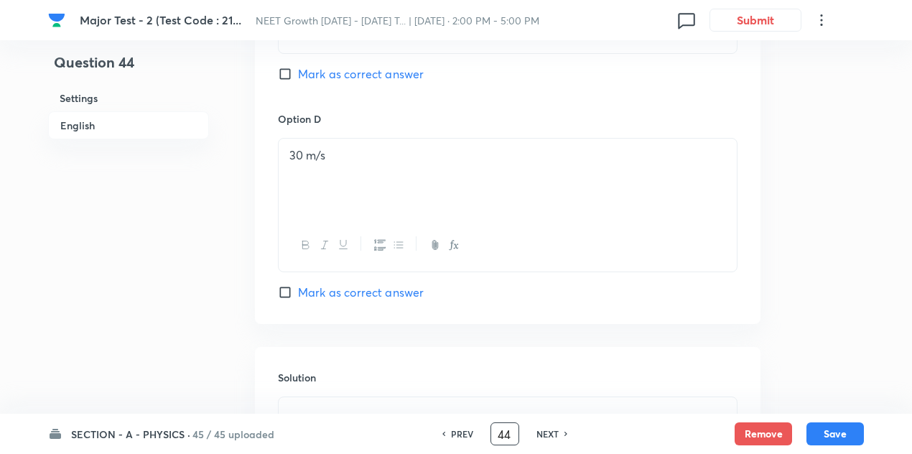
click at [509, 437] on input "44" at bounding box center [504, 434] width 27 height 25
type input "4"
type input "147"
checkbox input "false"
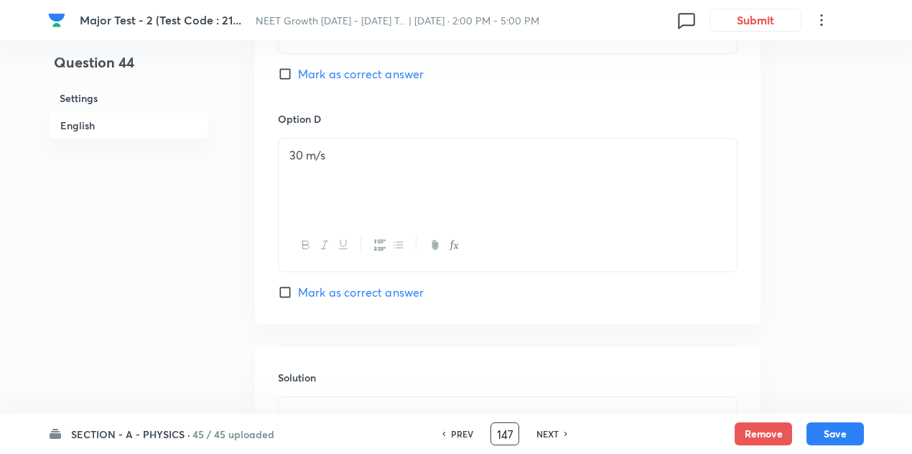
checkbox input "true"
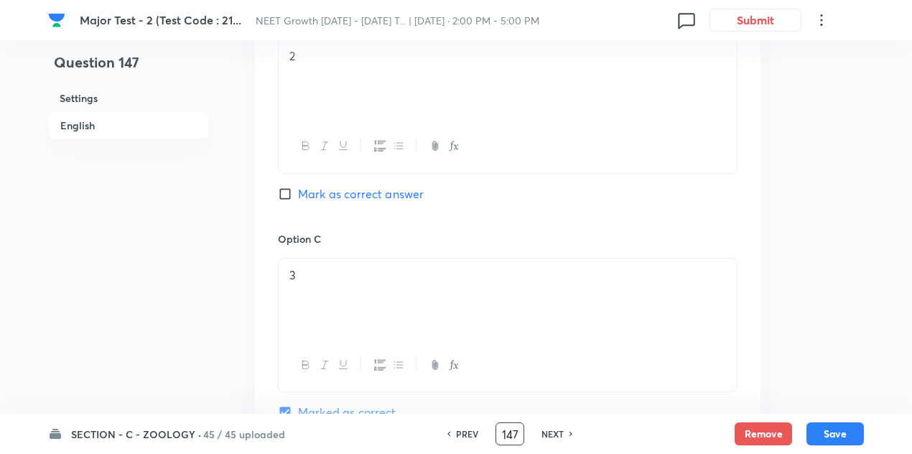
scroll to position [1021, 0]
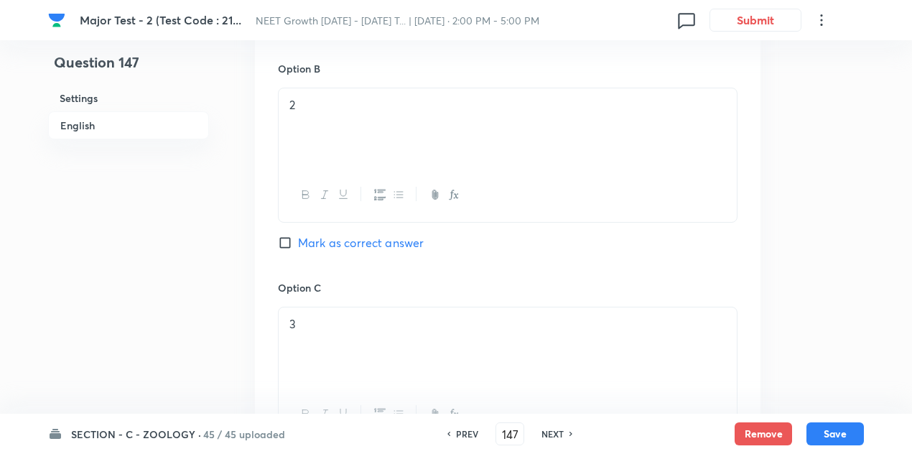
click at [282, 246] on input "Mark as correct answer" at bounding box center [288, 243] width 20 height 14
checkbox input "true"
checkbox input "false"
click at [819, 430] on button "Save" at bounding box center [835, 432] width 57 height 23
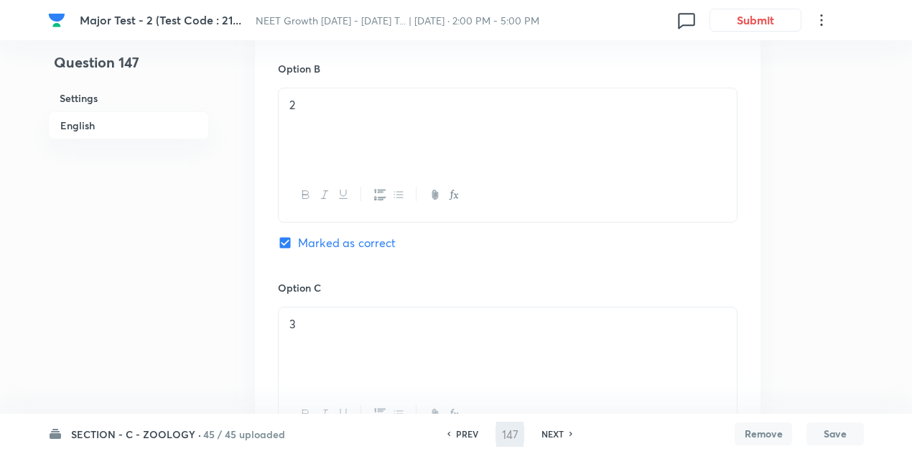
type input "148"
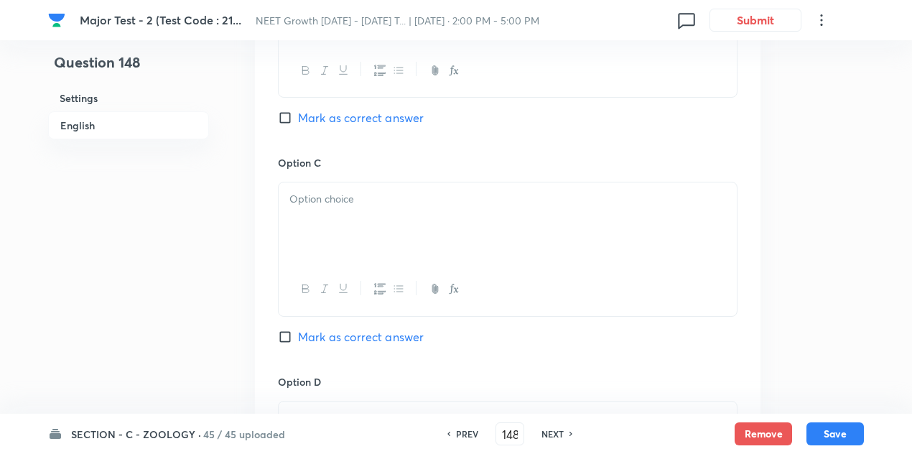
checkbox input "false"
checkbox input "true"
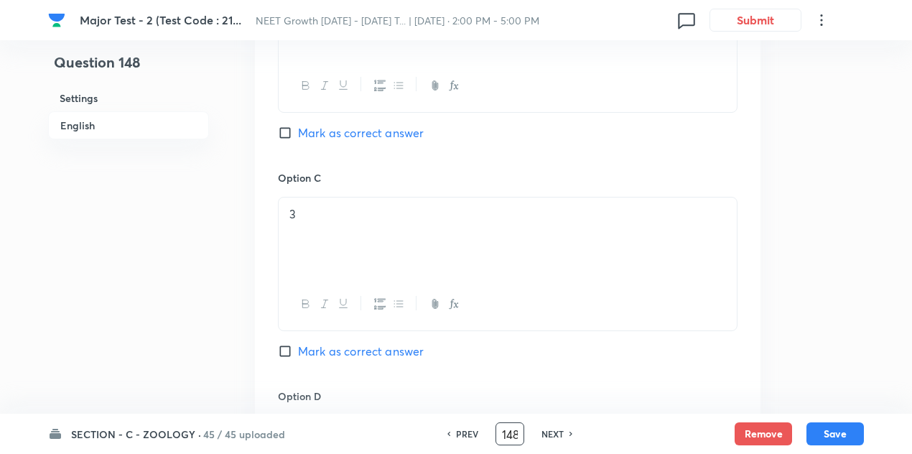
click at [511, 430] on input "148" at bounding box center [509, 434] width 27 height 25
type input "168"
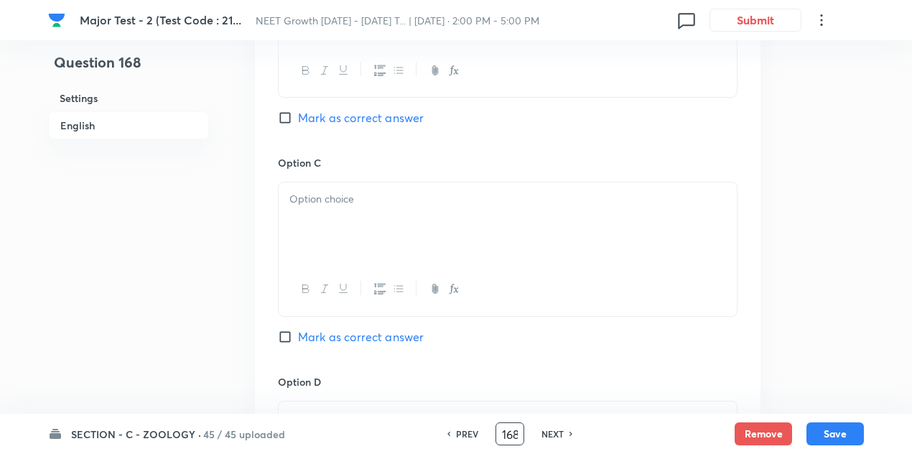
checkbox input "false"
checkbox input "true"
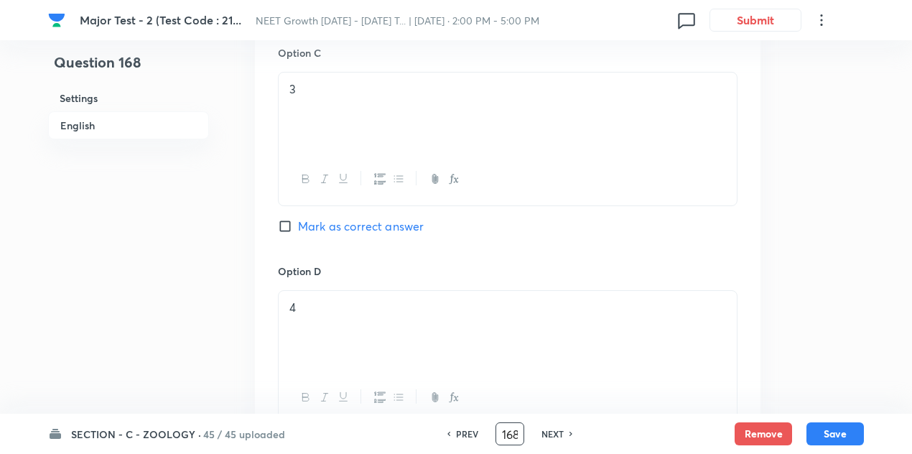
scroll to position [1288, 0]
click at [278, 218] on input "Mark as correct answer" at bounding box center [288, 225] width 20 height 14
checkbox input "true"
checkbox input "false"
click at [843, 428] on button "Save" at bounding box center [835, 432] width 57 height 23
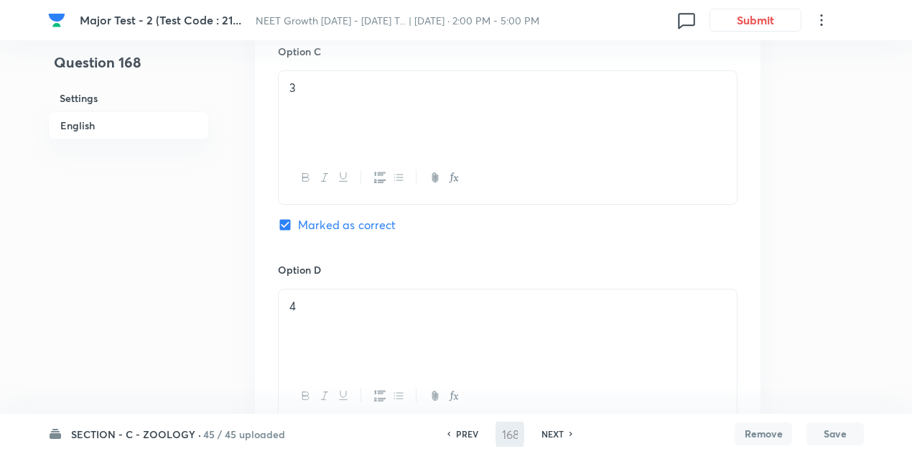
type input "169"
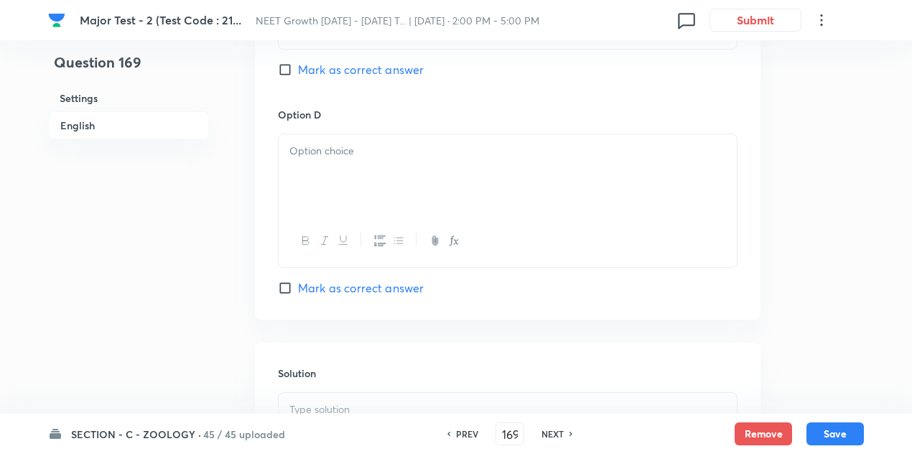
checkbox input "true"
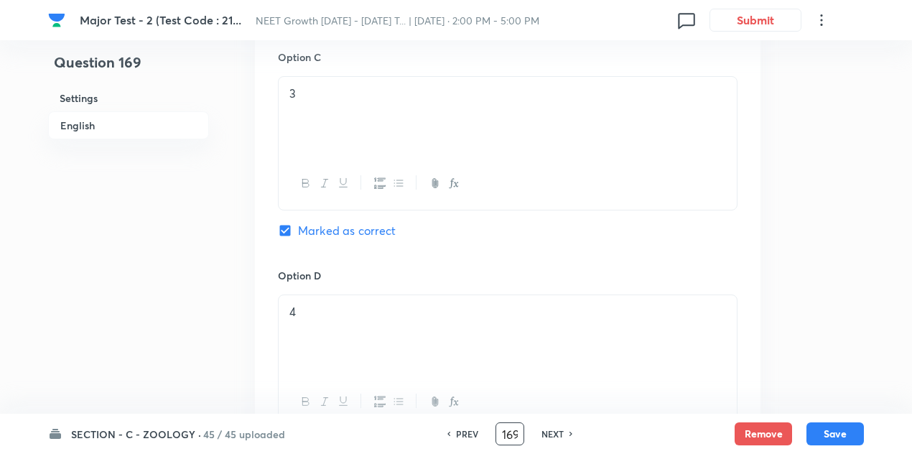
click at [511, 429] on input "169" at bounding box center [509, 434] width 27 height 25
type input "180"
checkbox input "true"
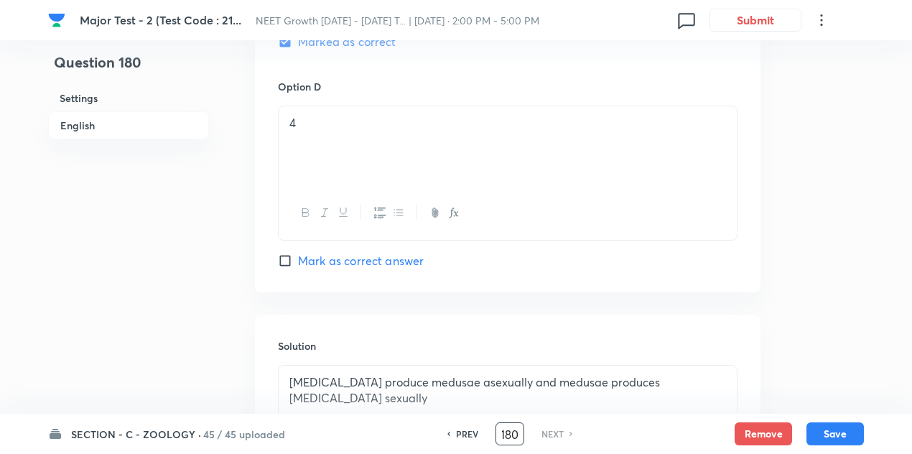
scroll to position [1470, 0]
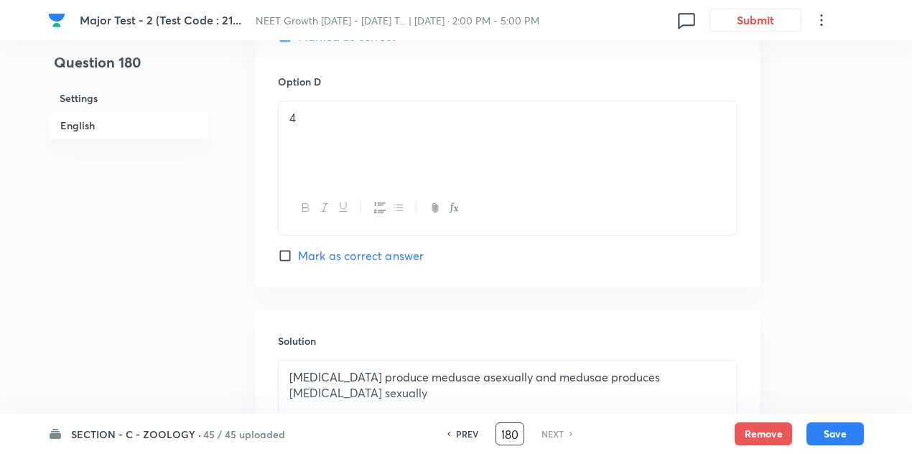
click at [282, 256] on input "Mark as correct answer" at bounding box center [288, 256] width 20 height 14
checkbox input "true"
checkbox input "false"
click at [851, 429] on button "Save" at bounding box center [835, 432] width 57 height 23
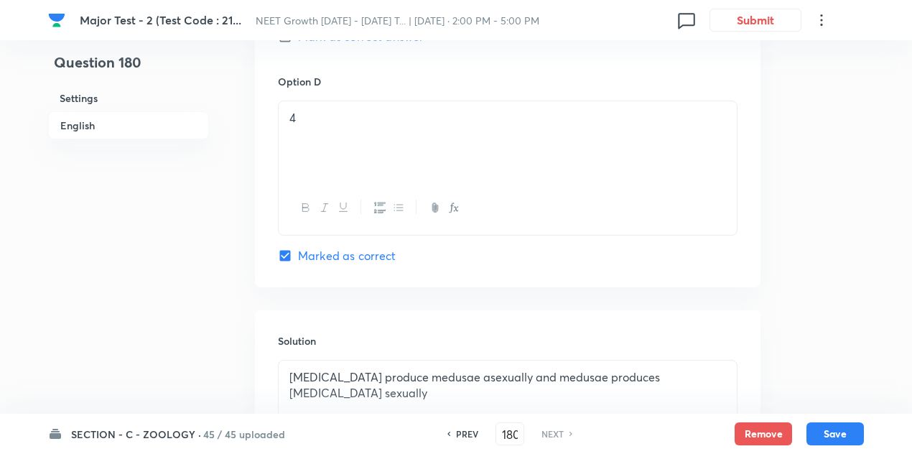
checkbox input "true"
click at [510, 436] on input "180" at bounding box center [509, 434] width 27 height 25
type input "145"
checkbox input "false"
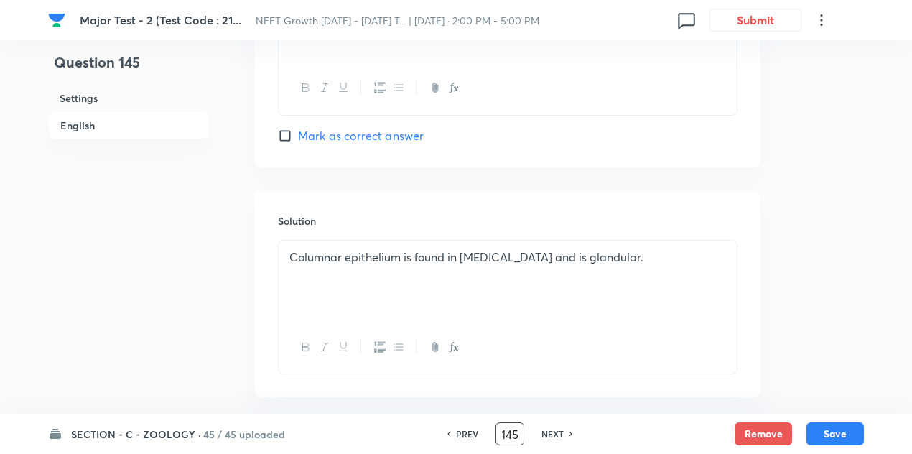
checkbox input "true"
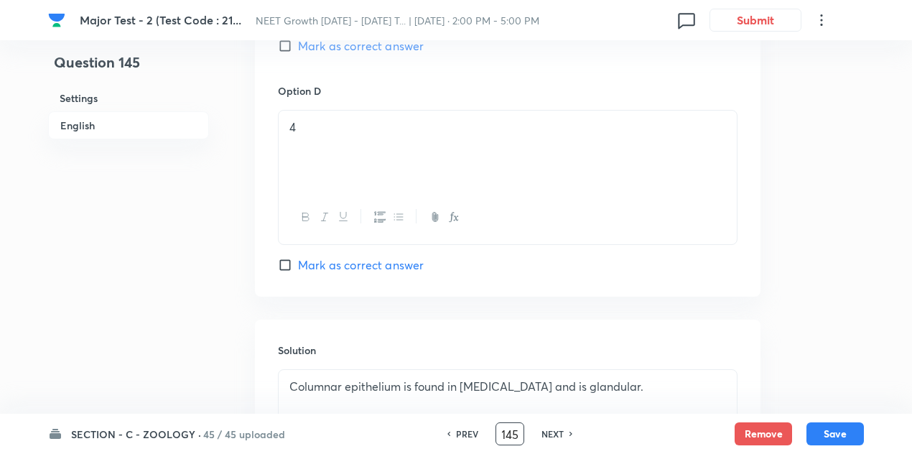
scroll to position [1337, 0]
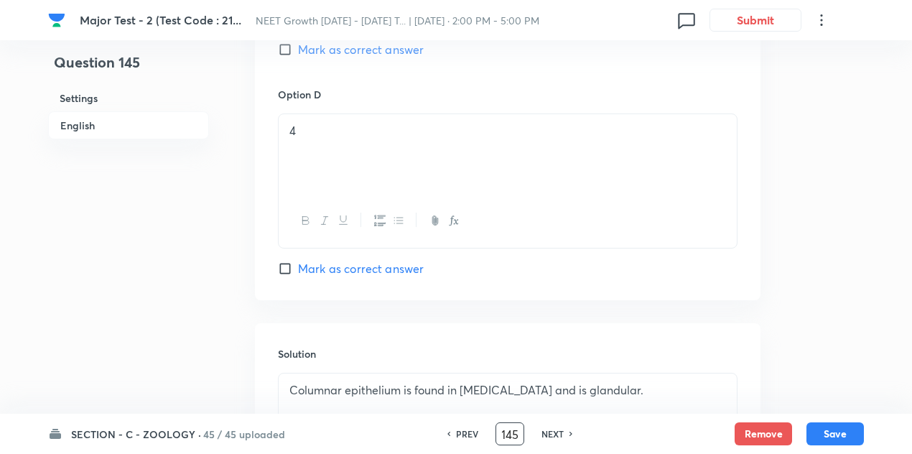
click at [284, 261] on input "Mark as correct answer" at bounding box center [288, 268] width 20 height 14
checkbox input "true"
checkbox input "false"
click at [830, 435] on button "Save" at bounding box center [835, 432] width 57 height 23
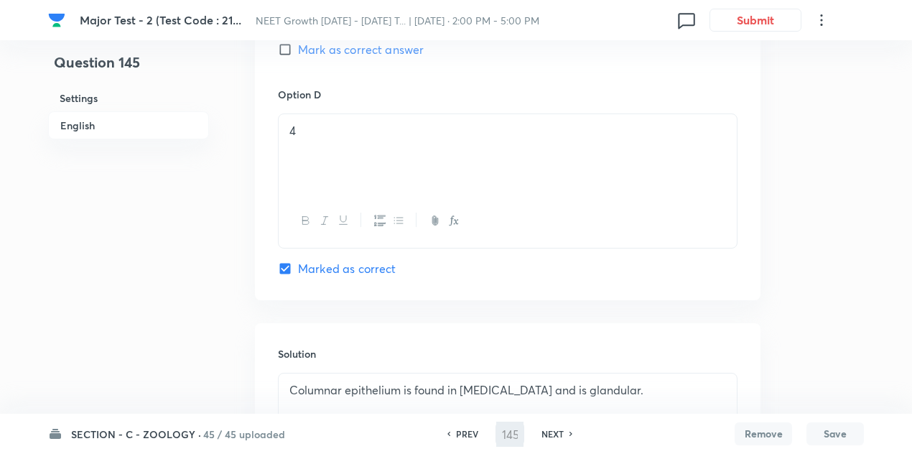
type input "146"
checkbox input "false"
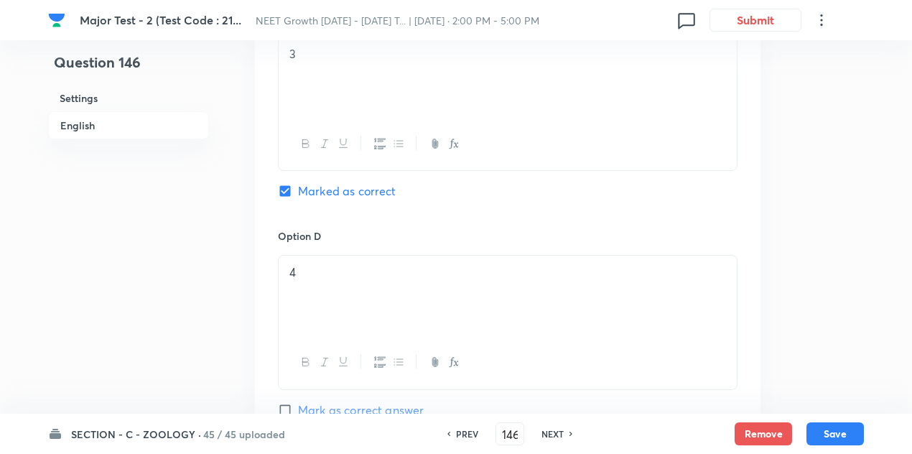
checkbox input "true"
click at [518, 433] on input "146" at bounding box center [509, 434] width 27 height 25
click at [509, 432] on input "146" at bounding box center [509, 434] width 27 height 25
type input "170"
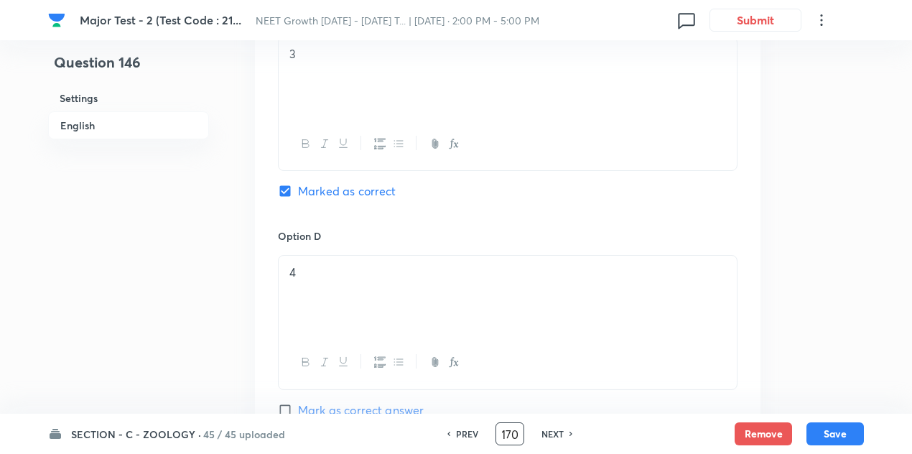
checkbox input "false"
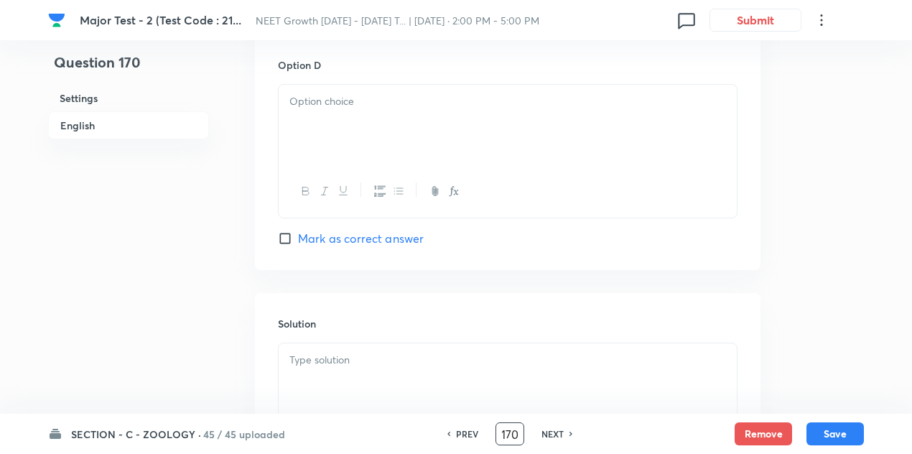
checkbox input "true"
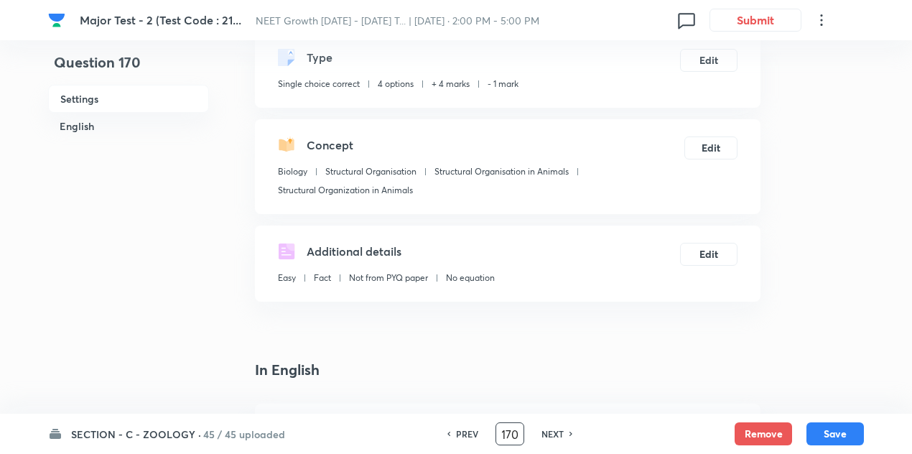
scroll to position [0, 0]
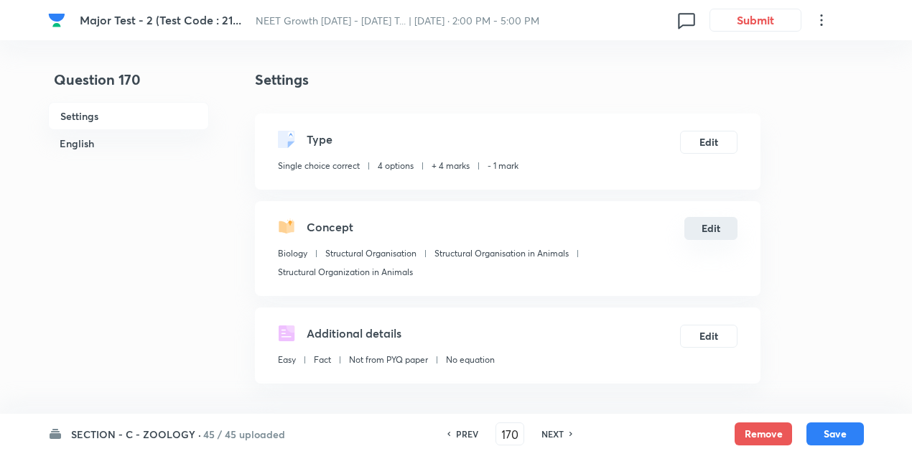
click at [713, 236] on button "Edit" at bounding box center [711, 228] width 53 height 23
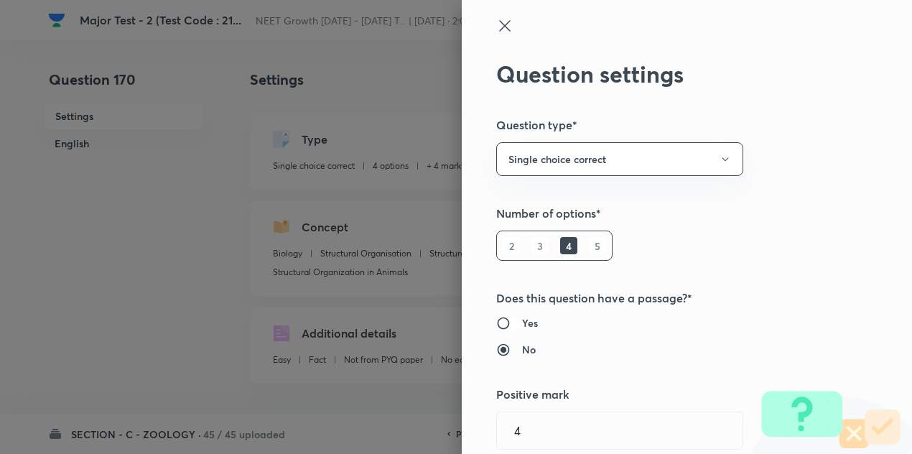
radio input "true"
radio input "false"
radio input "true"
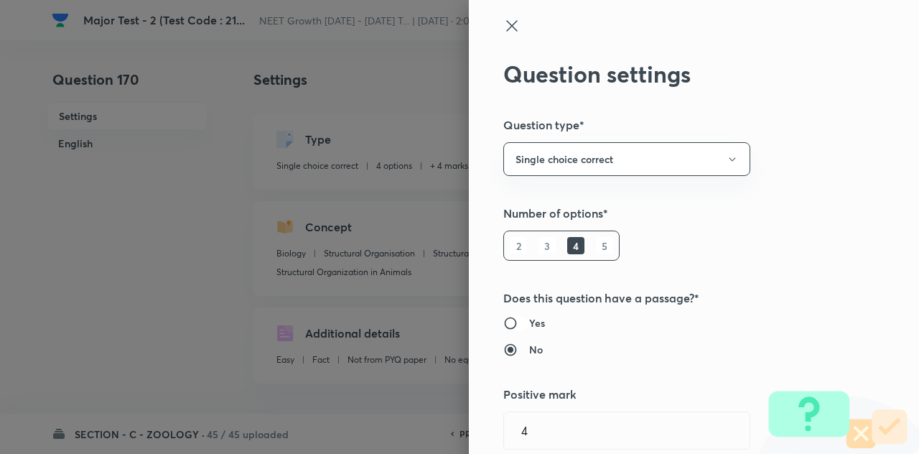
type input "Biology"
type input "Structural Organisation"
type input "Structural Organisation in Animals"
type input "Structural Organization in Animals"
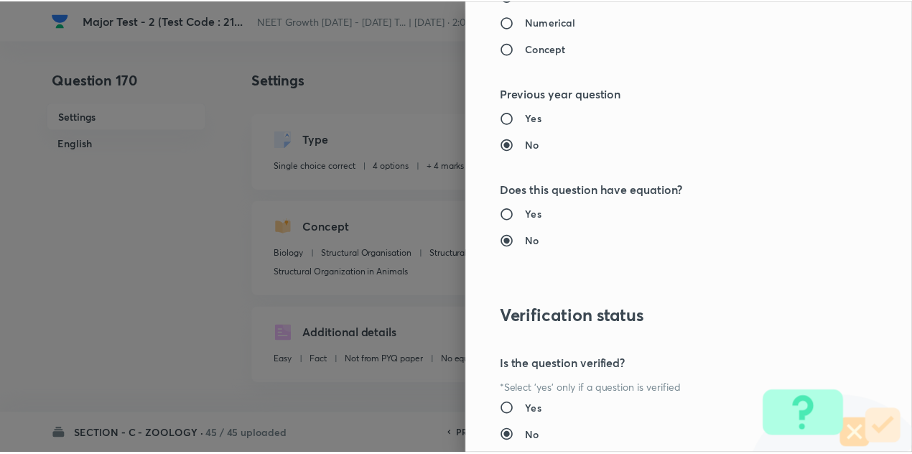
scroll to position [1596, 0]
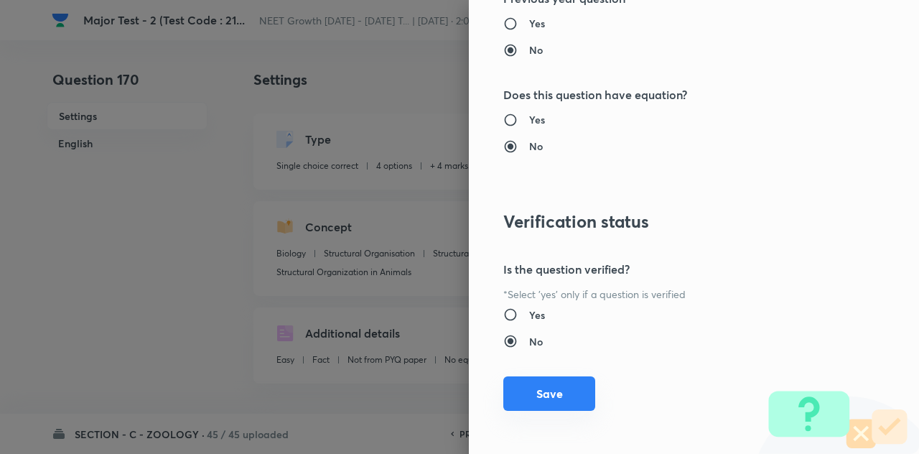
click at [539, 388] on button "Save" at bounding box center [550, 393] width 92 height 34
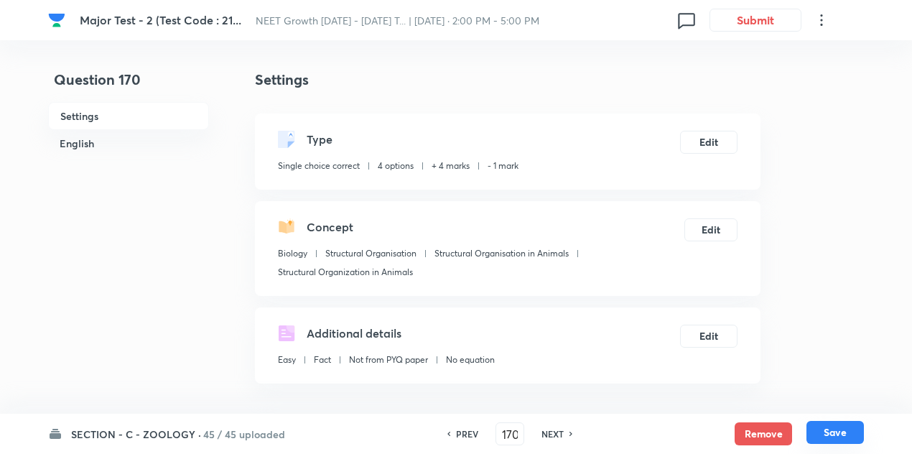
click at [828, 428] on button "Save" at bounding box center [835, 432] width 57 height 23
type input "171"
checkbox input "true"
click at [447, 434] on icon at bounding box center [448, 433] width 4 height 7
type input "170"
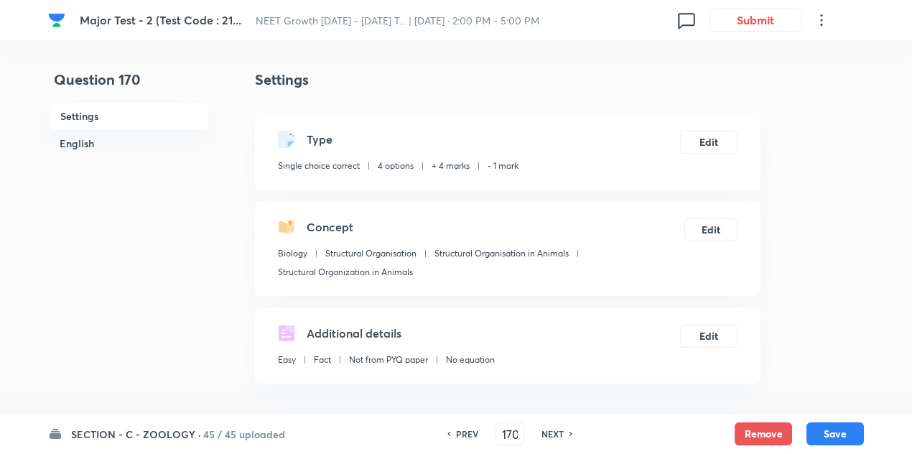
checkbox input "true"
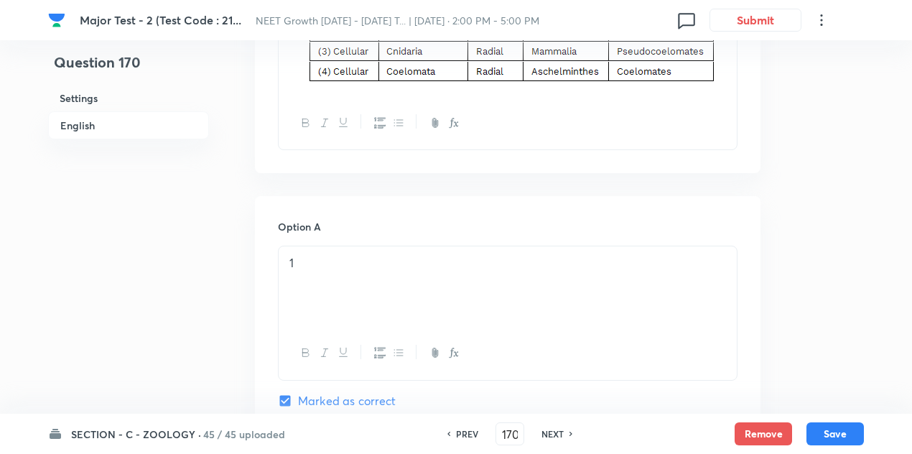
scroll to position [757, 0]
click at [840, 433] on button "Save" at bounding box center [835, 432] width 57 height 23
type input "171"
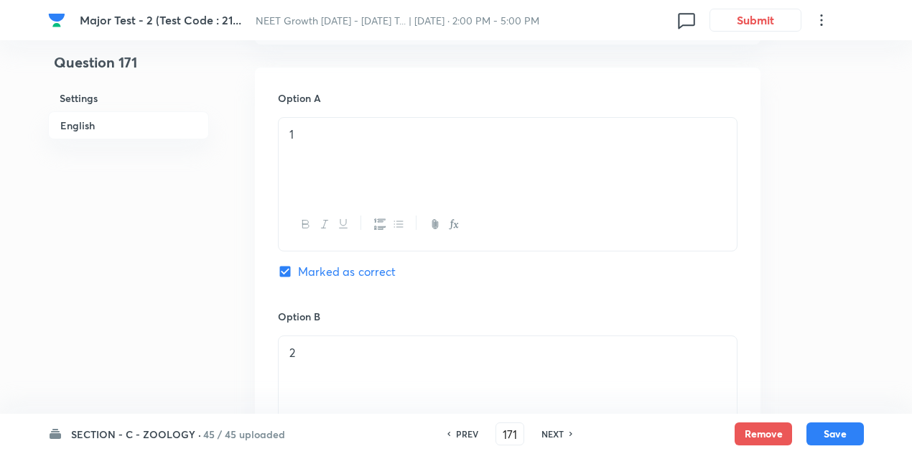
checkbox input "true"
click at [517, 435] on input "171" at bounding box center [509, 434] width 27 height 25
type input "1"
type input "10"
checkbox input "false"
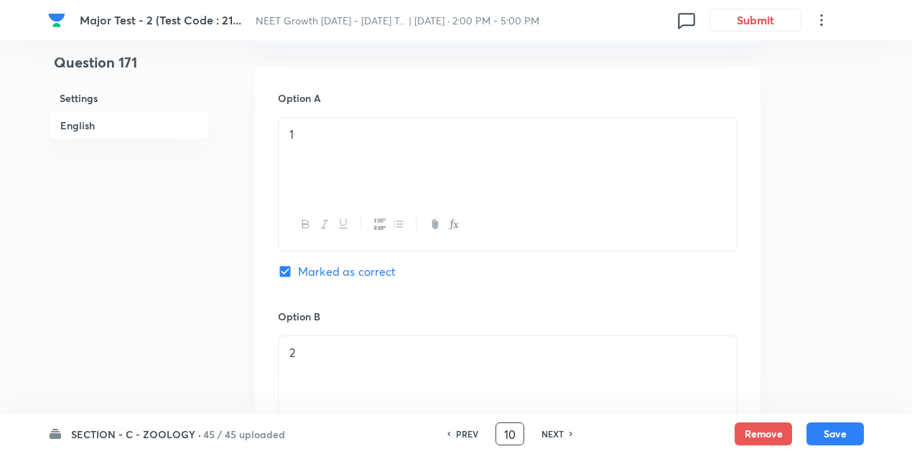
checkbox input "true"
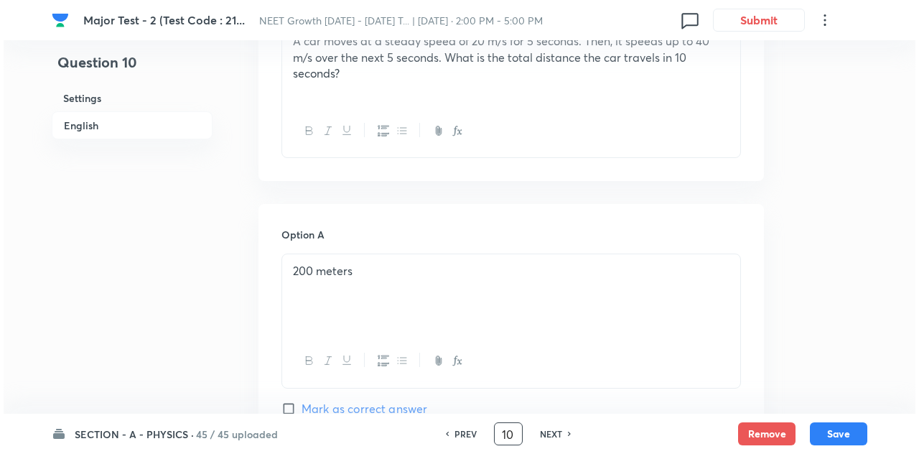
scroll to position [0, 0]
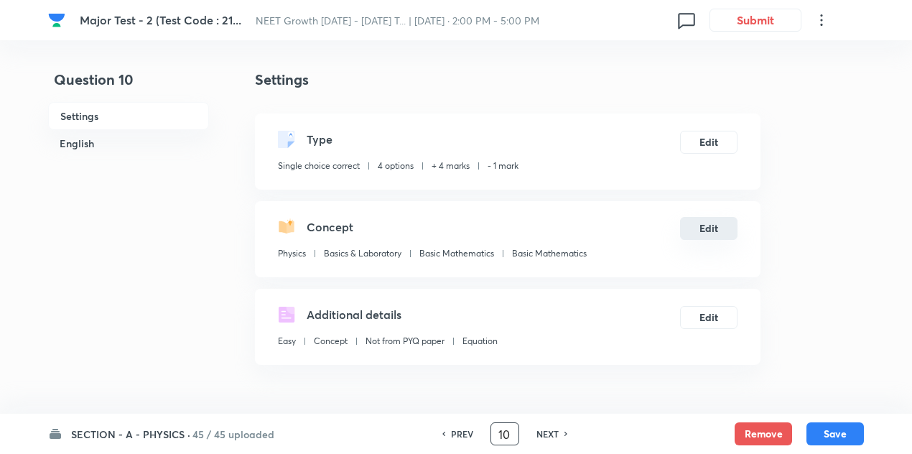
click at [705, 233] on button "Edit" at bounding box center [708, 228] width 57 height 23
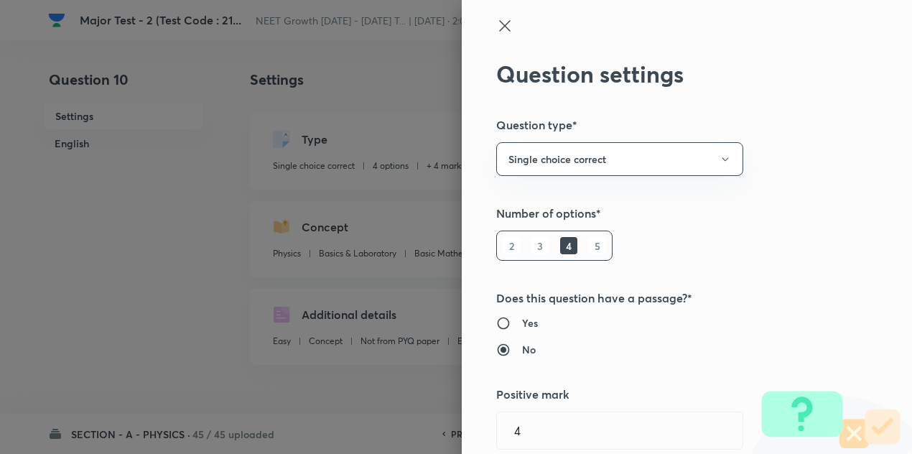
radio input "false"
radio input "true"
radio input "false"
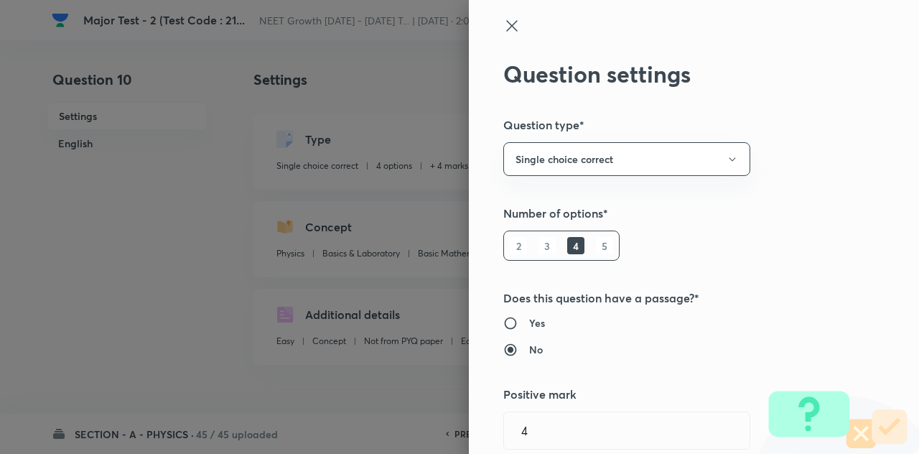
type input "Physics"
type input "Basics & Laboratory"
type input "Basic Mathematics"
click at [504, 21] on icon at bounding box center [512, 25] width 17 height 17
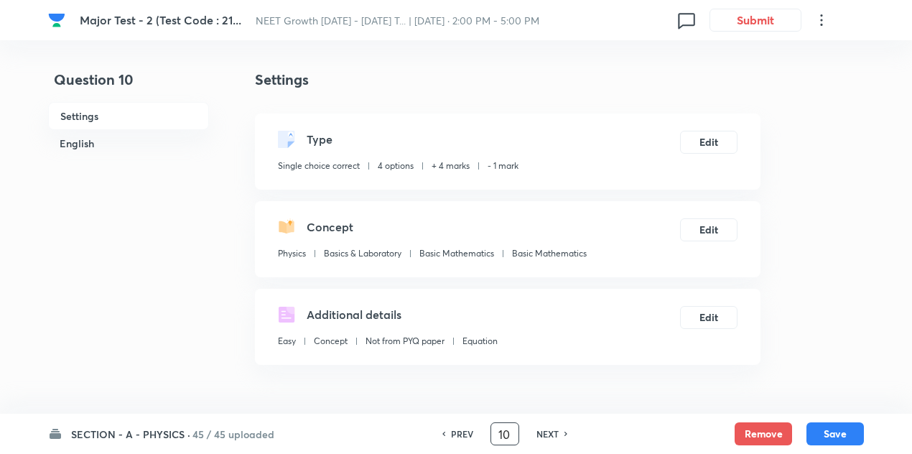
click at [511, 431] on input "10" at bounding box center [504, 434] width 27 height 25
type input "13"
checkbox input "false"
checkbox input "true"
click at [705, 229] on button "Edit" at bounding box center [708, 228] width 57 height 23
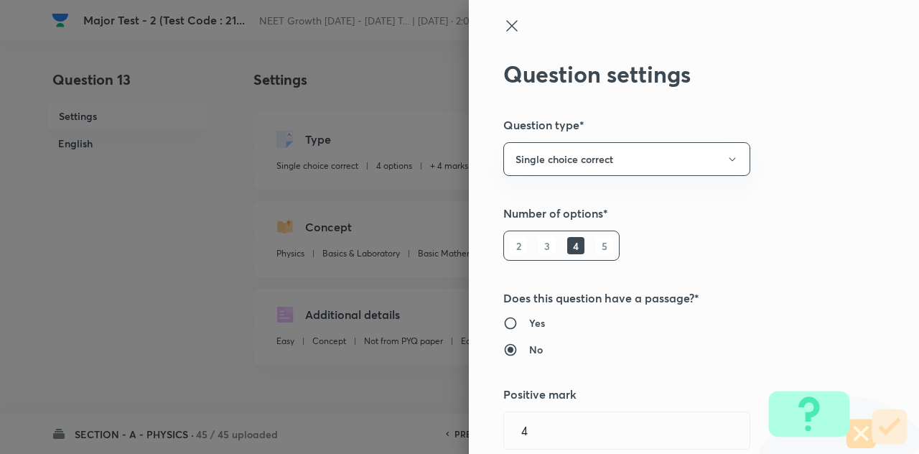
click at [504, 31] on icon at bounding box center [512, 25] width 17 height 17
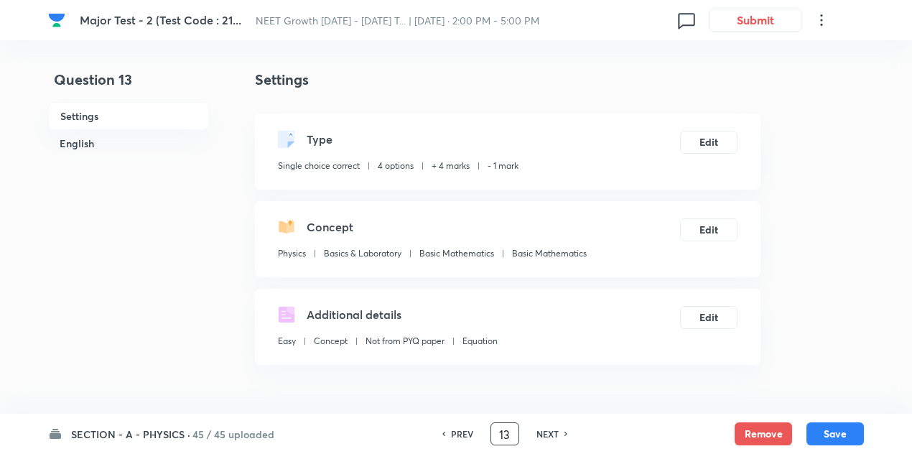
click at [504, 432] on input "13" at bounding box center [504, 434] width 27 height 25
type input "23"
checkbox input "true"
click at [708, 236] on button "Edit" at bounding box center [708, 228] width 57 height 23
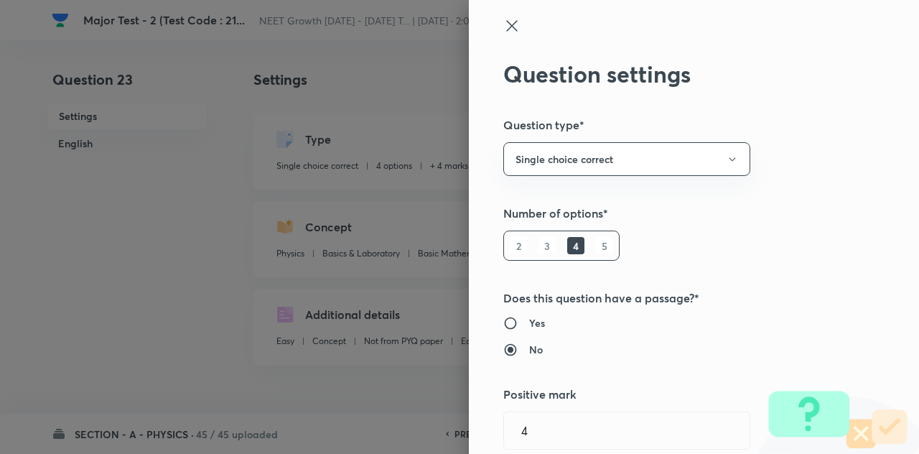
click at [504, 29] on icon at bounding box center [512, 25] width 17 height 17
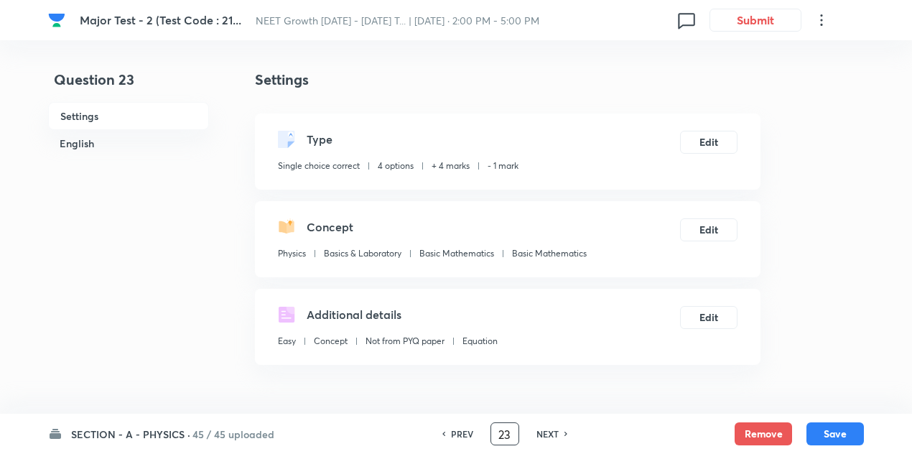
click at [509, 435] on input "23" at bounding box center [504, 434] width 27 height 25
type input "2"
type input "35"
checkbox input "false"
checkbox input "true"
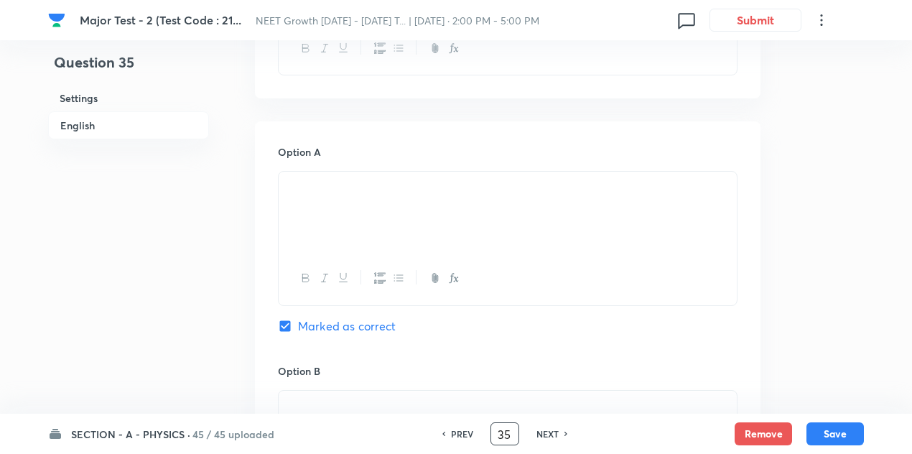
scroll to position [576, 0]
click at [565, 435] on icon at bounding box center [567, 433] width 4 height 7
type input "36"
checkbox input "false"
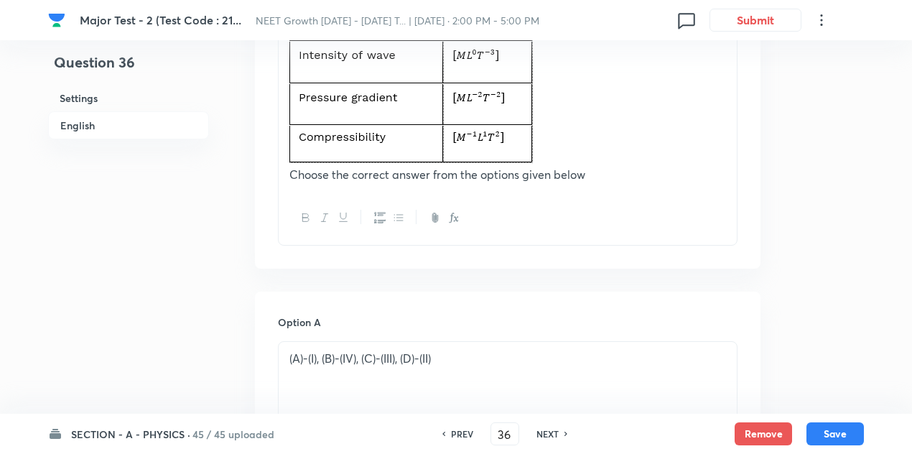
checkbox input "true"
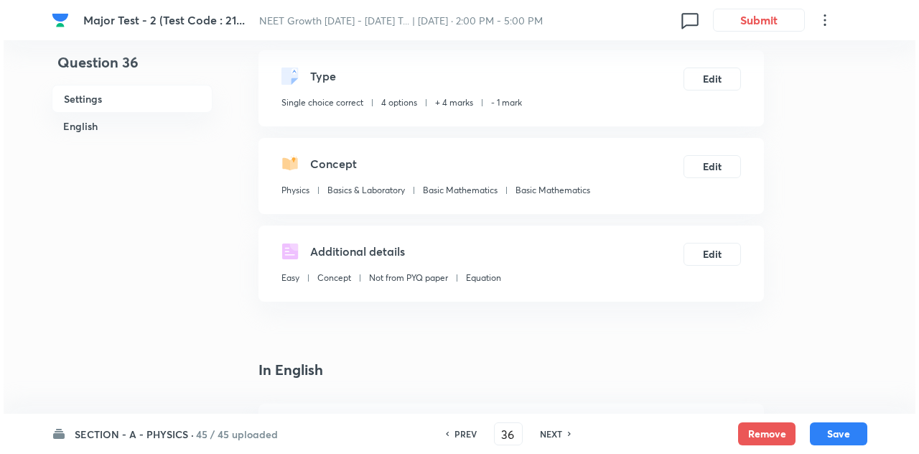
scroll to position [0, 0]
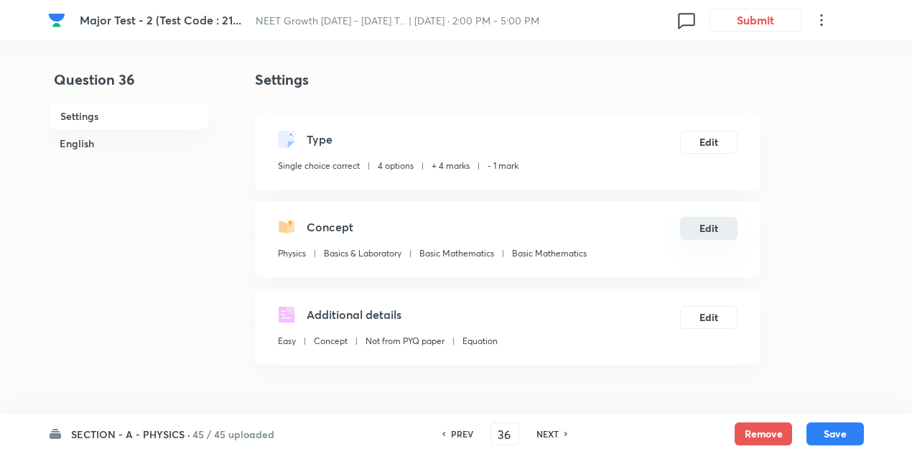
click at [715, 230] on button "Edit" at bounding box center [708, 228] width 57 height 23
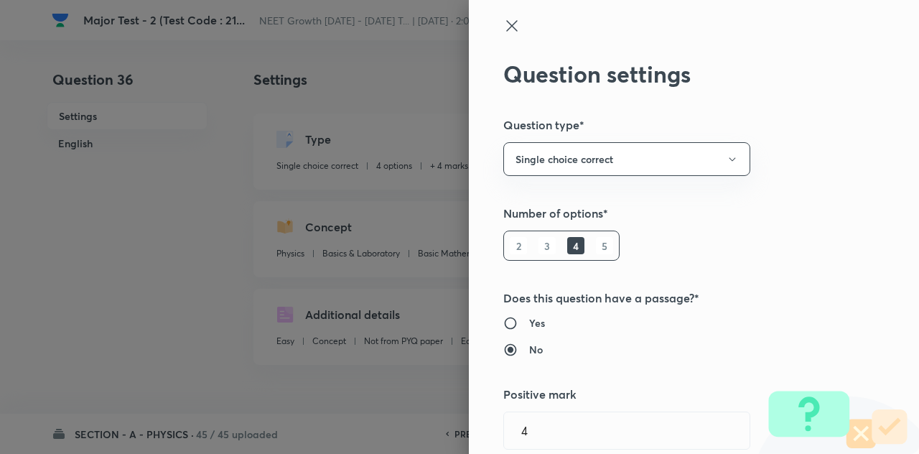
click at [506, 29] on icon at bounding box center [511, 25] width 11 height 11
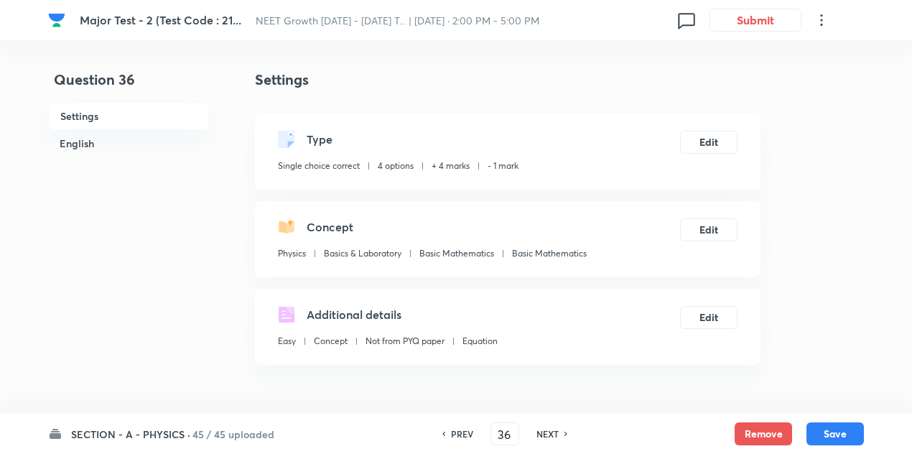
click at [562, 435] on div "NEXT" at bounding box center [550, 433] width 38 height 13
type input "37"
checkbox input "false"
checkbox input "true"
click at [700, 227] on button "Edit" at bounding box center [708, 228] width 57 height 23
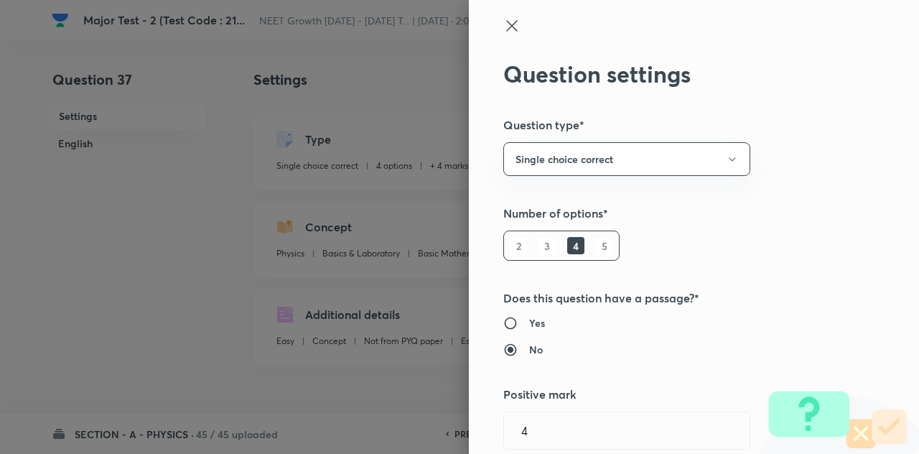
click at [504, 25] on icon at bounding box center [512, 25] width 17 height 17
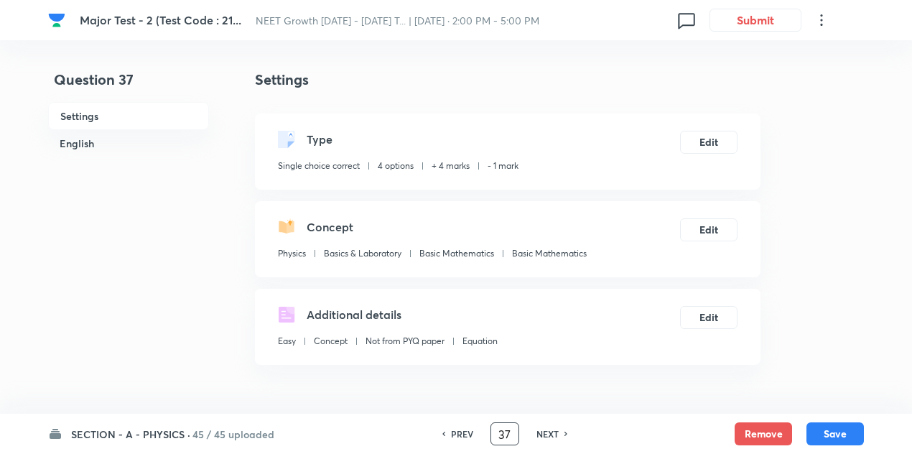
click at [507, 428] on input "37" at bounding box center [504, 434] width 27 height 25
type input "38"
checkbox input "false"
checkbox input "true"
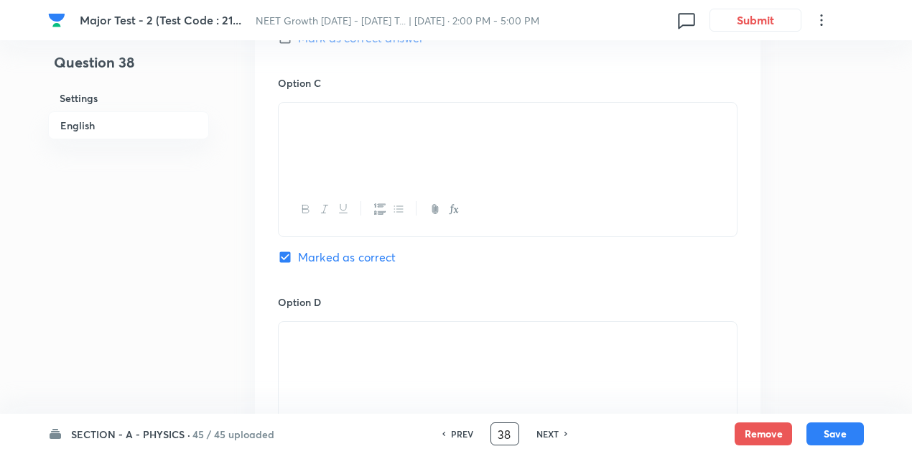
scroll to position [1082, 0]
click at [509, 432] on input "38" at bounding box center [504, 434] width 27 height 25
type input "3"
type input "41"
checkbox input "false"
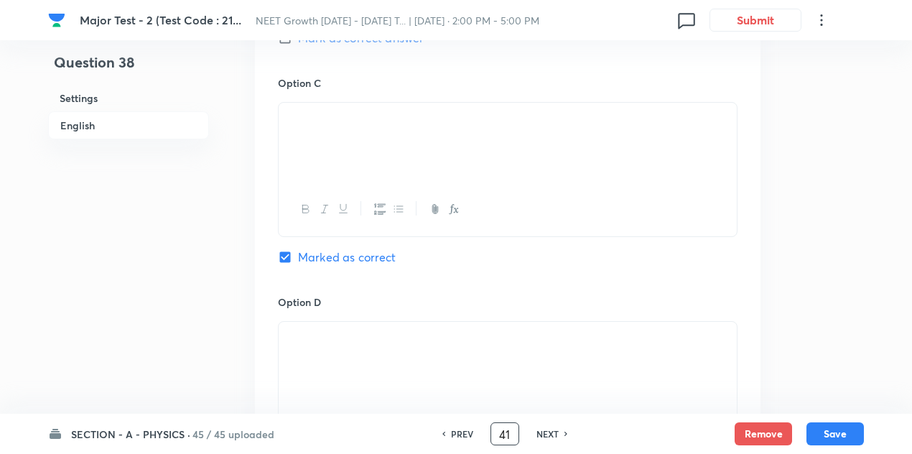
checkbox input "true"
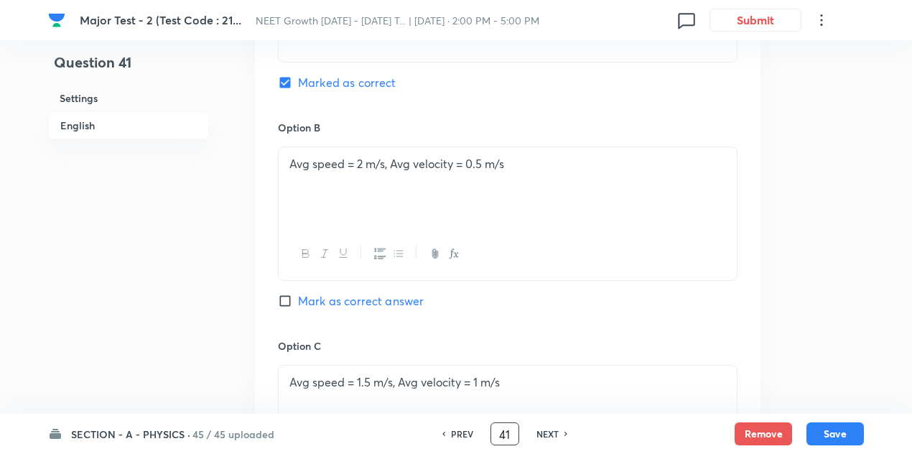
scroll to position [582, 0]
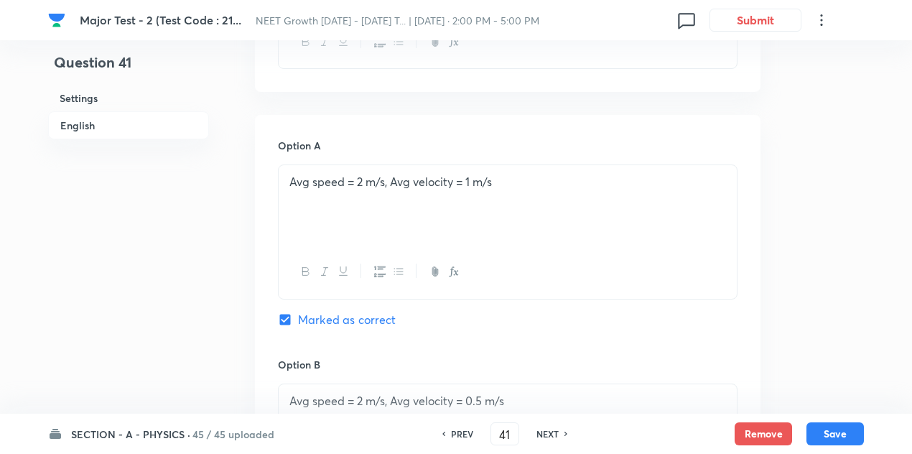
click at [565, 432] on icon at bounding box center [567, 433] width 4 height 7
type input "42"
checkbox input "false"
checkbox input "true"
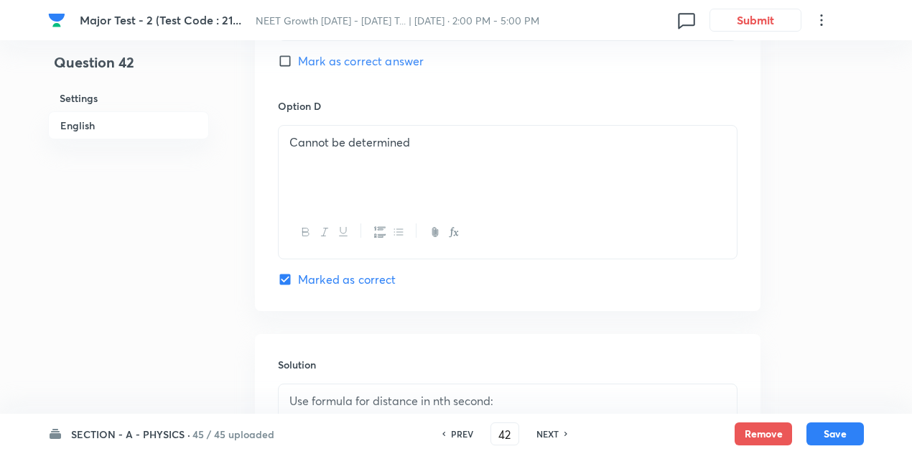
scroll to position [1280, 0]
click at [508, 432] on input "42" at bounding box center [504, 434] width 27 height 25
type input "43"
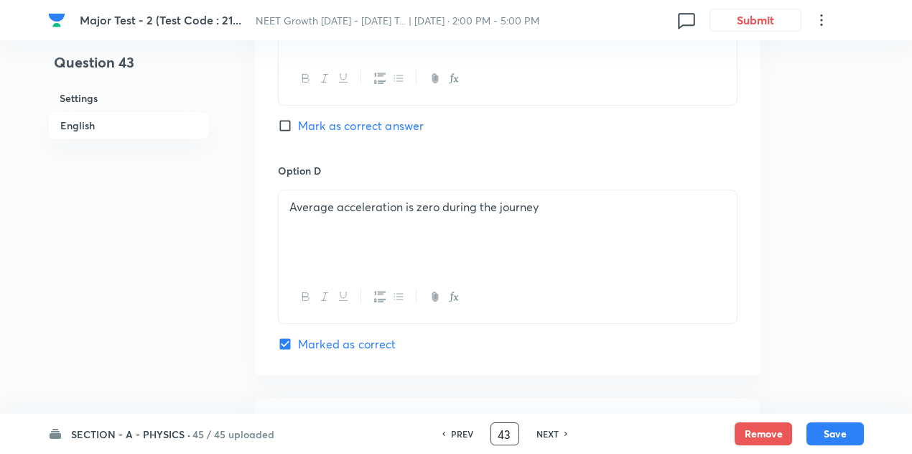
checkbox input "true"
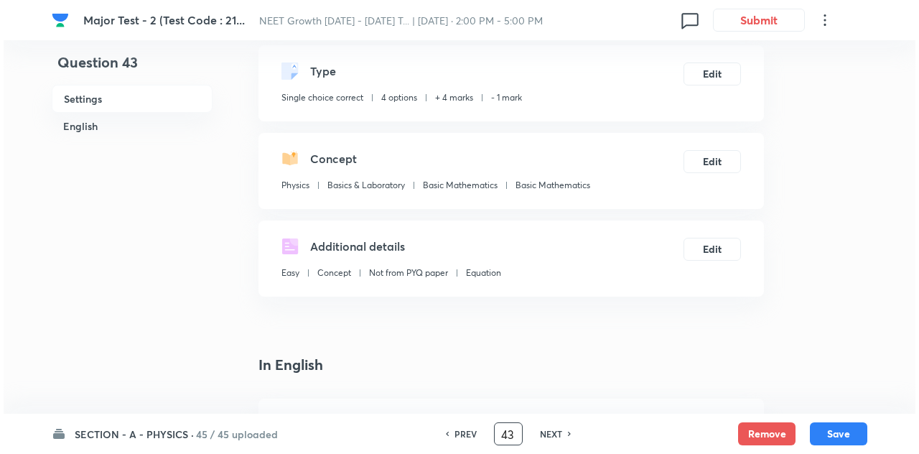
scroll to position [0, 0]
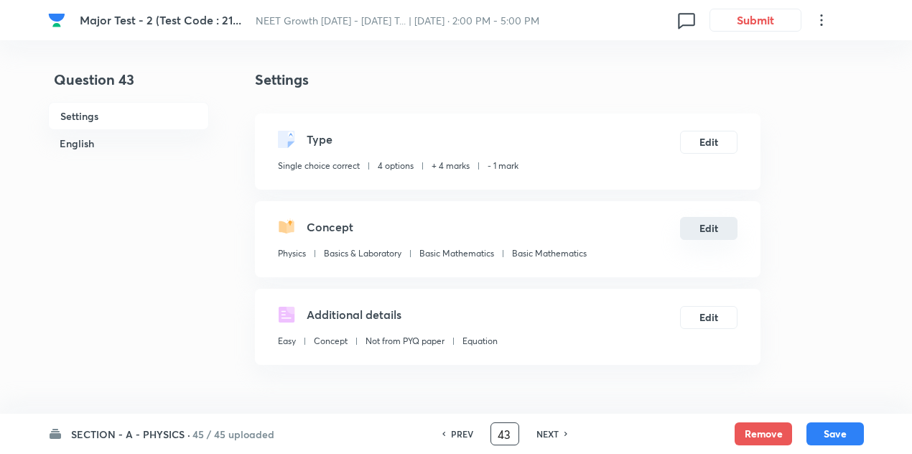
click at [711, 223] on button "Edit" at bounding box center [708, 228] width 57 height 23
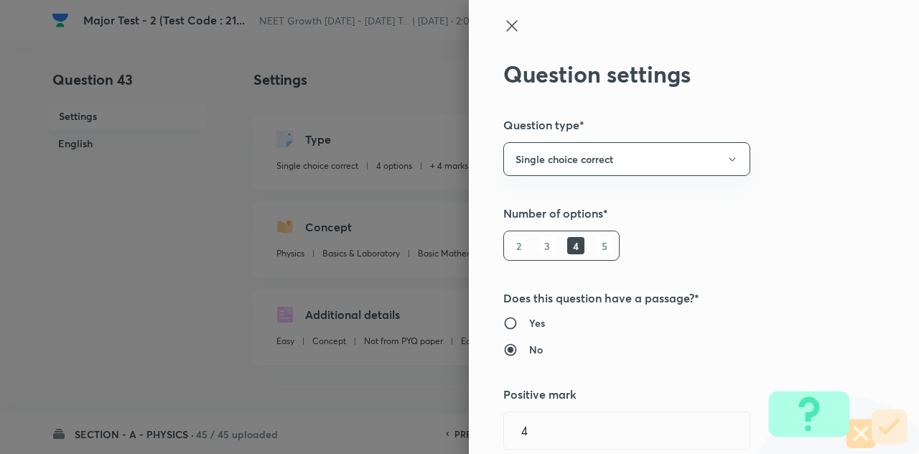
click at [504, 30] on icon at bounding box center [512, 25] width 17 height 17
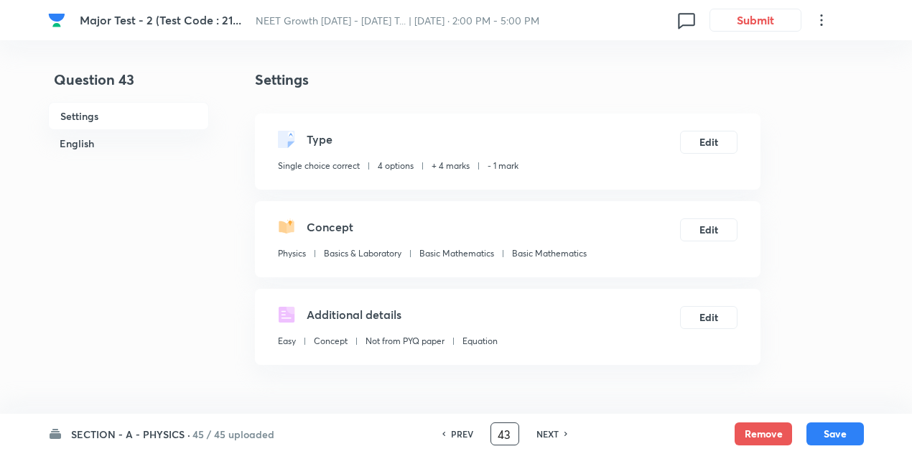
click at [511, 433] on input "43" at bounding box center [504, 434] width 27 height 25
type input "4"
type input "147"
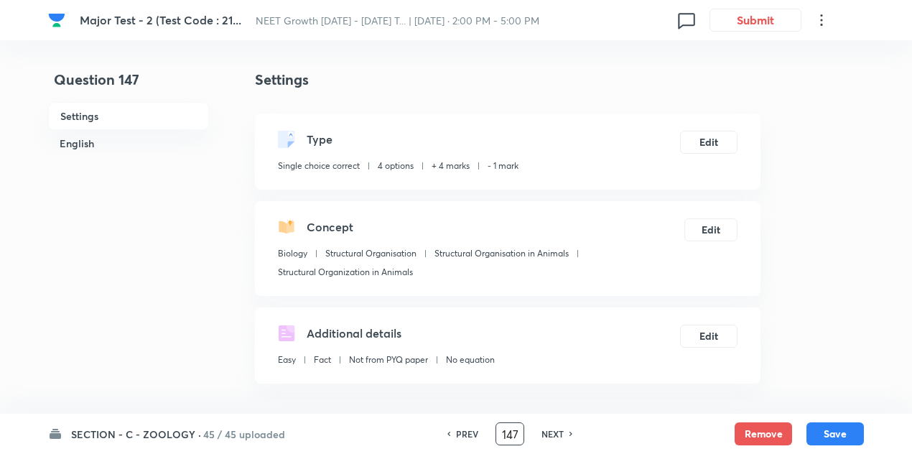
checkbox input "false"
checkbox input "true"
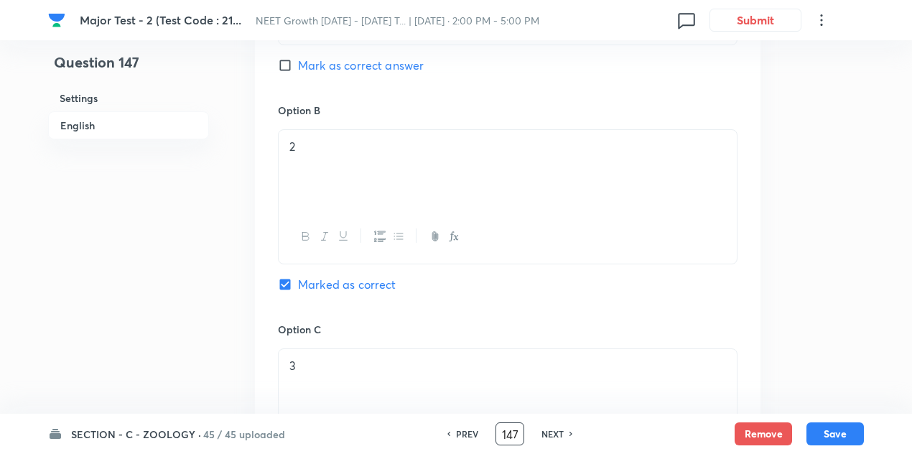
click at [514, 430] on input "147" at bounding box center [509, 434] width 27 height 25
type input "168"
checkbox input "false"
checkbox input "true"
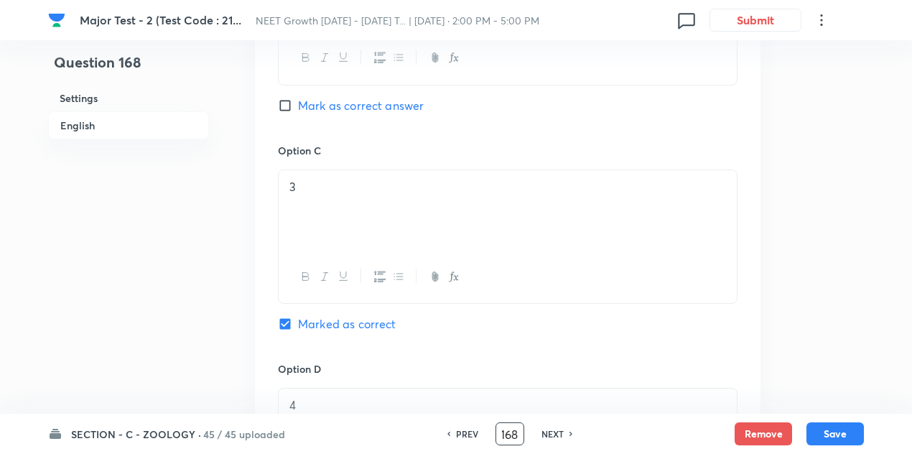
click at [515, 440] on input "168" at bounding box center [509, 434] width 27 height 25
type input "170"
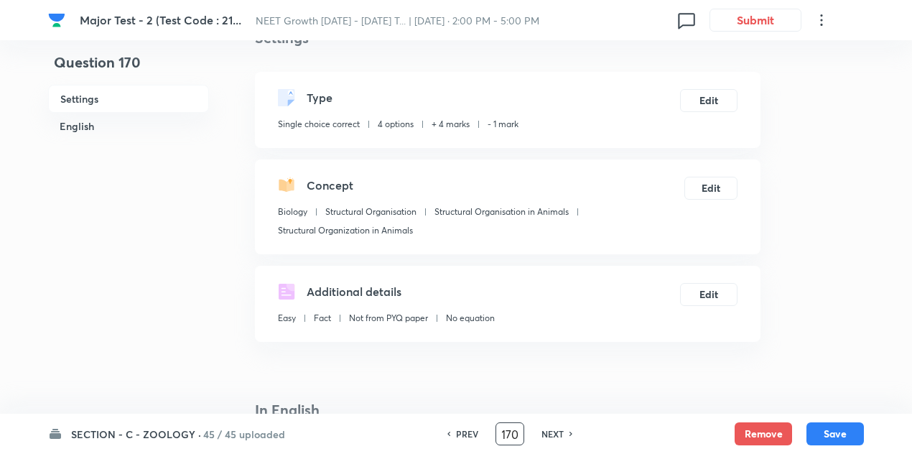
scroll to position [0, 0]
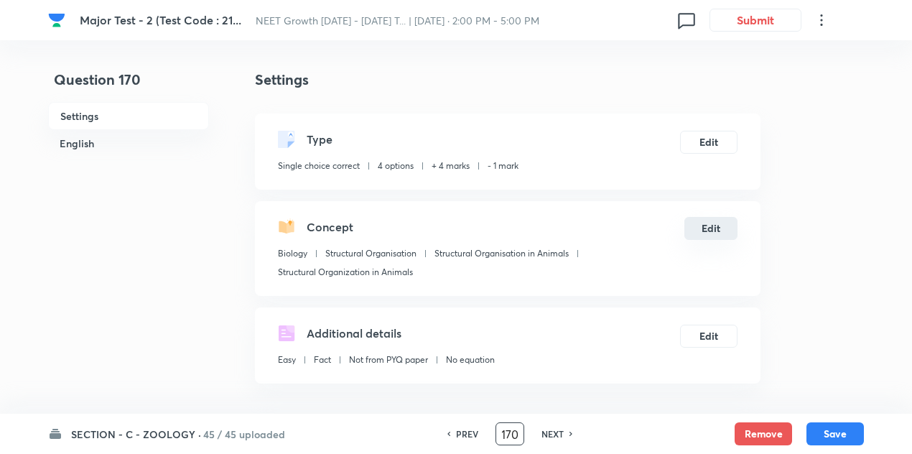
click at [707, 228] on button "Edit" at bounding box center [711, 228] width 53 height 23
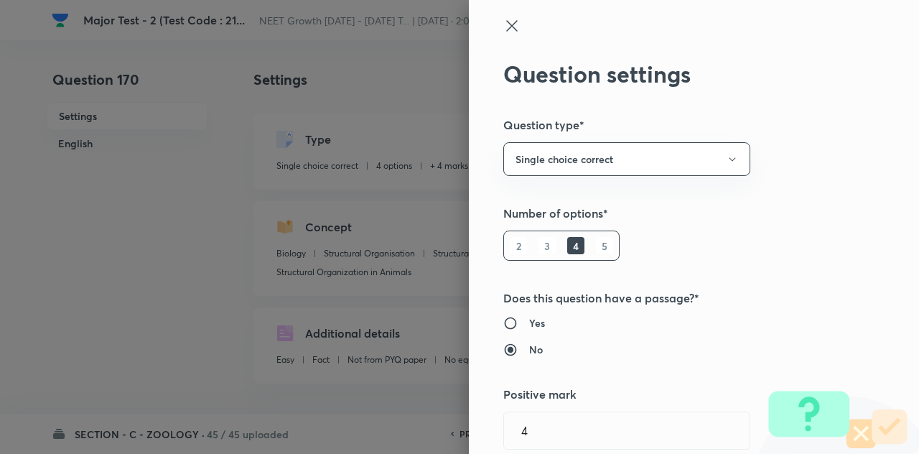
click at [512, 30] on div at bounding box center [670, 38] width 333 height 43
click at [504, 21] on icon at bounding box center [512, 25] width 17 height 17
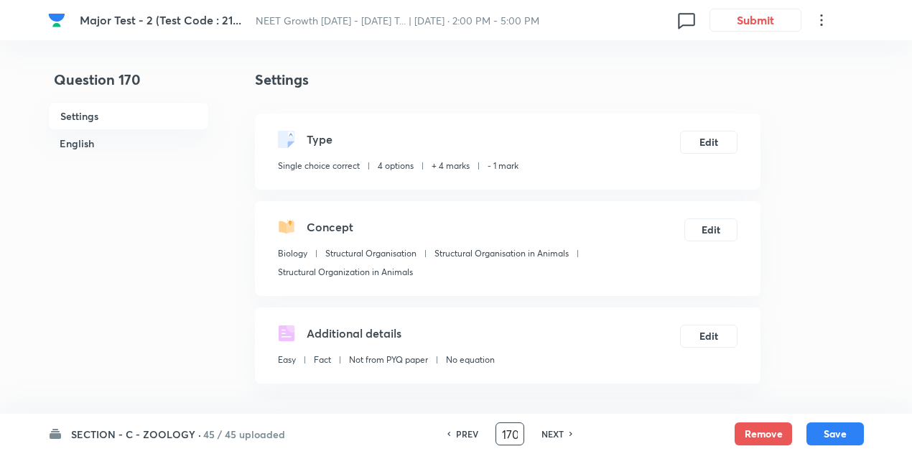
click at [516, 436] on input "170" at bounding box center [509, 434] width 27 height 25
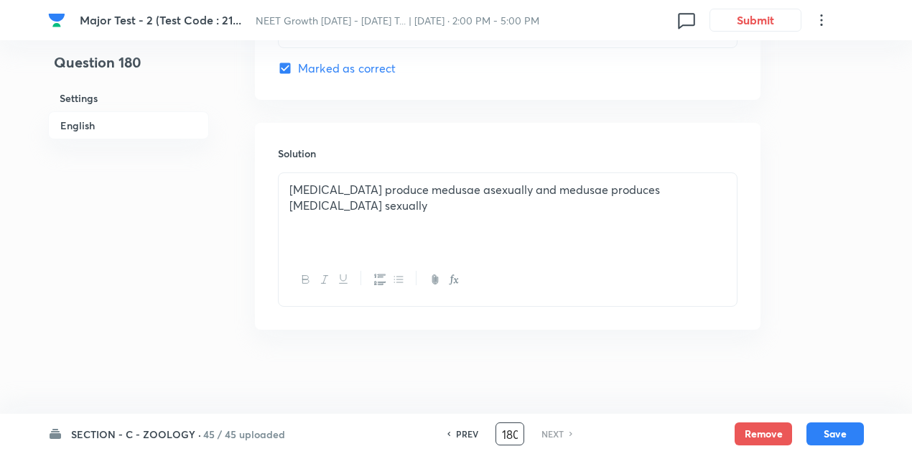
scroll to position [1546, 0]
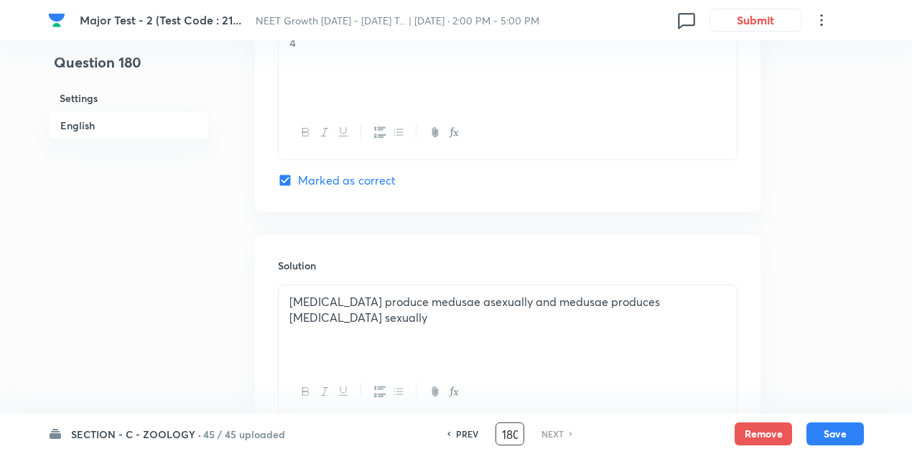
click at [508, 438] on input "180" at bounding box center [509, 434] width 27 height 25
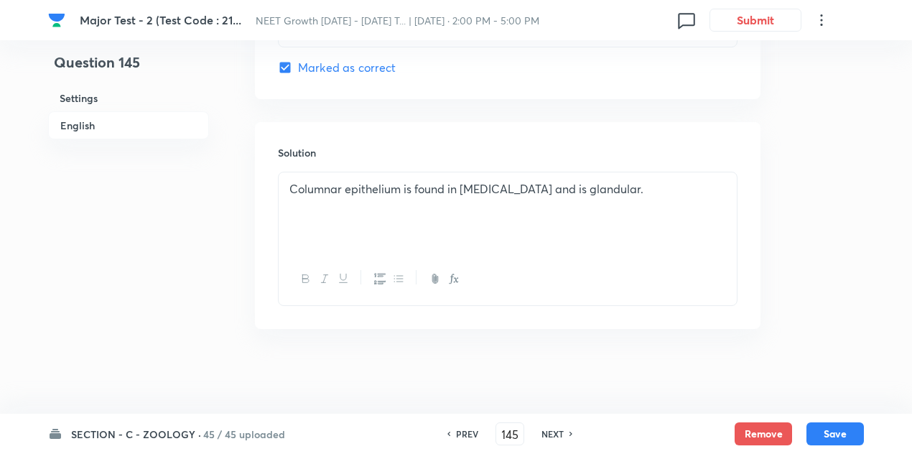
scroll to position [0, 0]
